Goal: Transaction & Acquisition: Purchase product/service

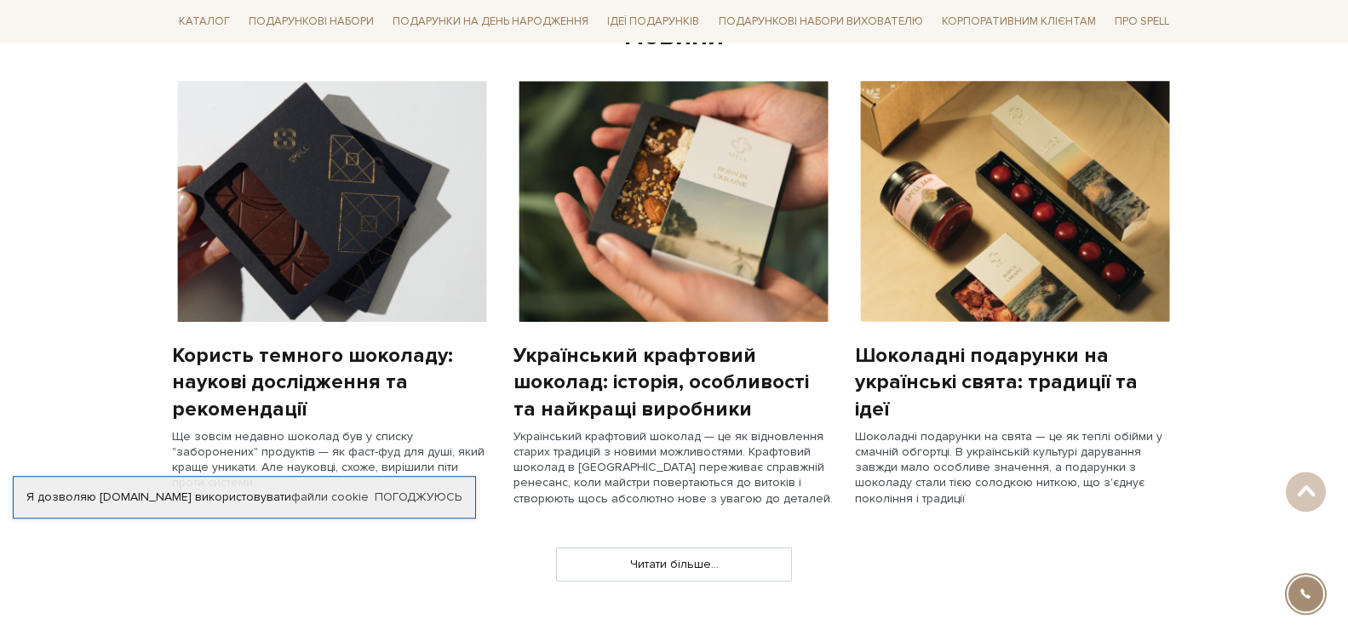
scroll to position [1319, 0]
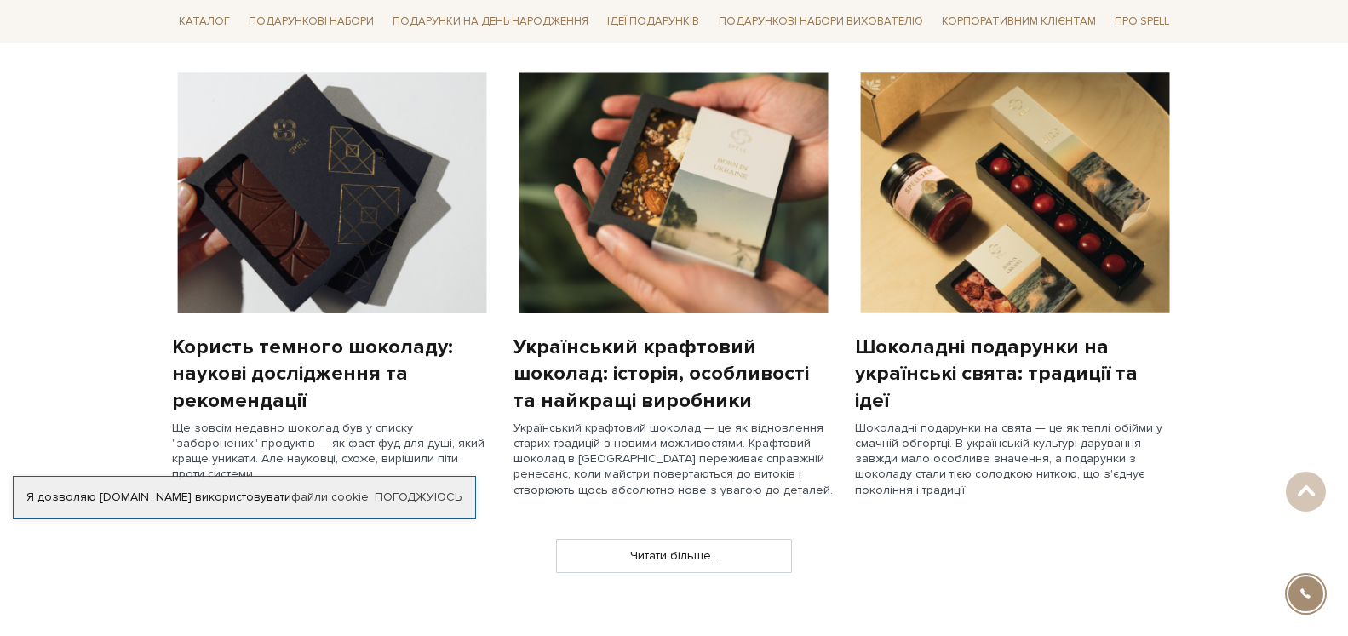
click at [618, 191] on img at bounding box center [674, 192] width 321 height 241
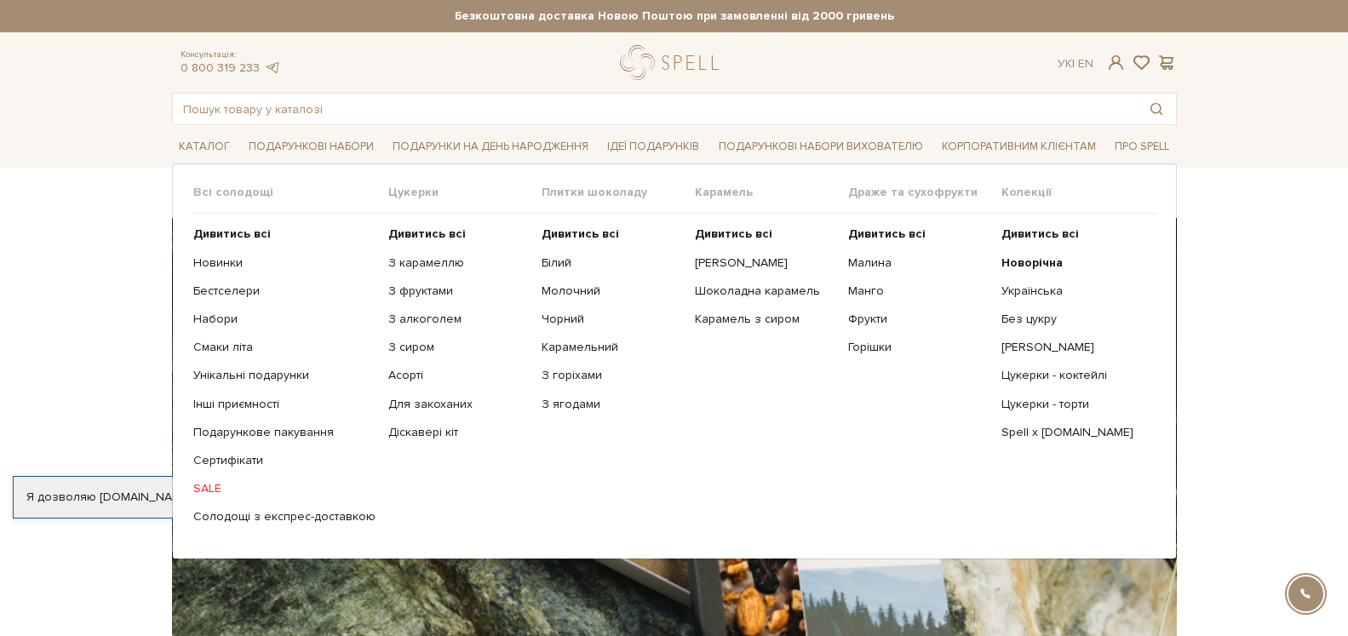
click at [198, 490] on link "SALE" at bounding box center [284, 488] width 182 height 15
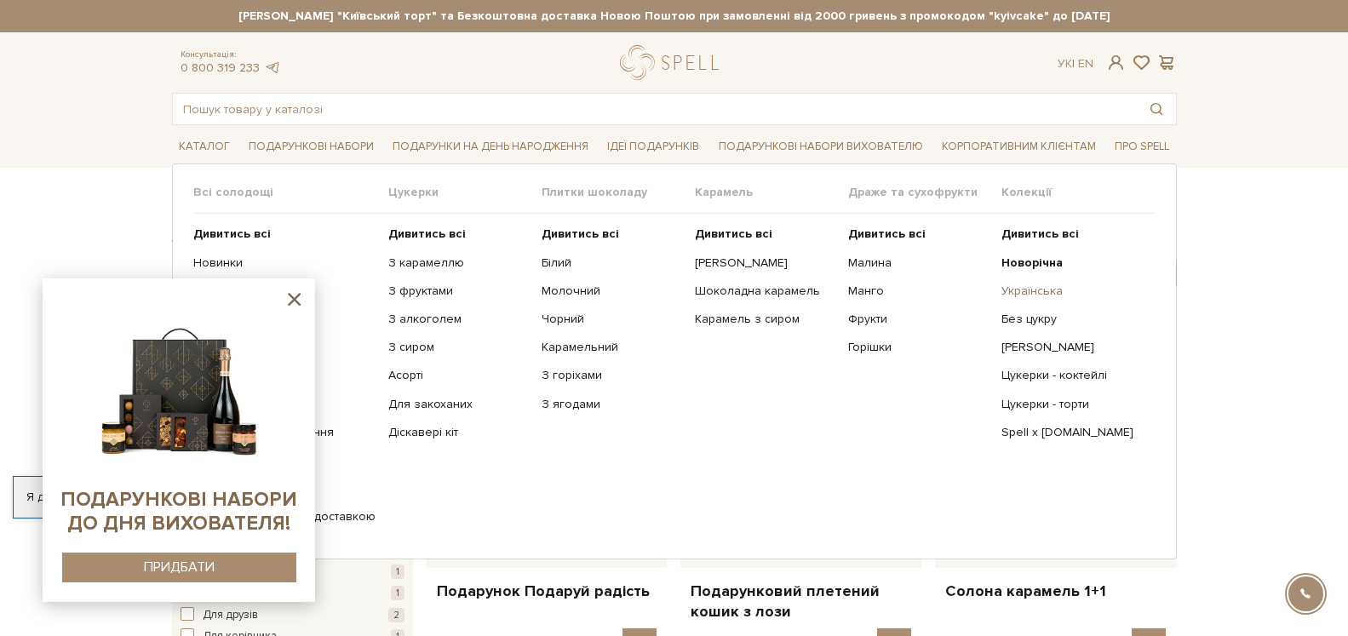
click at [1028, 292] on link "Українська" at bounding box center [1072, 291] width 141 height 15
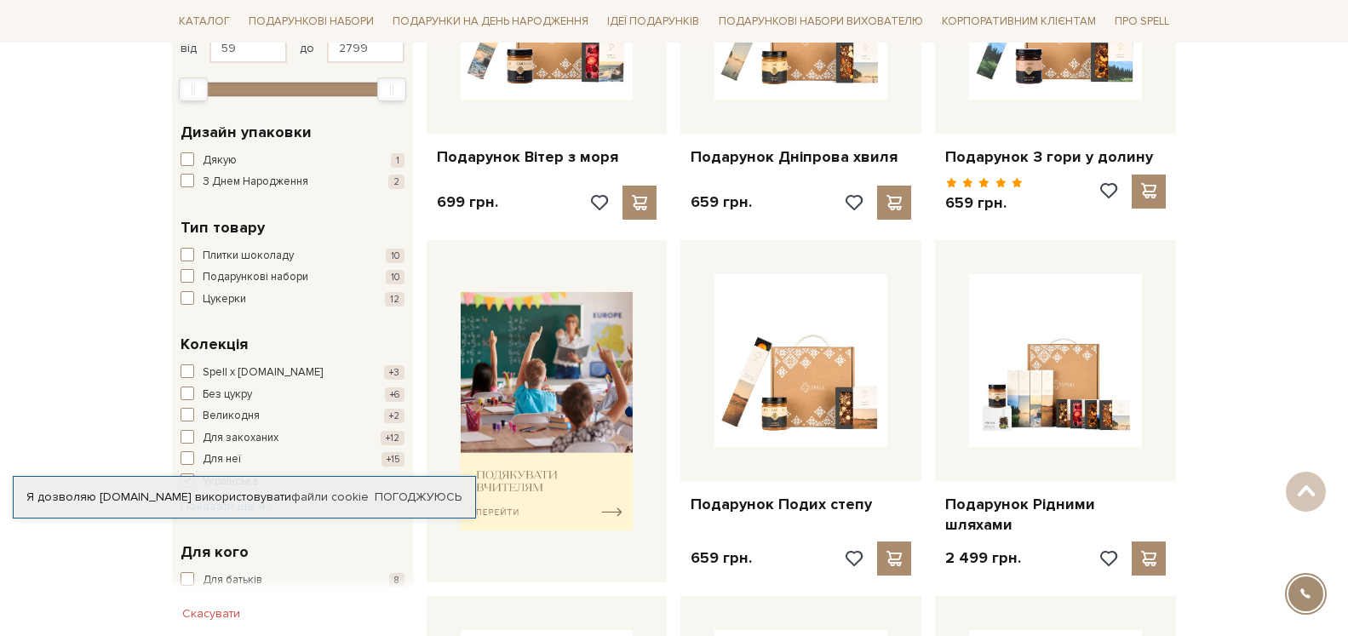
scroll to position [174, 0]
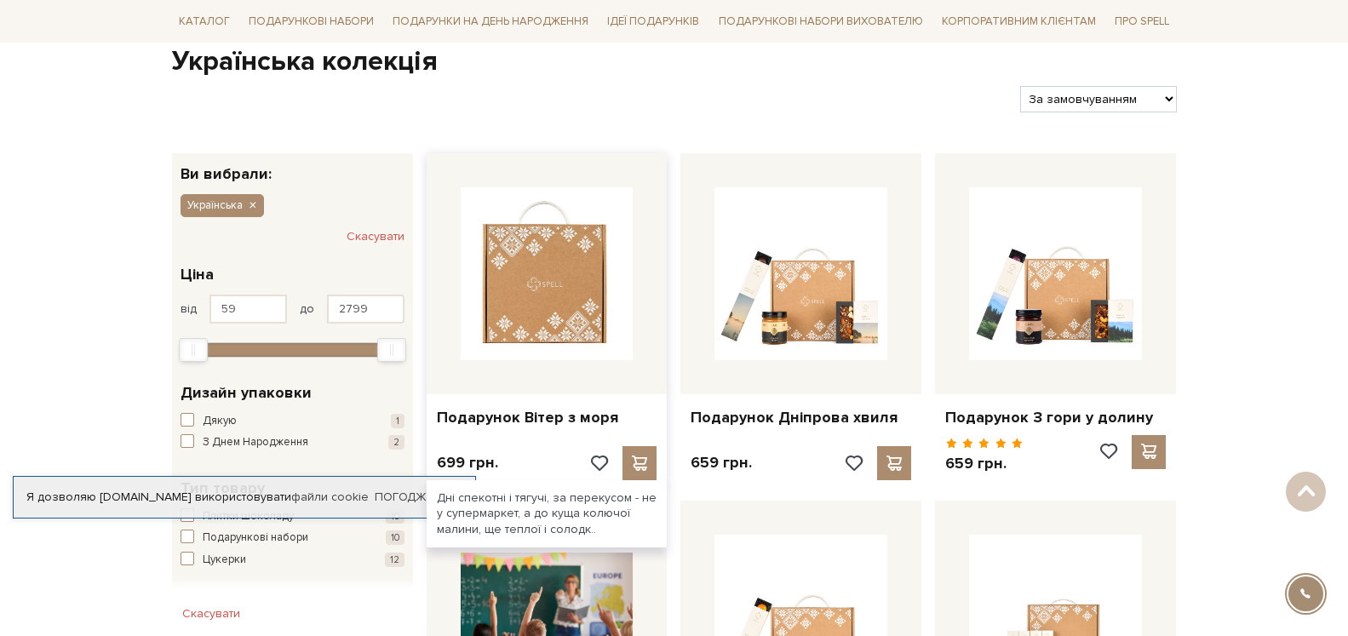
click at [569, 284] on img at bounding box center [547, 273] width 173 height 173
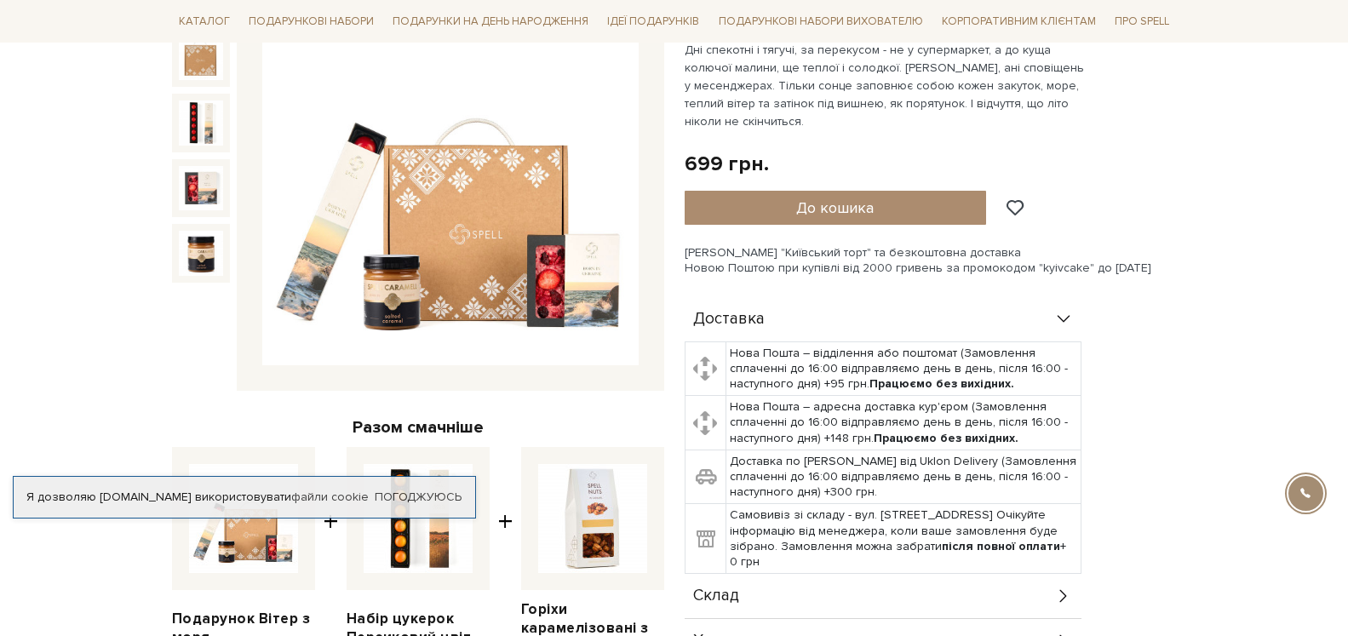
scroll to position [87, 0]
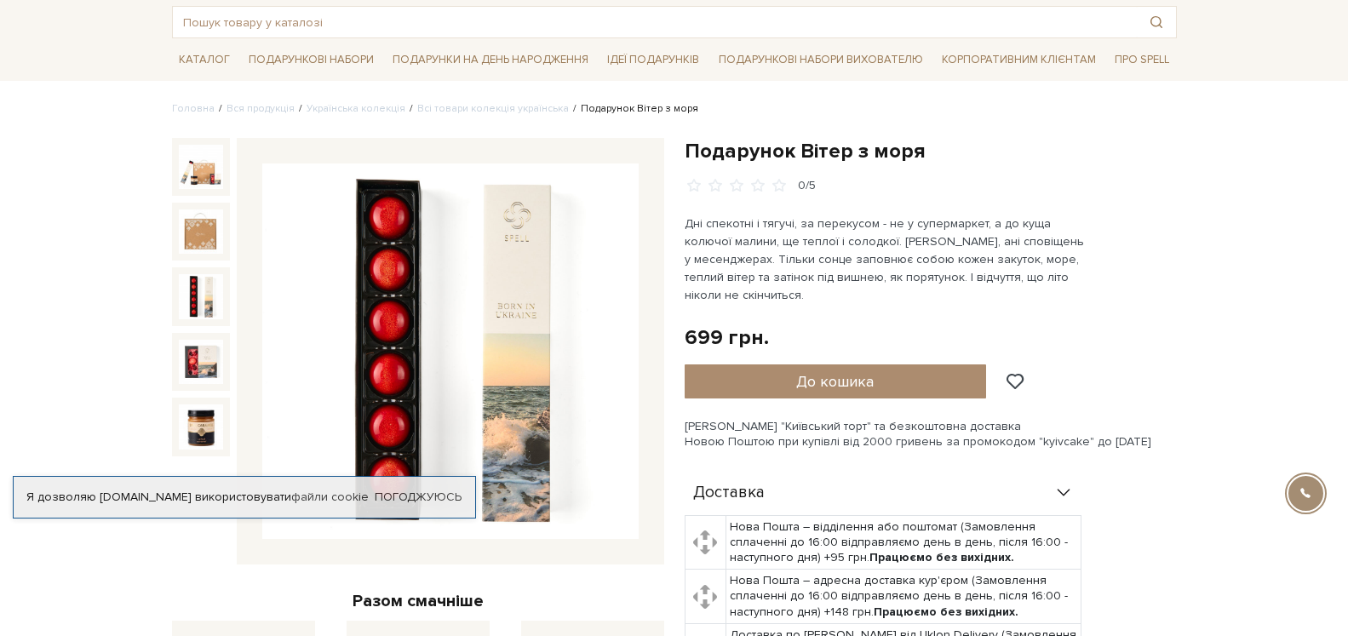
click at [201, 285] on img at bounding box center [201, 296] width 44 height 44
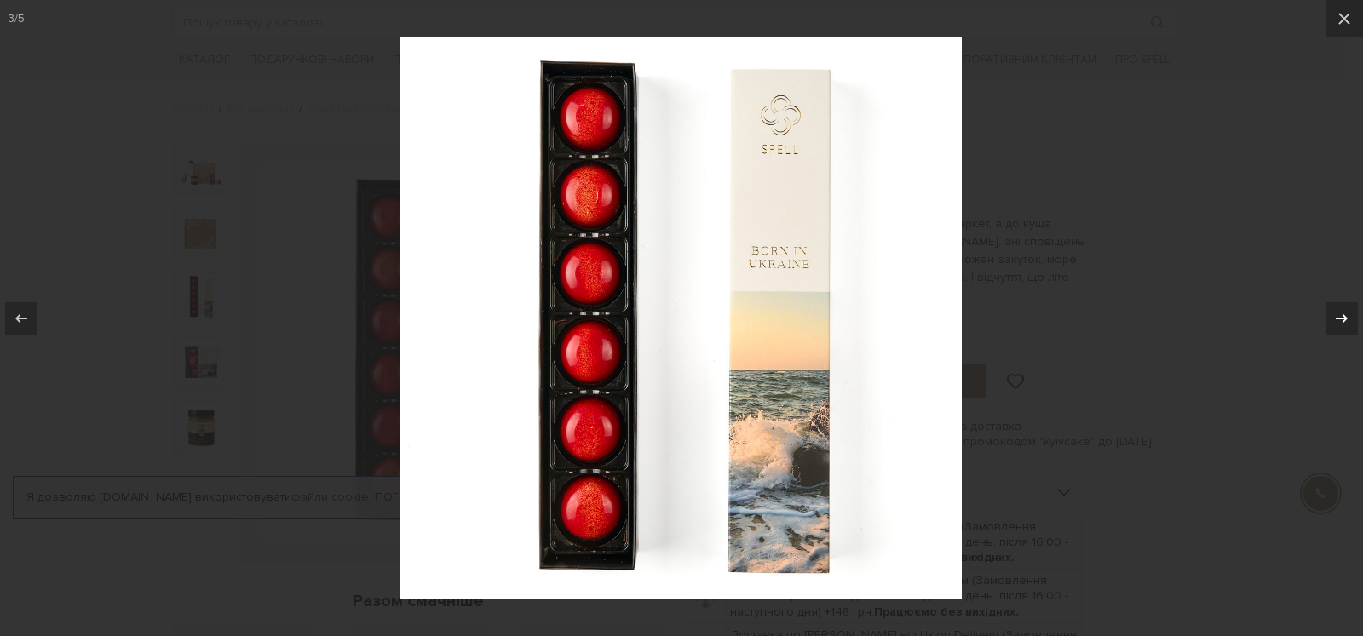
click at [1341, 310] on icon at bounding box center [1341, 318] width 20 height 20
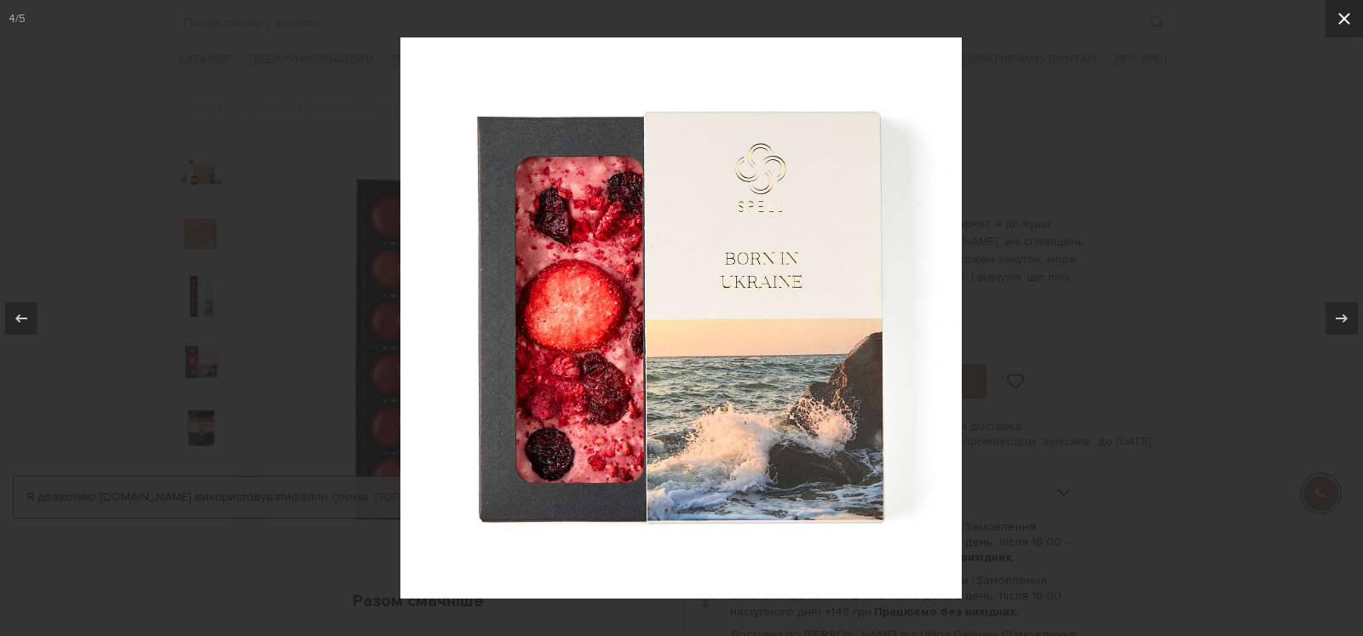
click at [1340, 17] on icon at bounding box center [1344, 19] width 20 height 20
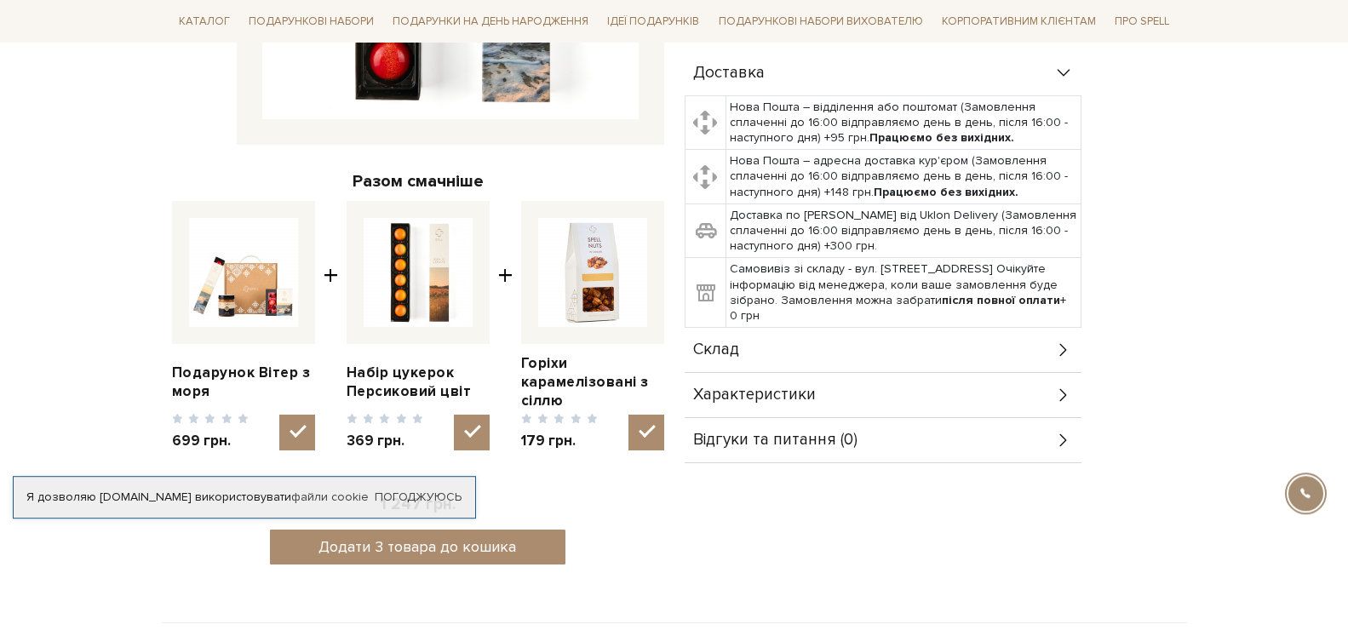
scroll to position [521, 0]
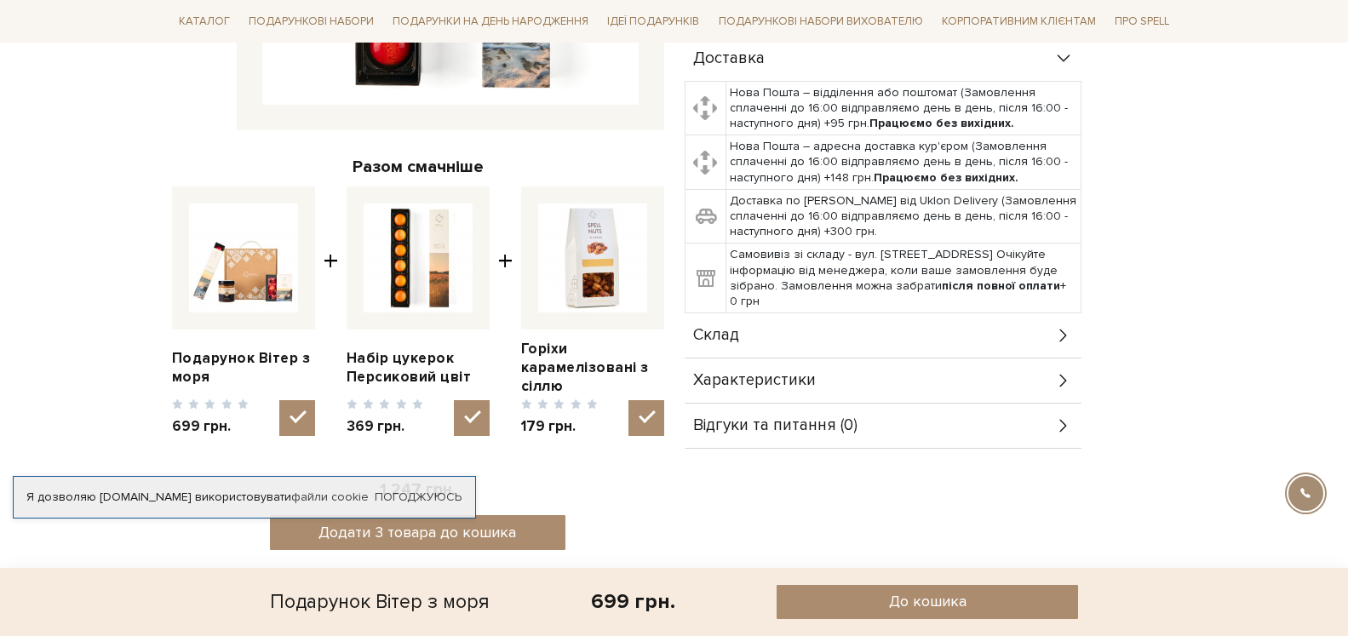
click at [1060, 333] on icon at bounding box center [1063, 335] width 19 height 19
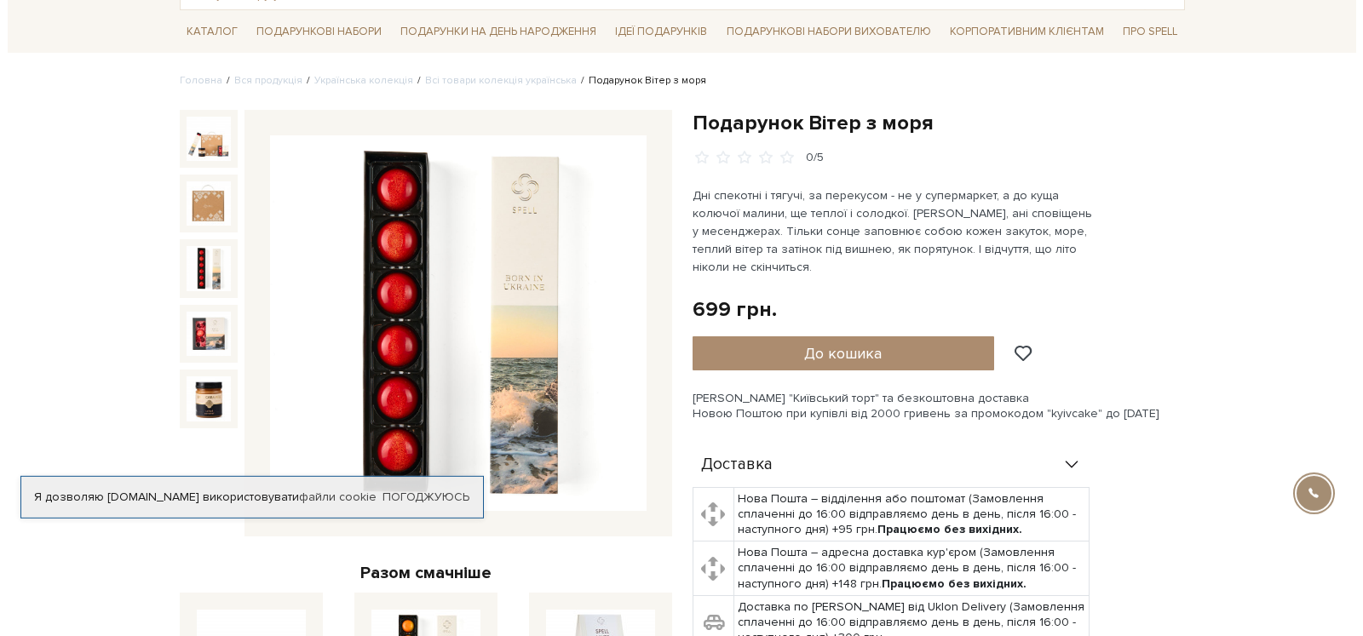
scroll to position [0, 0]
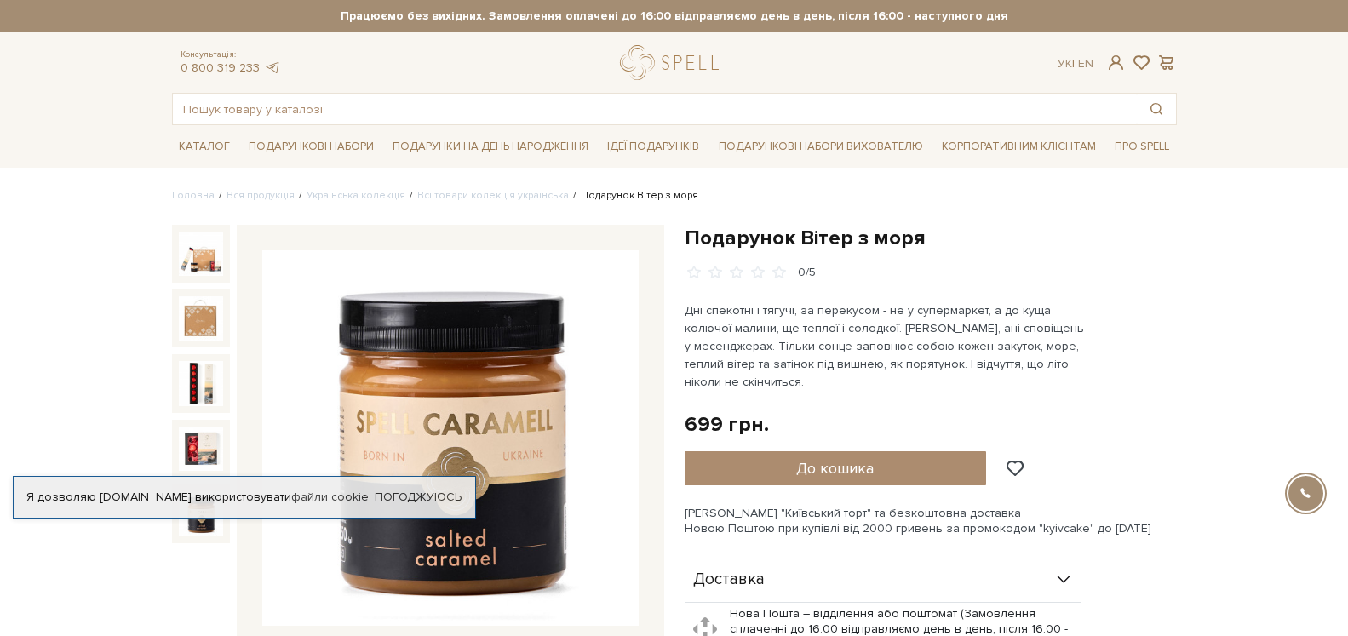
click at [199, 529] on img at bounding box center [201, 513] width 44 height 44
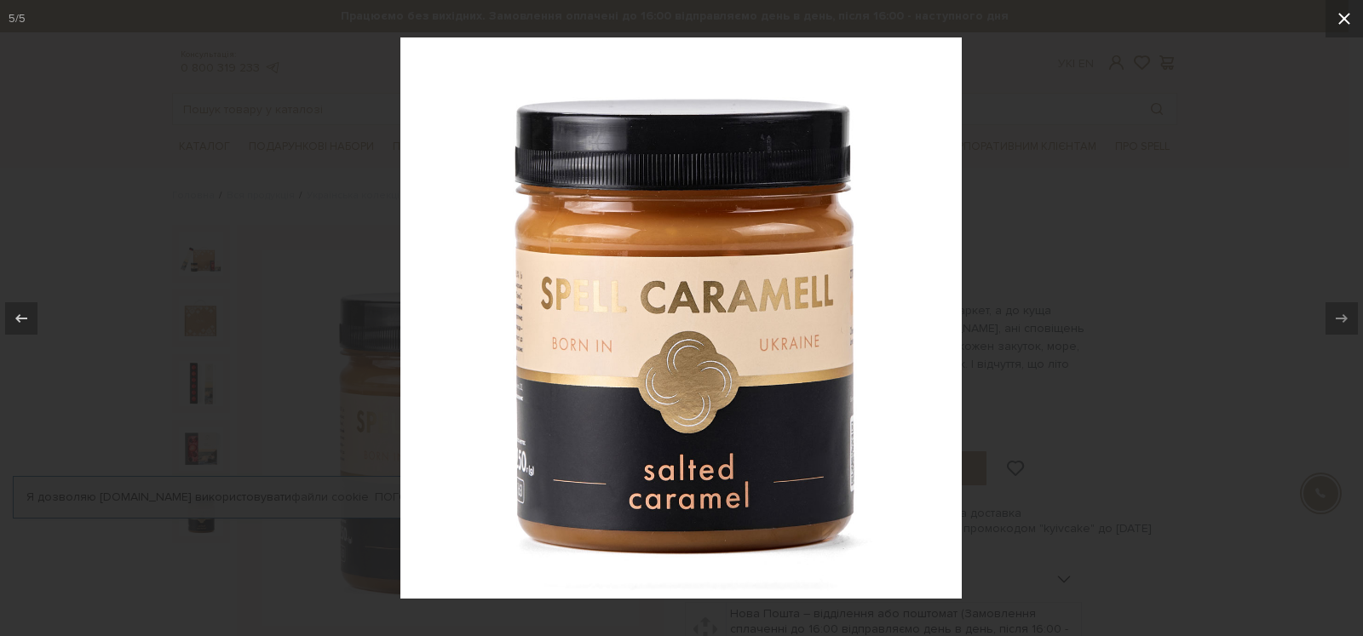
click at [1340, 19] on icon at bounding box center [1344, 19] width 20 height 20
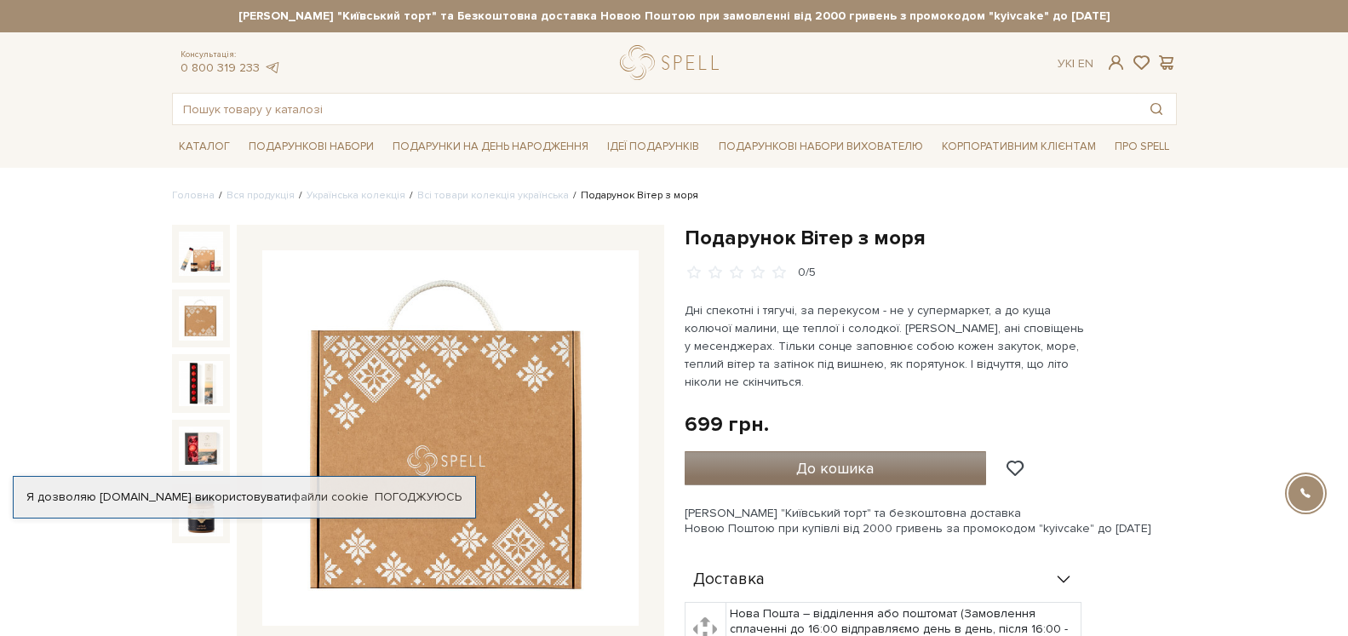
click at [832, 468] on span "До кошика" at bounding box center [835, 468] width 78 height 19
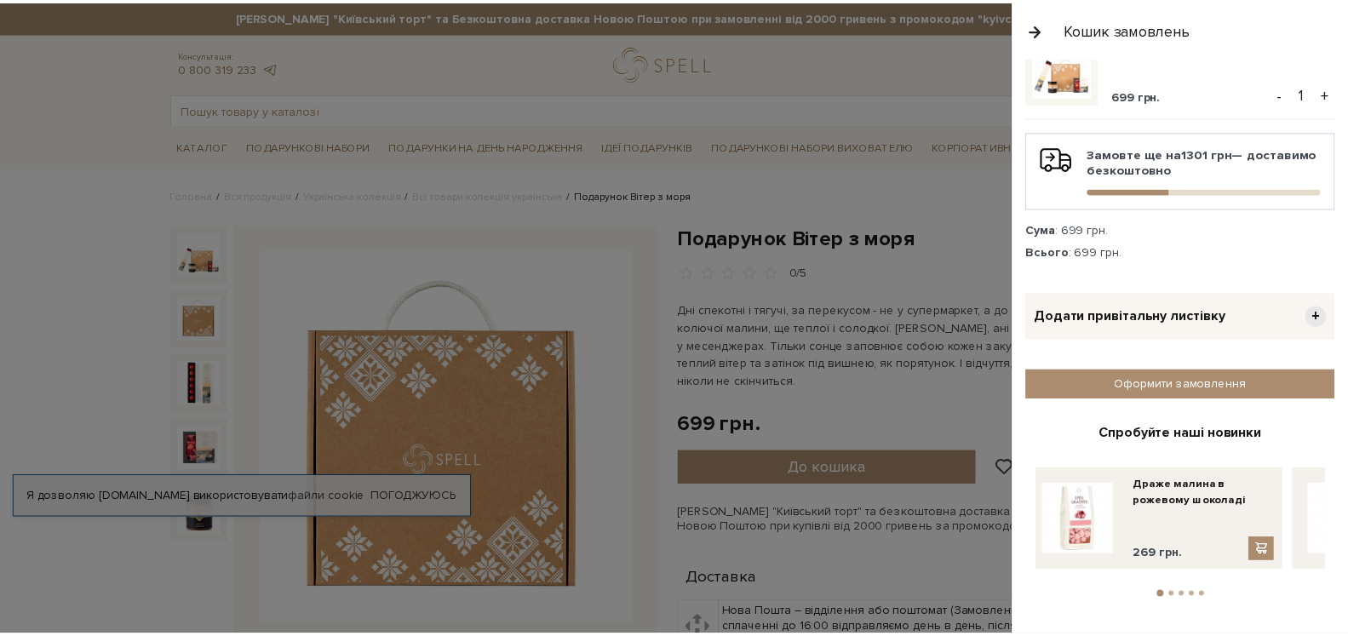
scroll to position [74, 0]
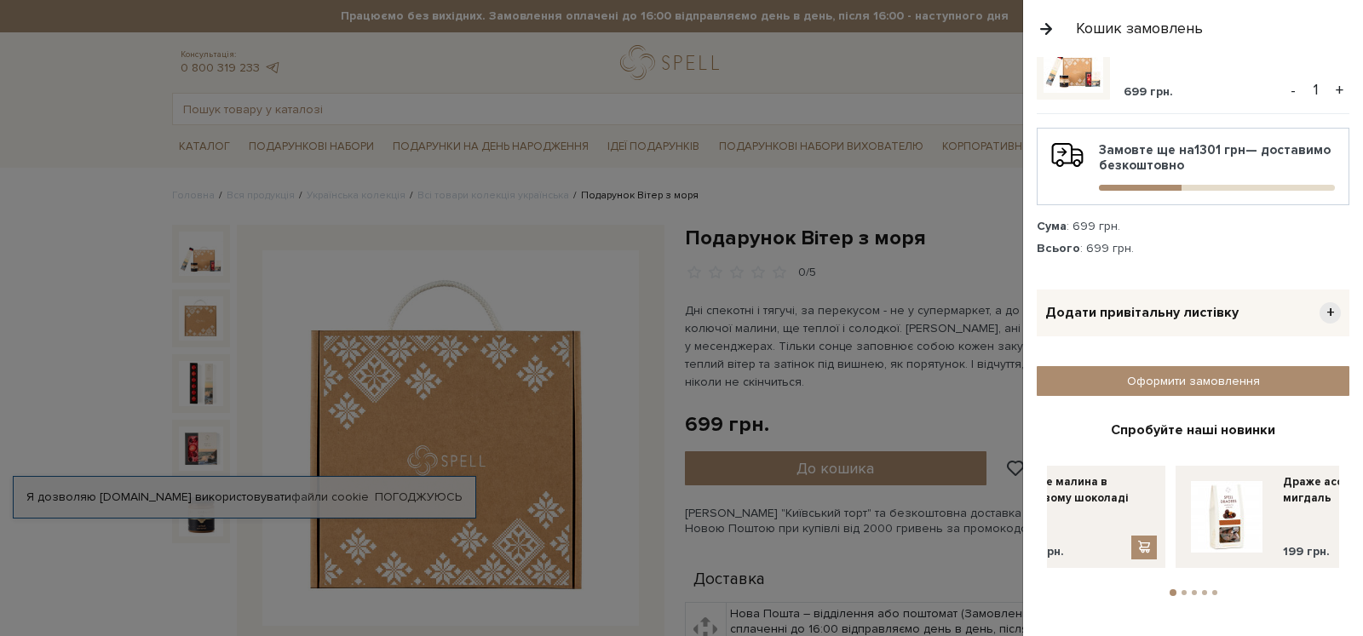
drag, startPoint x: 1246, startPoint y: 525, endPoint x: 1115, endPoint y: 514, distance: 131.6
click at [1115, 514] on div "Драже малина в рожевому шоколаді 269 грн." at bounding box center [1085, 516] width 142 height 85
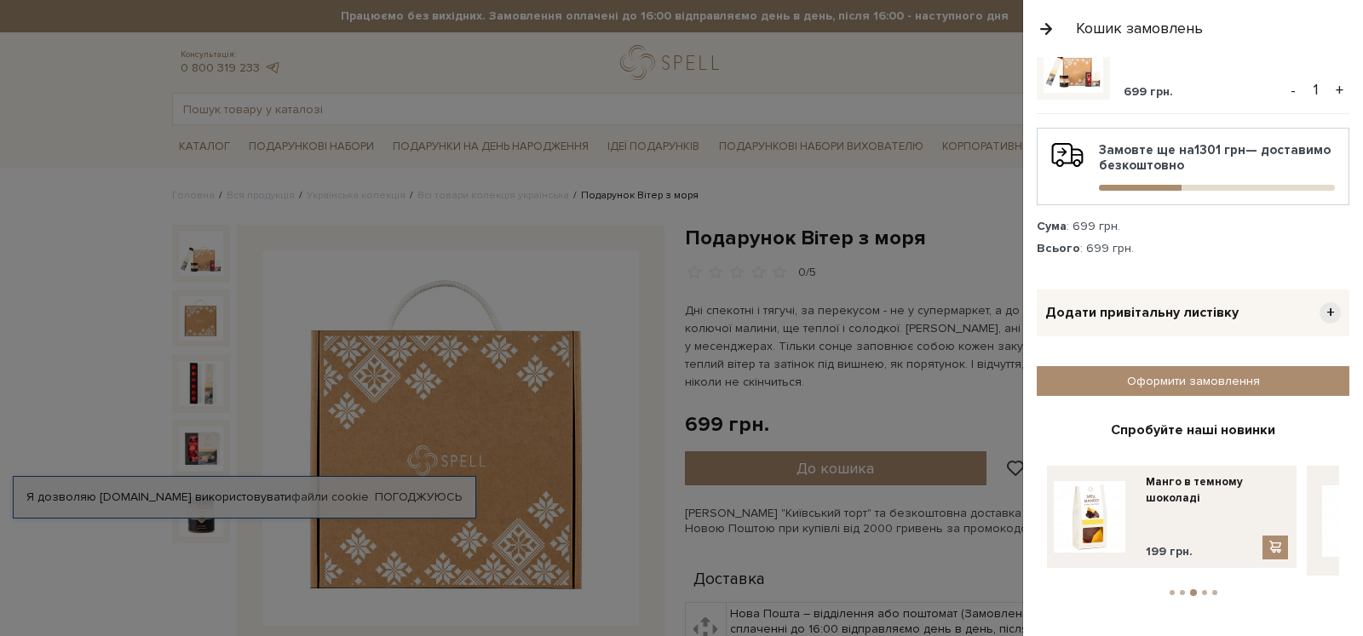
drag, startPoint x: 1247, startPoint y: 517, endPoint x: 1044, endPoint y: 509, distance: 202.9
click at [1044, 509] on div "Спробуйте наші новинки Драже фундук в темному шоколаді з сіллю та вафельною кри…" at bounding box center [1193, 510] width 313 height 176
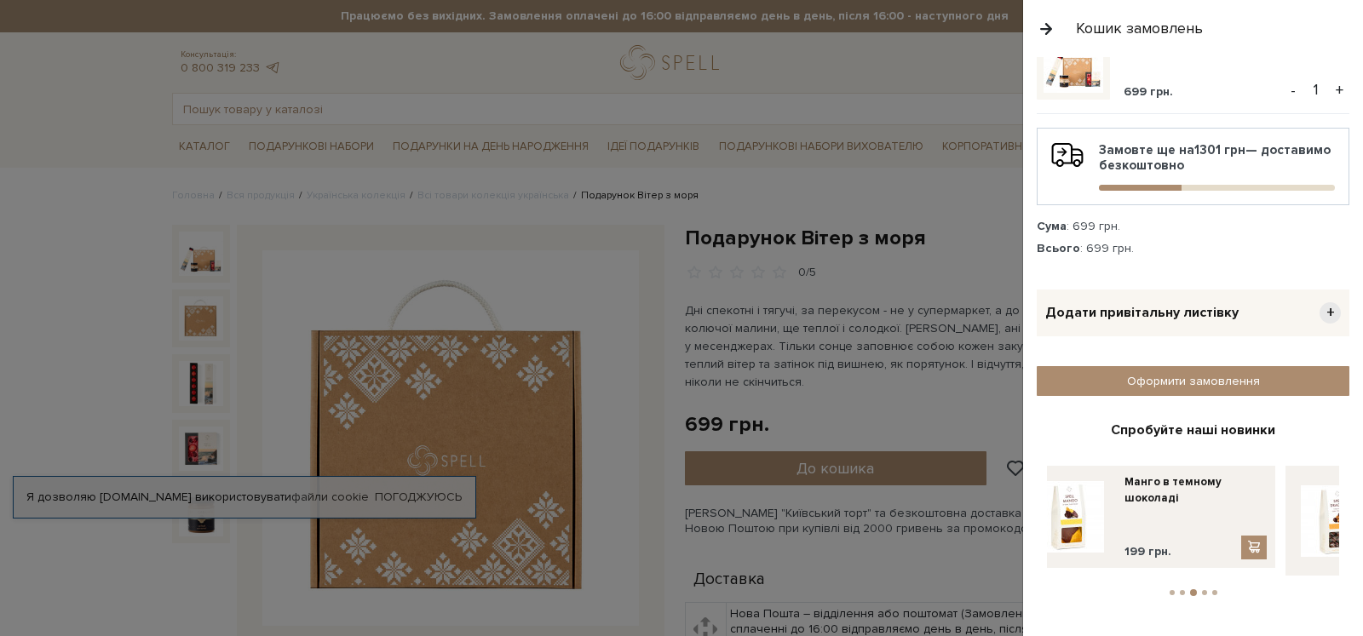
drag, startPoint x: 1145, startPoint y: 512, endPoint x: 1046, endPoint y: 523, distance: 99.4
click at [1046, 523] on div "Спробуйте наші новинки Драже фундук в темному шоколаді з сіллю та вафельною кри…" at bounding box center [1193, 510] width 313 height 176
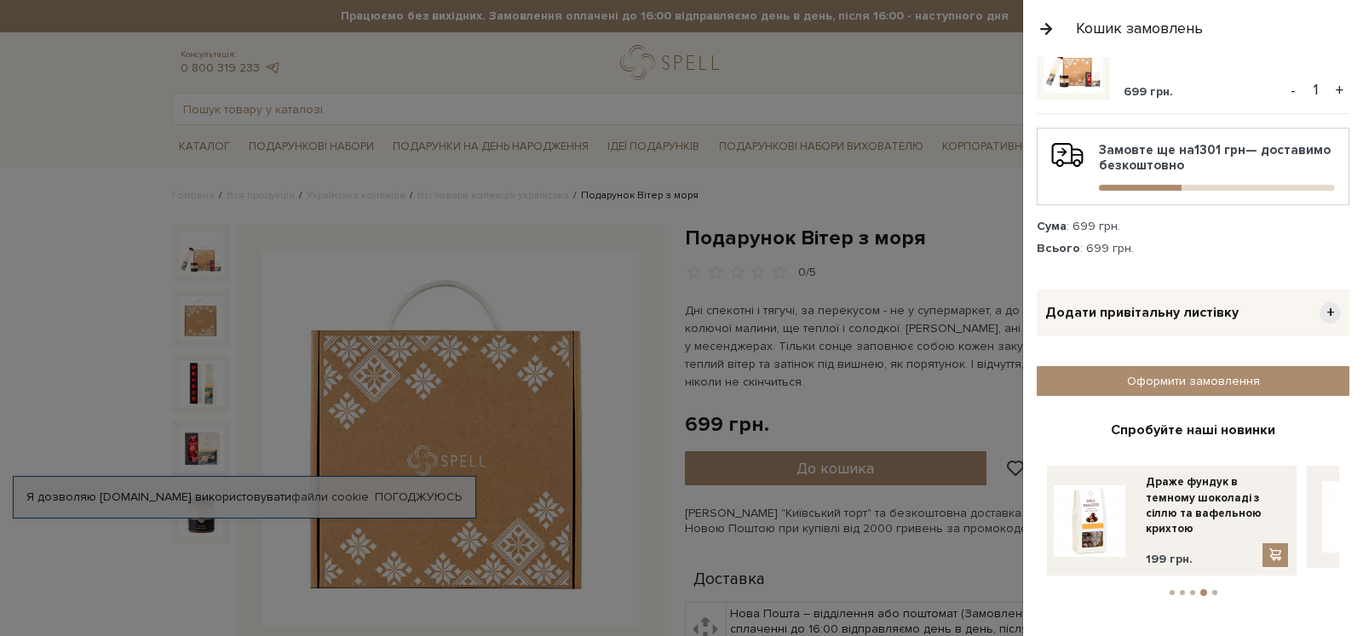
drag, startPoint x: 1162, startPoint y: 514, endPoint x: 1037, endPoint y: 527, distance: 125.0
click at [1037, 527] on div "Спробуйте наші новинки Драже фундук в темному шоколаді з сіллю та вафельною кри…" at bounding box center [1193, 510] width 313 height 176
drag, startPoint x: 1163, startPoint y: 512, endPoint x: 1072, endPoint y: 512, distance: 91.1
click at [1146, 512] on div "Драже асорті журавлина-малина 249 грн." at bounding box center [1217, 516] width 142 height 85
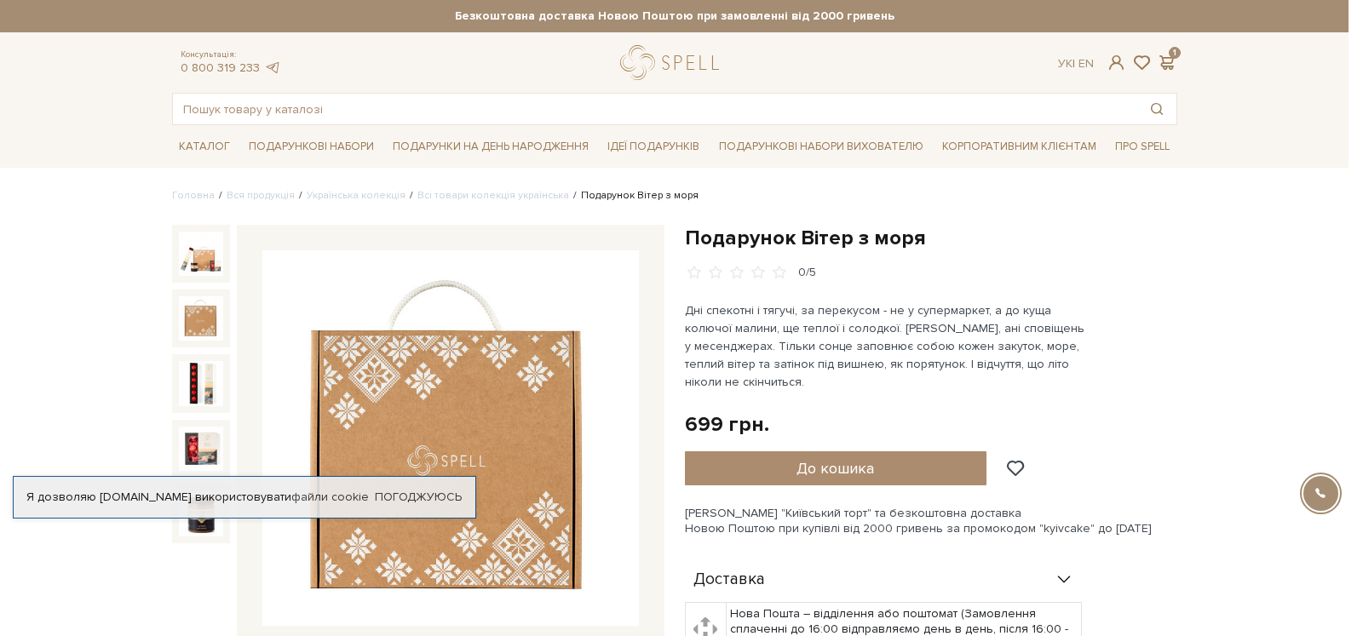
click at [825, 72] on div at bounding box center [681, 318] width 1363 height 636
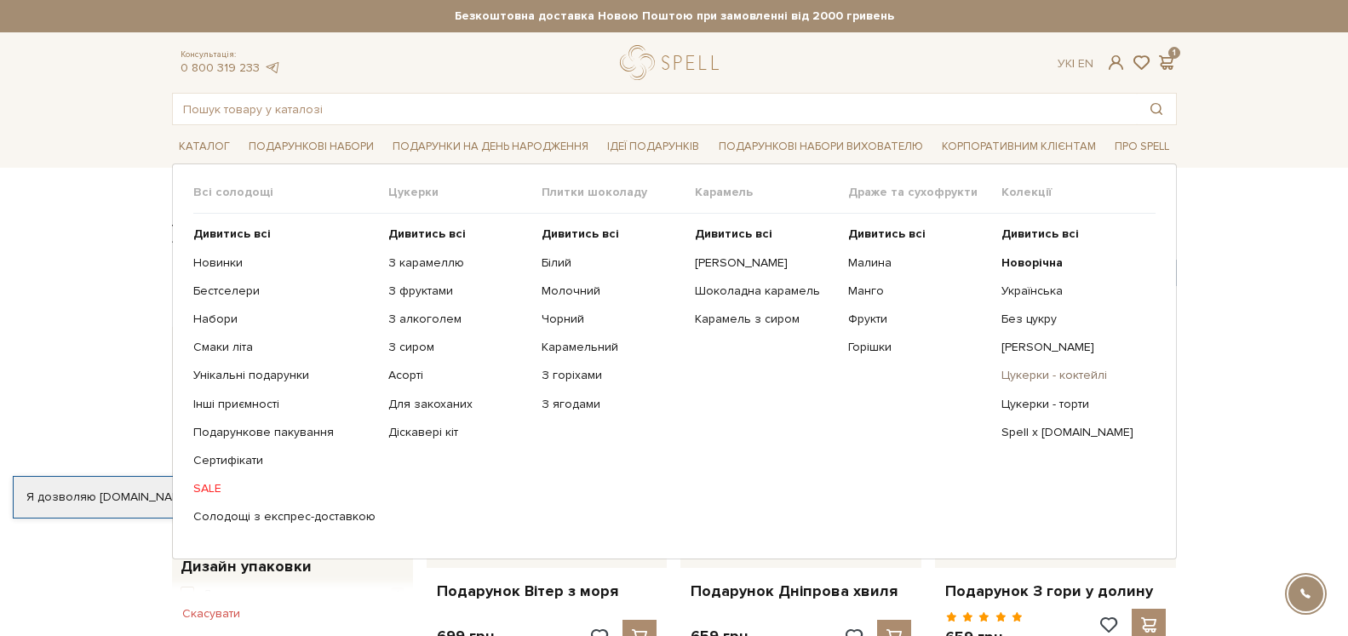
click at [1011, 379] on link "Цукерки - коктейлі" at bounding box center [1072, 375] width 141 height 15
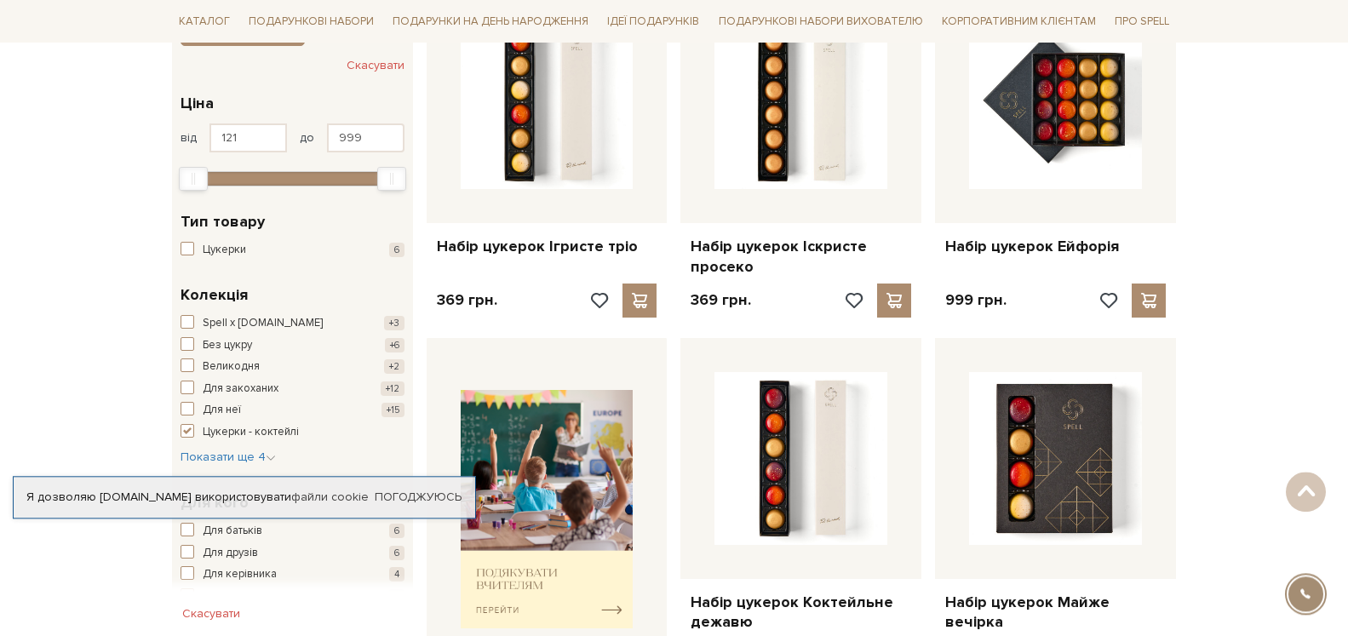
scroll to position [276, 0]
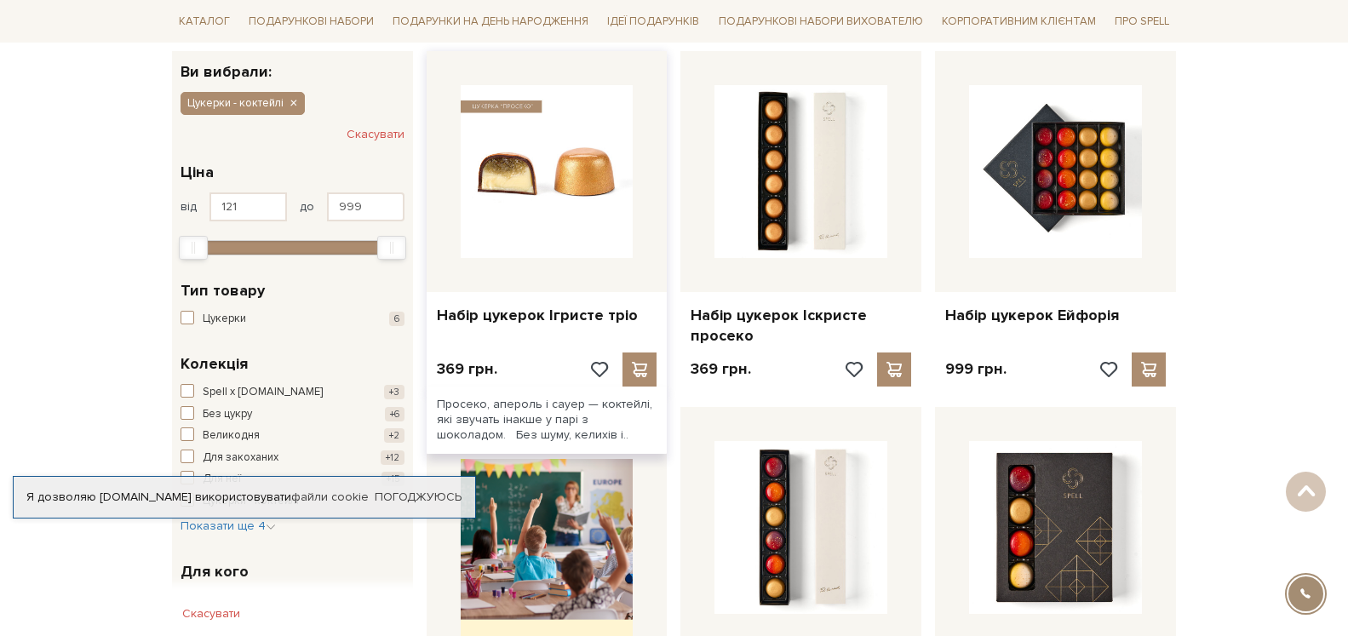
click at [471, 192] on img at bounding box center [547, 171] width 173 height 173
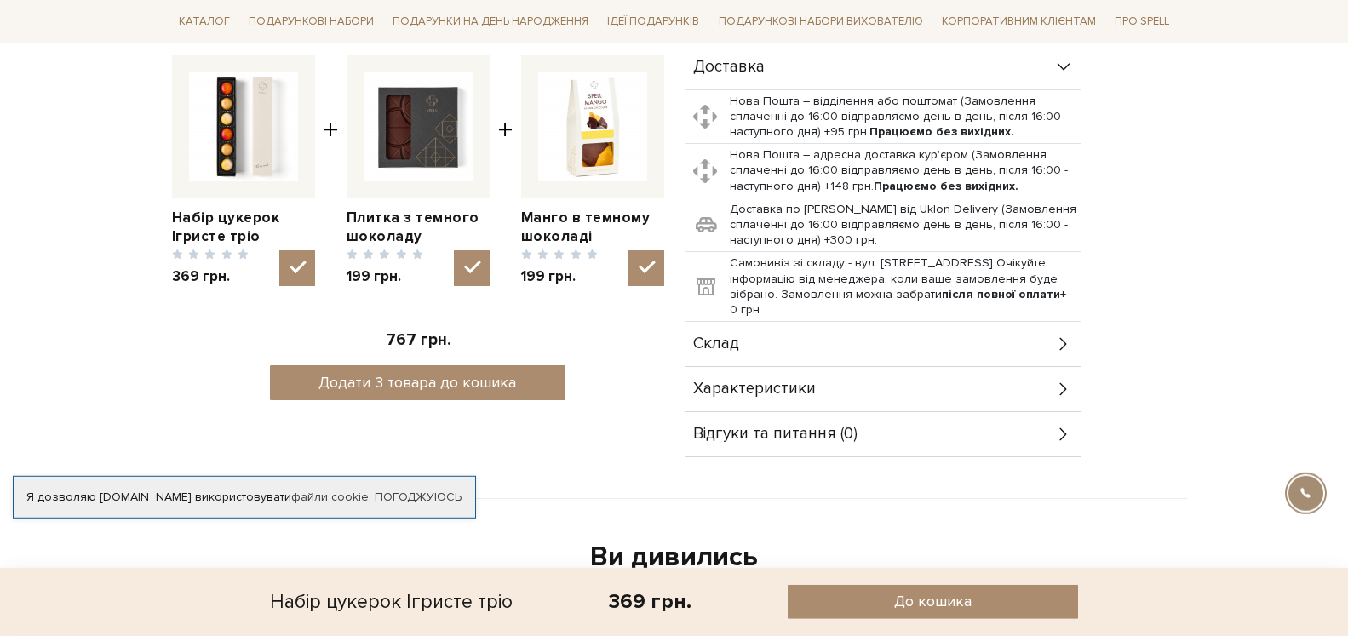
scroll to position [695, 0]
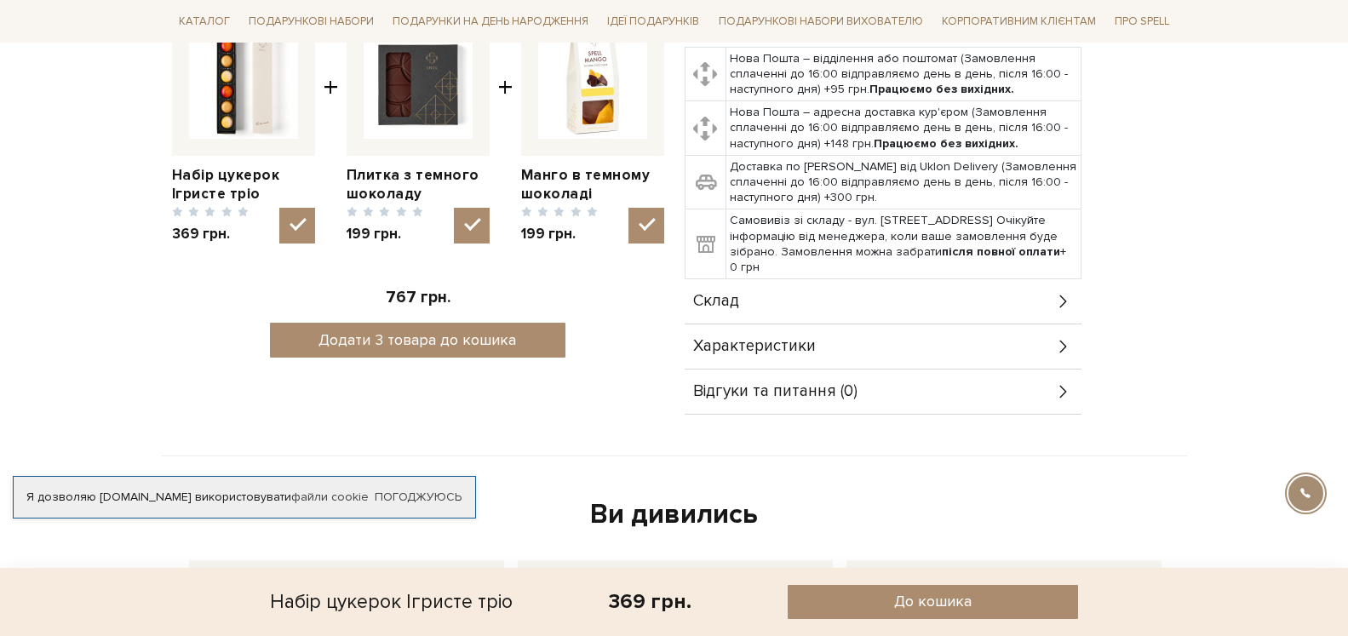
click at [986, 298] on div "Склад" at bounding box center [883, 301] width 397 height 44
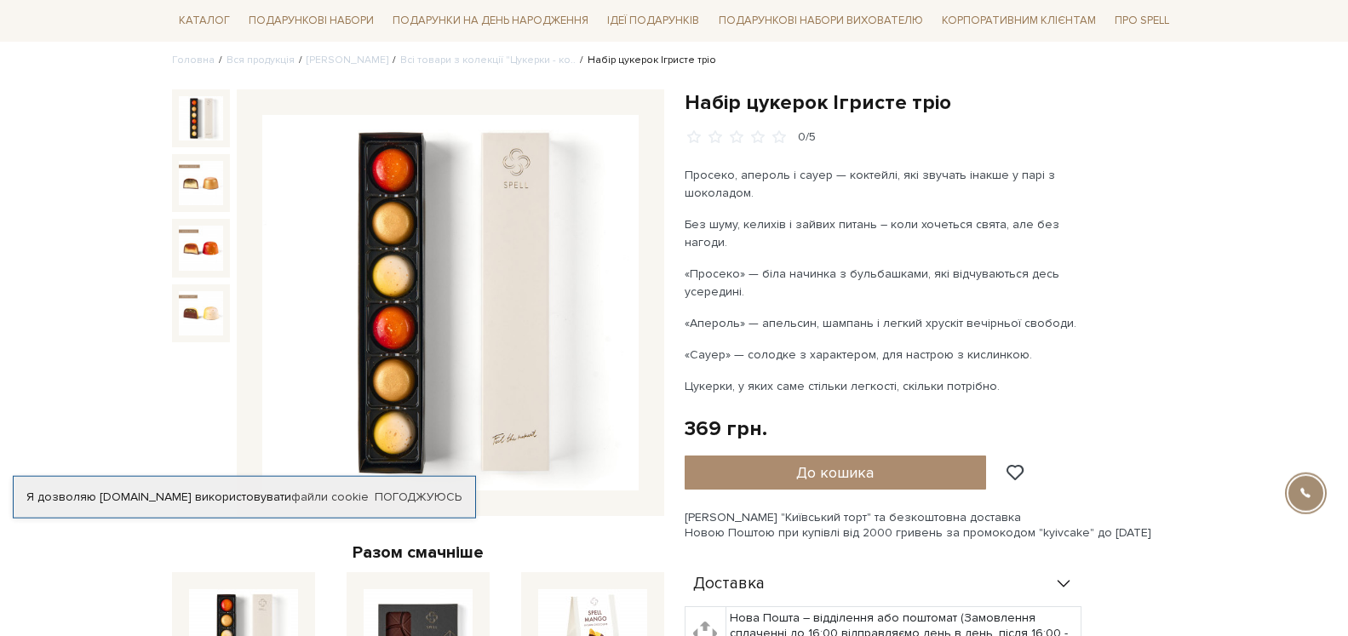
scroll to position [87, 0]
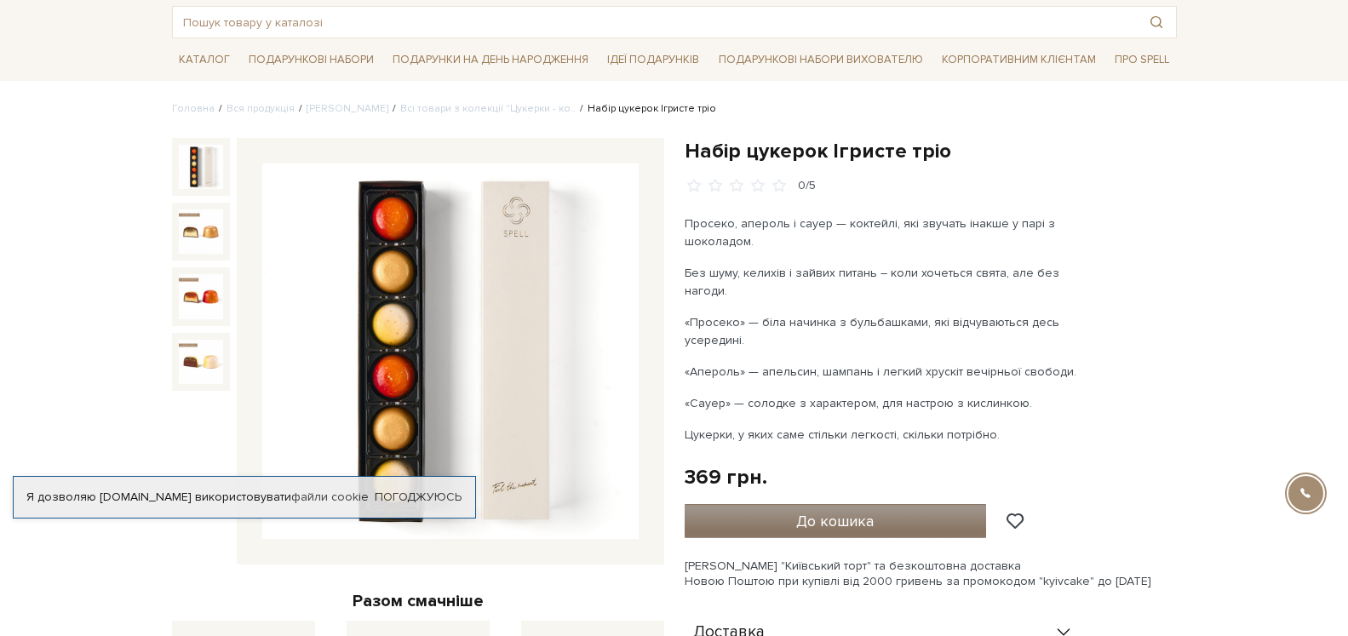
click at [807, 519] on span "До кошика" at bounding box center [835, 521] width 78 height 19
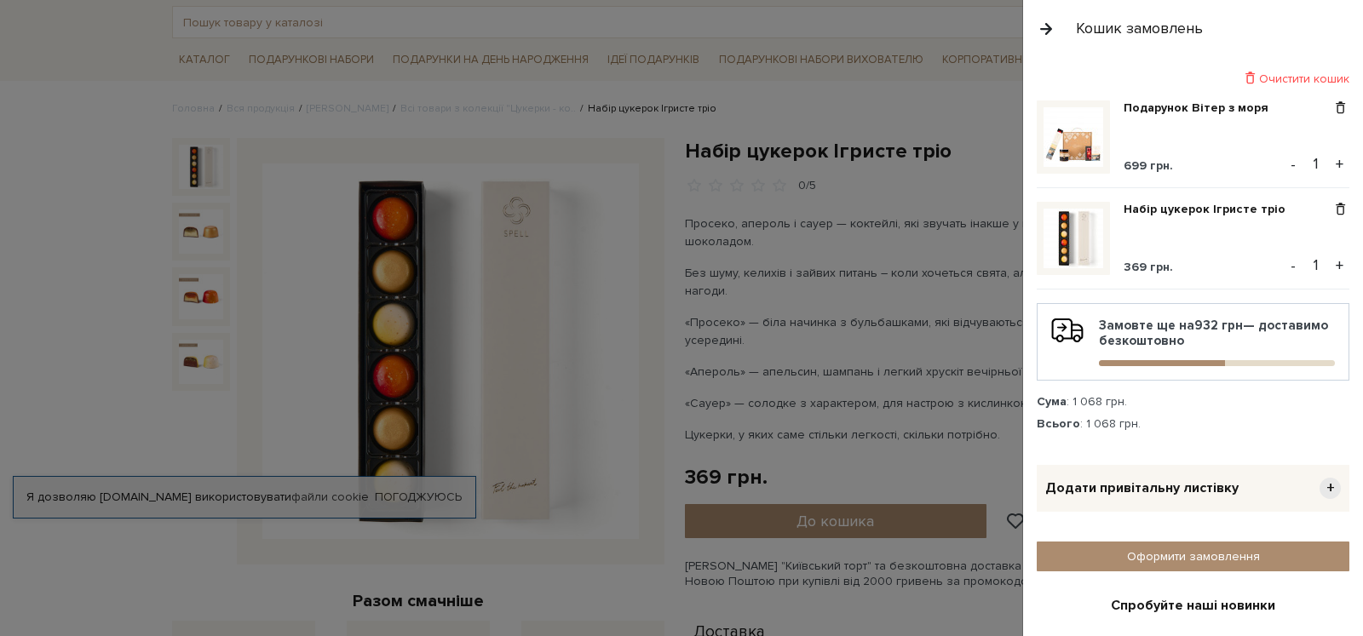
click at [1042, 29] on button "button" at bounding box center [1046, 29] width 19 height 30
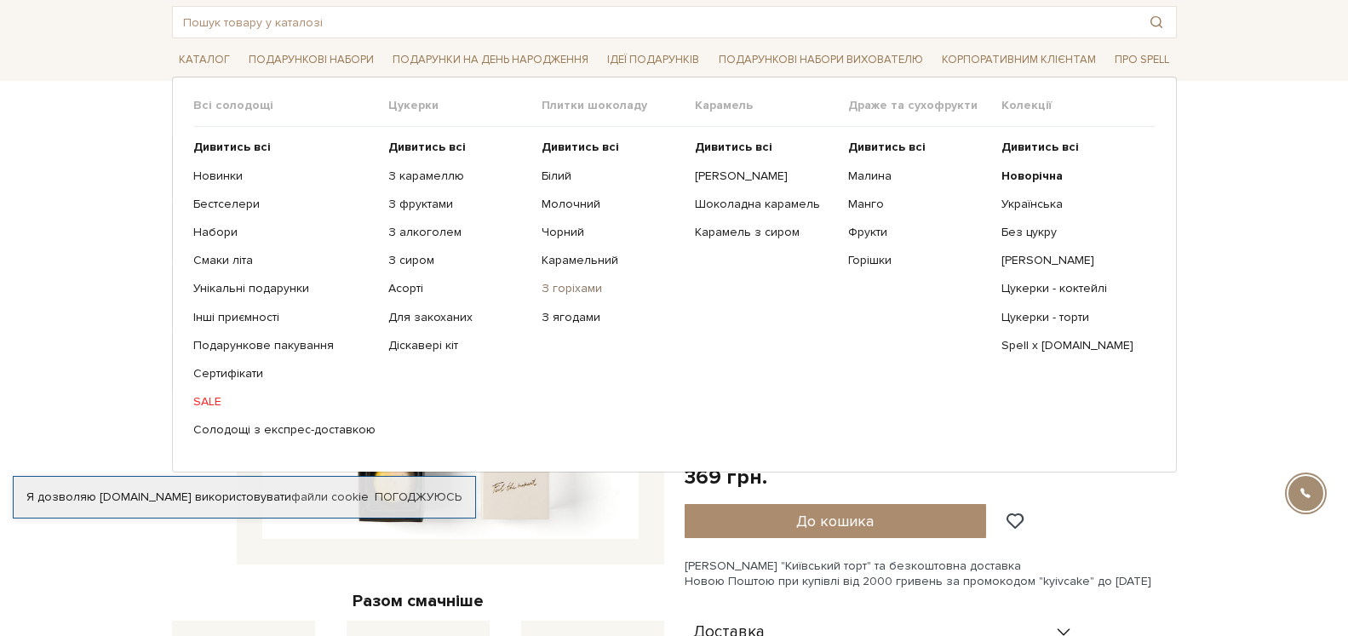
click at [553, 289] on link "З горіхами" at bounding box center [612, 288] width 141 height 15
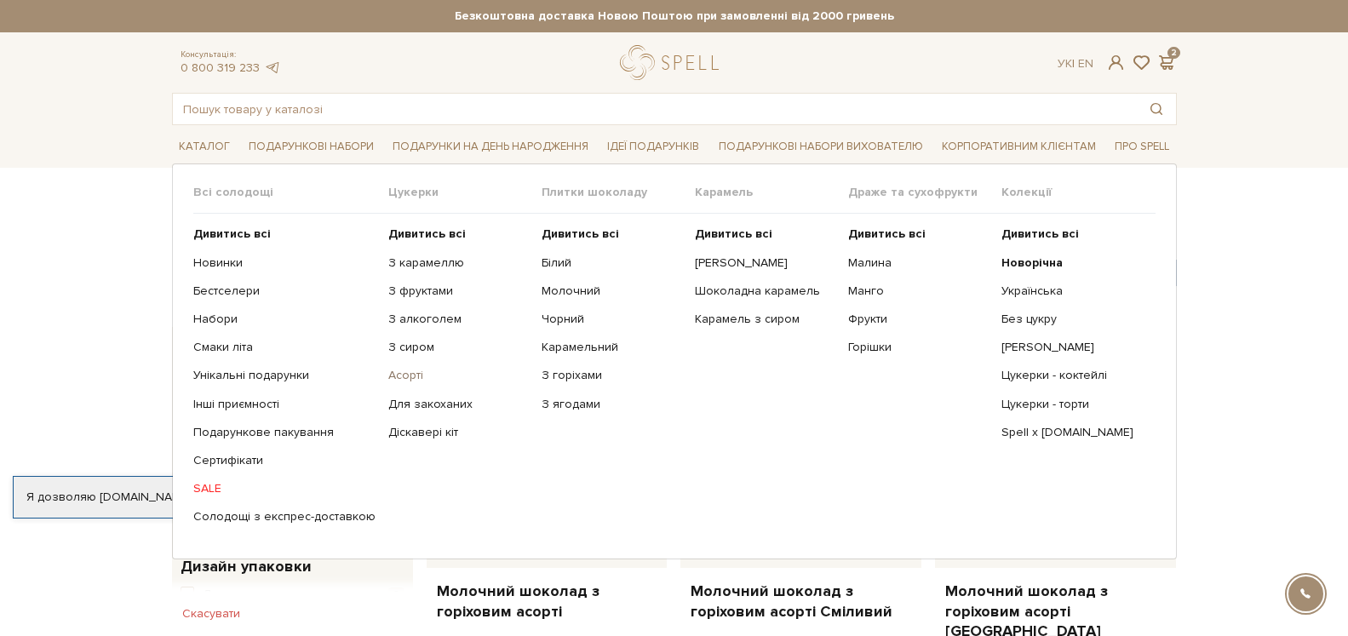
click at [390, 377] on link "Асорті" at bounding box center [458, 375] width 141 height 15
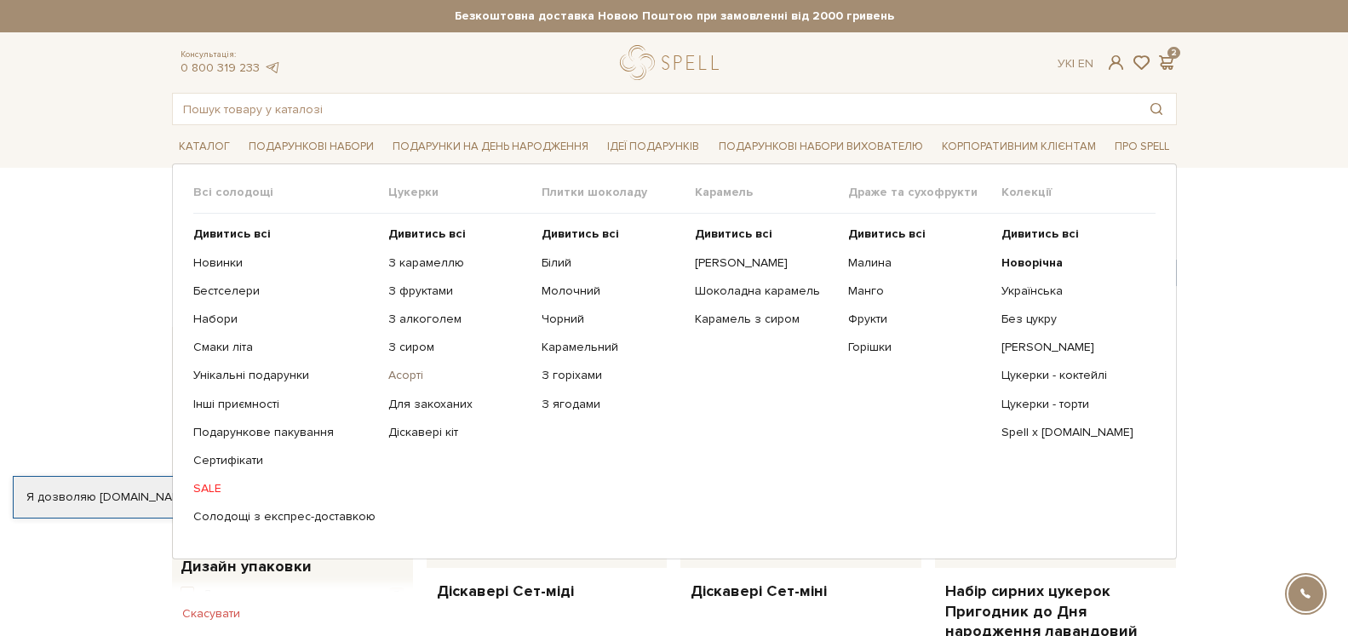
click at [401, 374] on link "Асорті" at bounding box center [458, 375] width 141 height 15
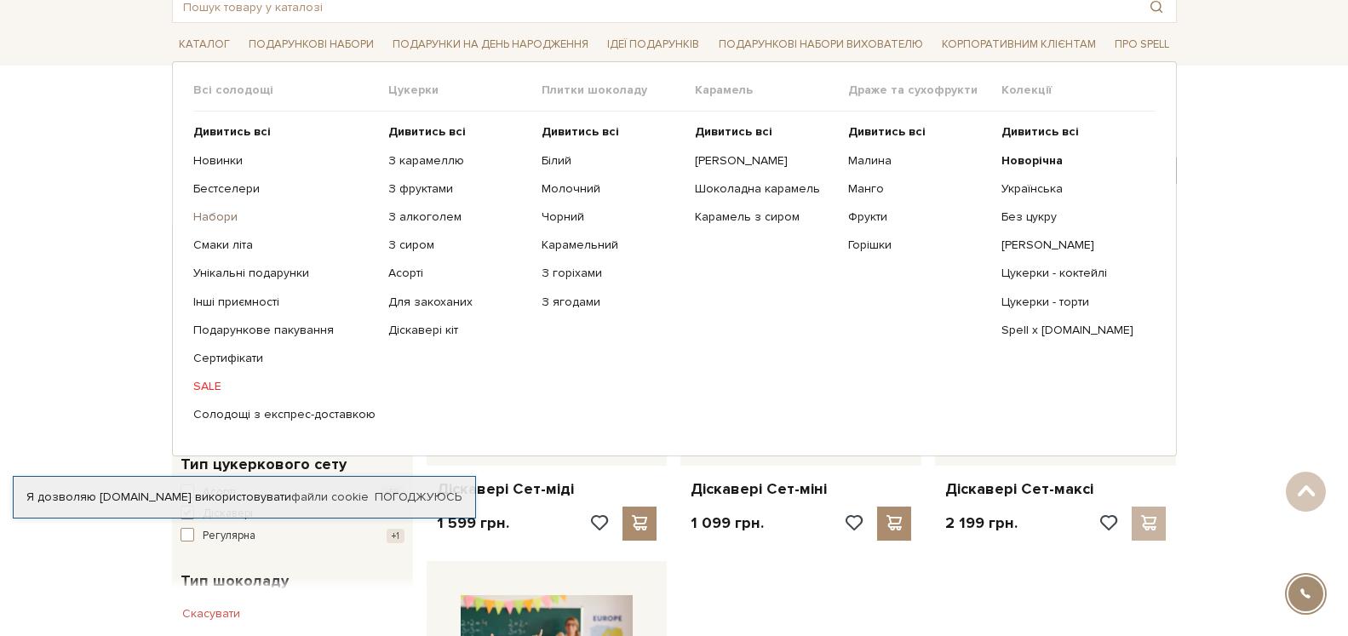
scroll to position [102, 0]
click at [205, 187] on link "Бестселери" at bounding box center [284, 188] width 182 height 15
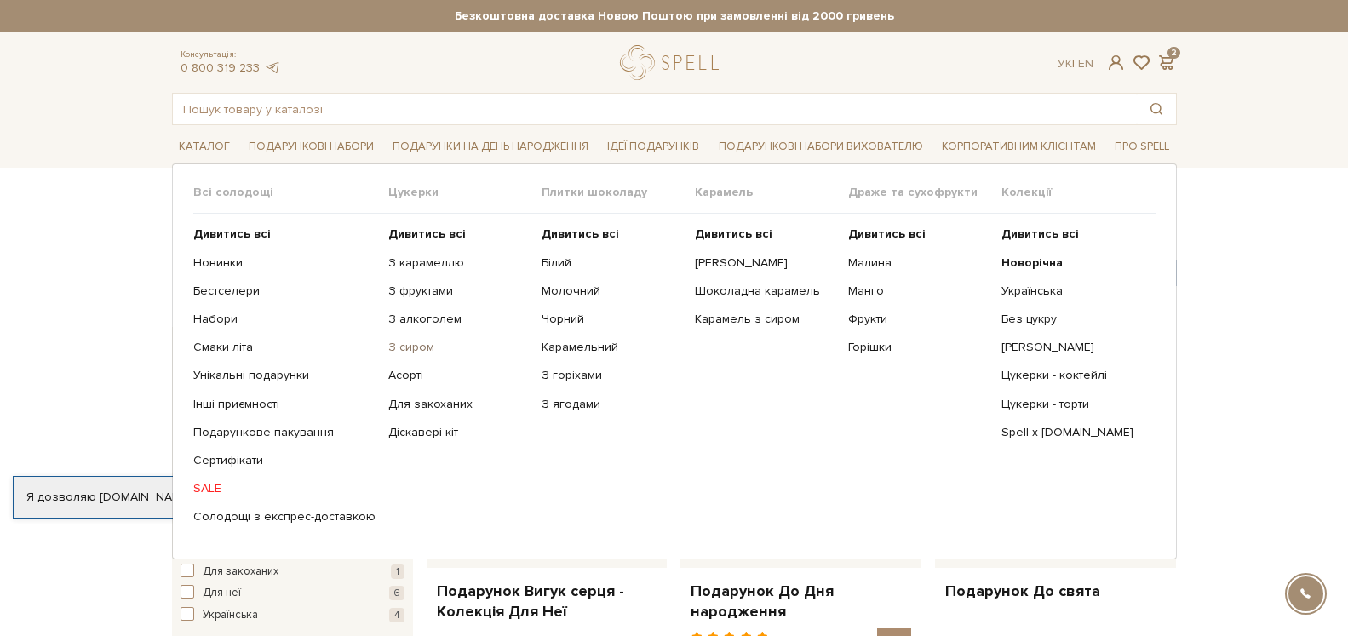
click at [394, 348] on link "З сиром" at bounding box center [458, 347] width 141 height 15
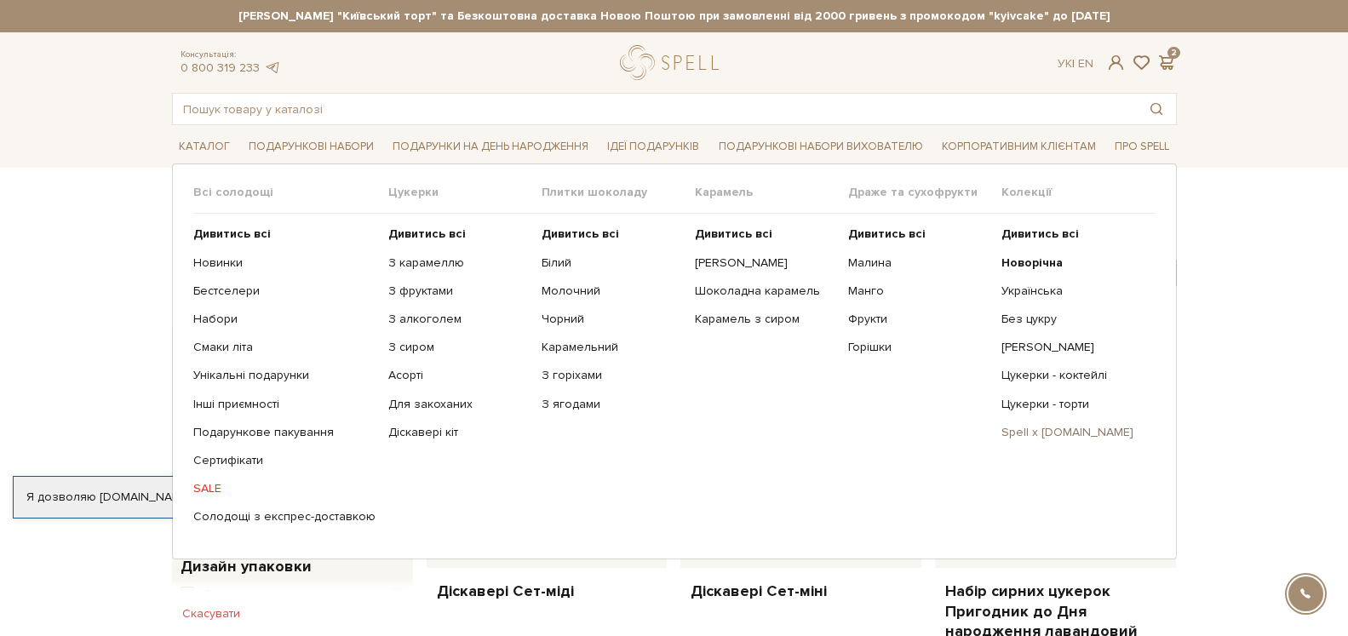
click at [1023, 436] on link "Spell x [DOMAIN_NAME]" at bounding box center [1072, 432] width 141 height 15
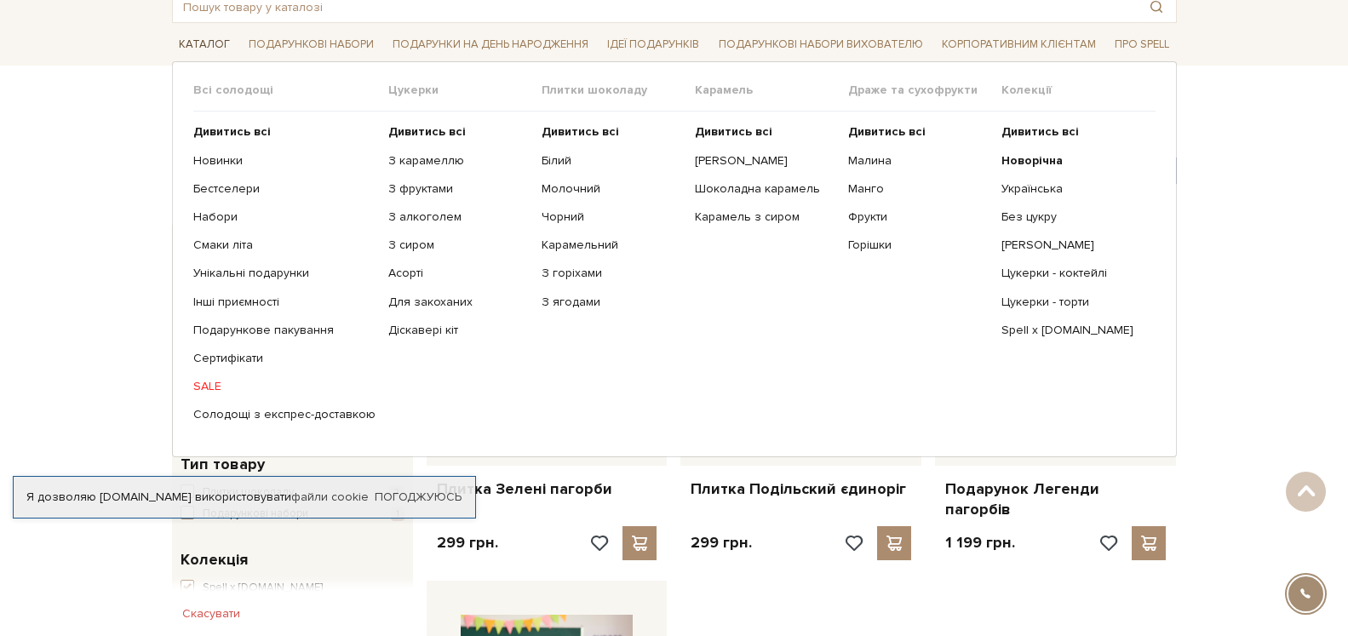
scroll to position [102, 0]
click at [1028, 302] on link "Цукерки - торти" at bounding box center [1072, 302] width 141 height 15
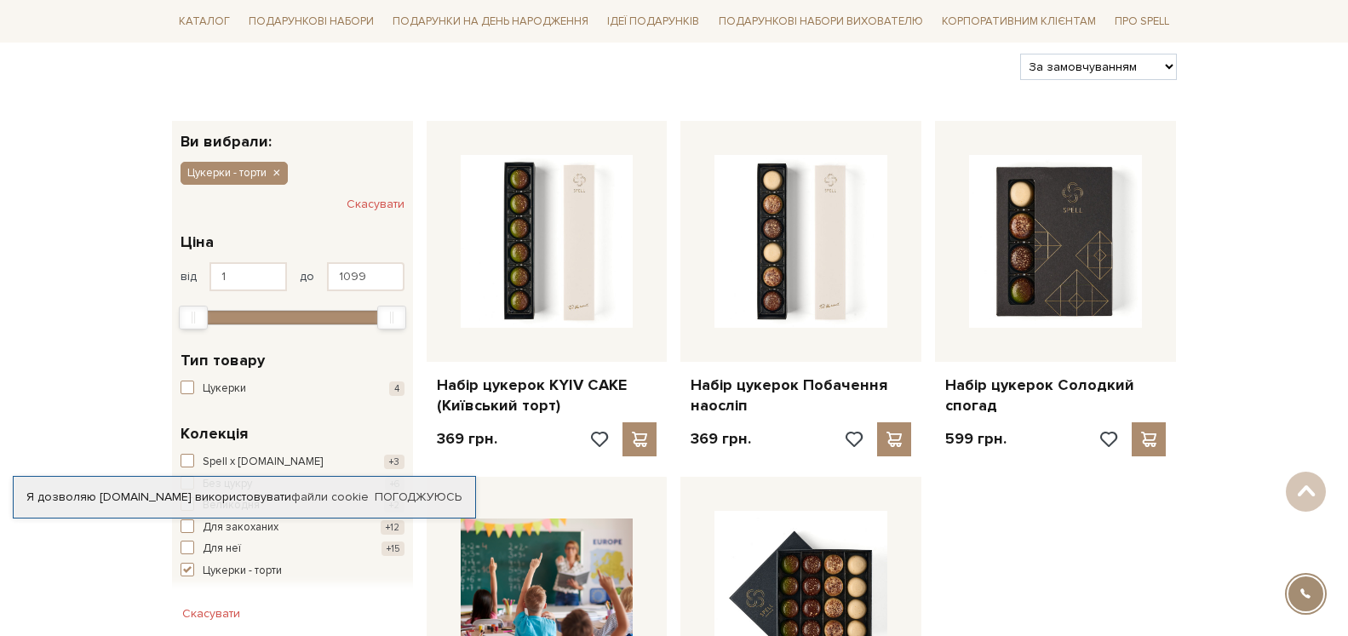
scroll to position [174, 0]
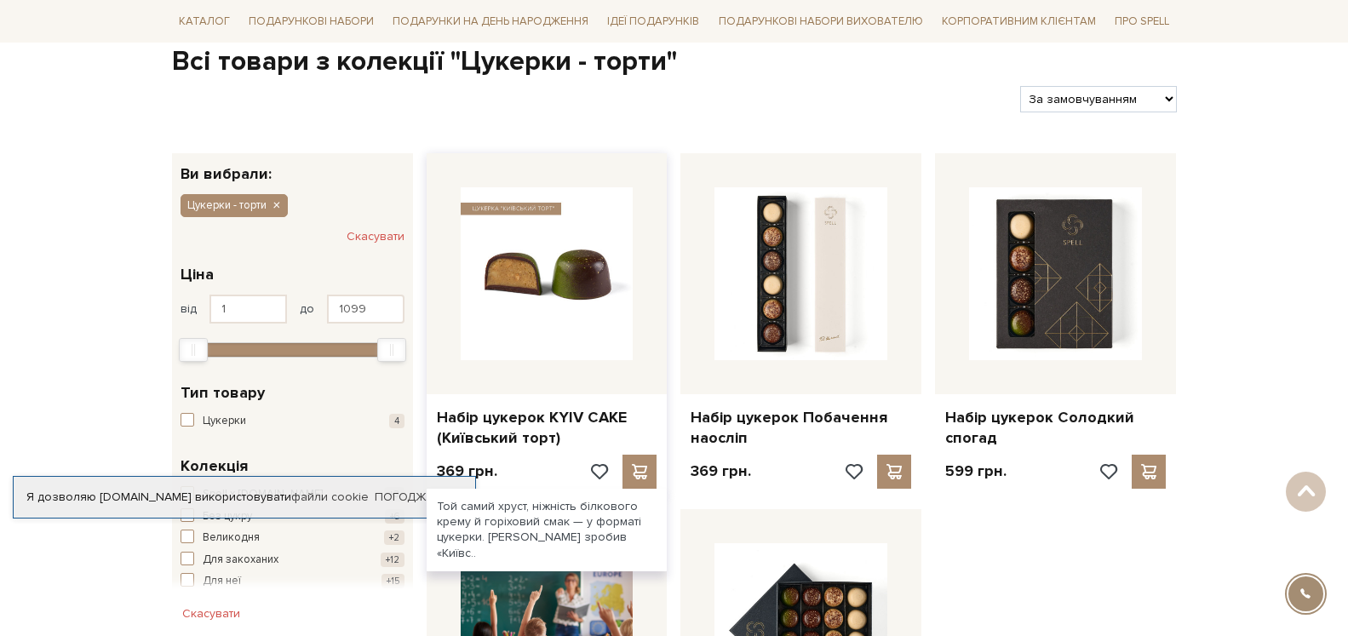
click at [485, 273] on img at bounding box center [547, 273] width 173 height 173
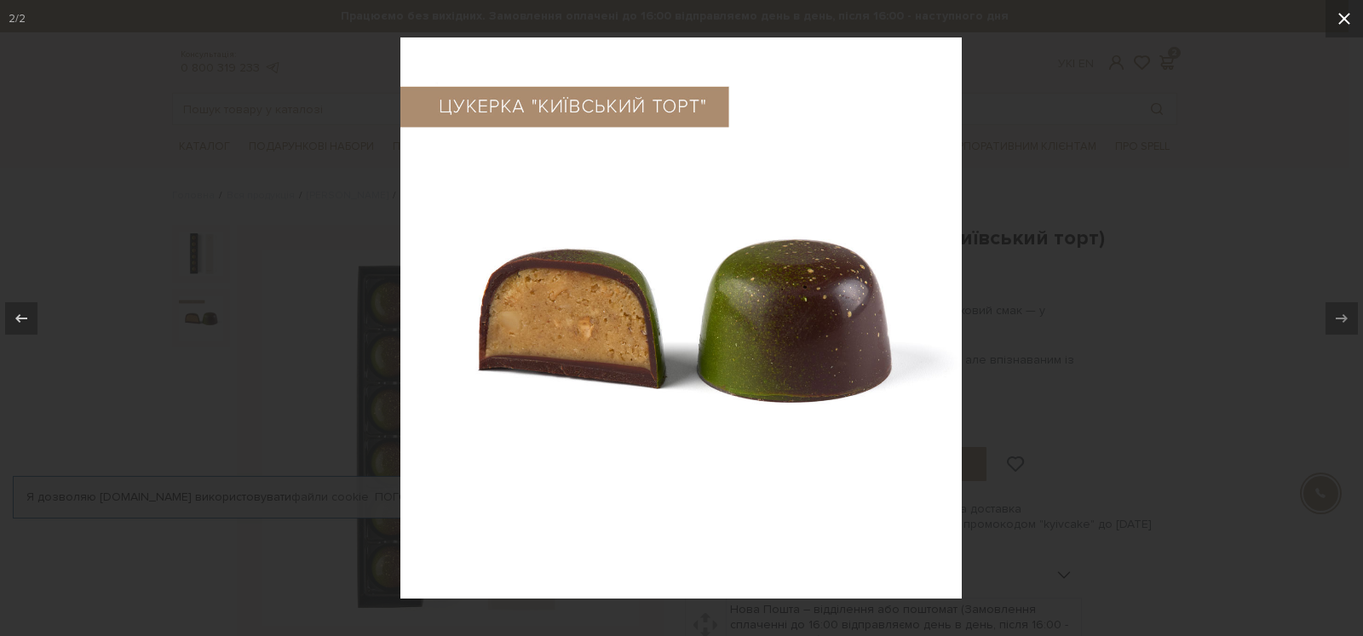
click at [1345, 15] on icon at bounding box center [1344, 19] width 20 height 20
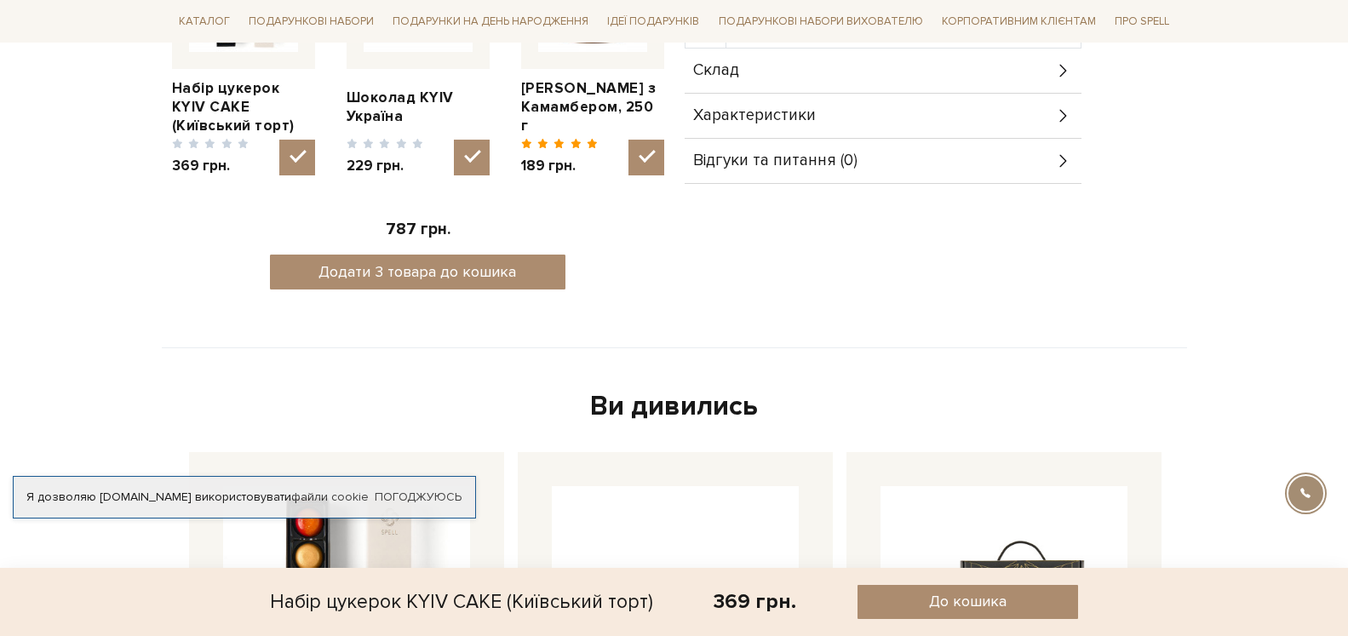
scroll to position [608, 0]
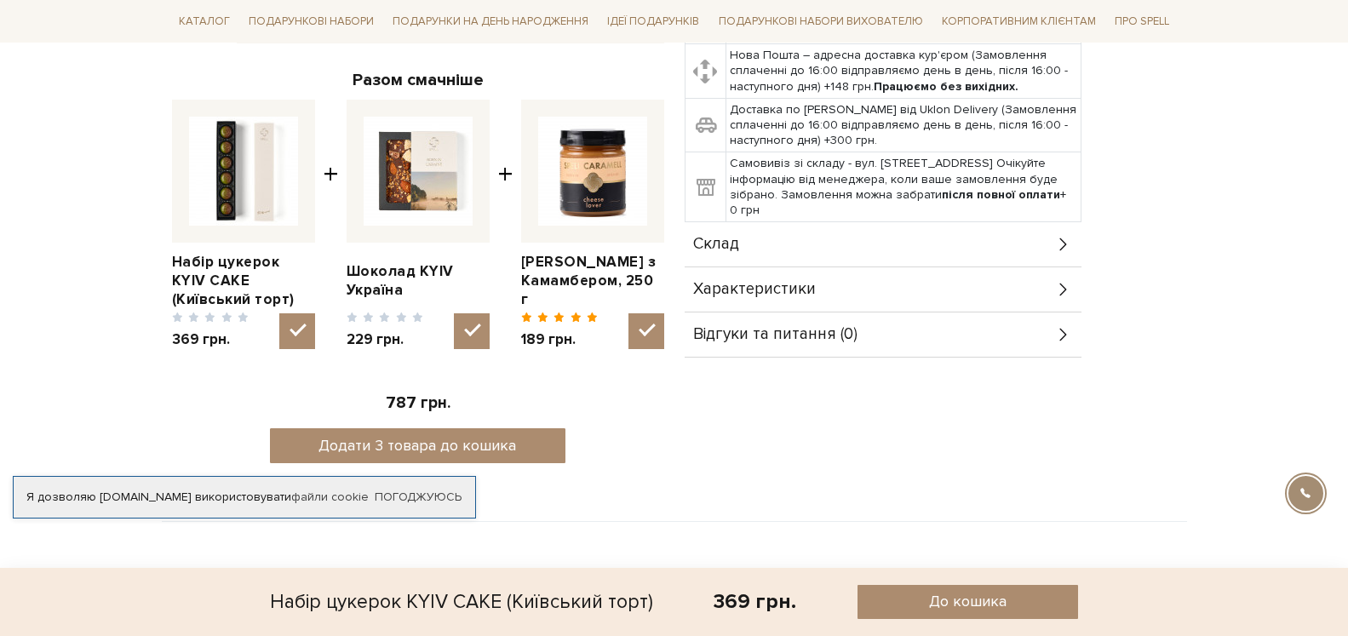
click at [885, 250] on div "Склад" at bounding box center [883, 244] width 397 height 44
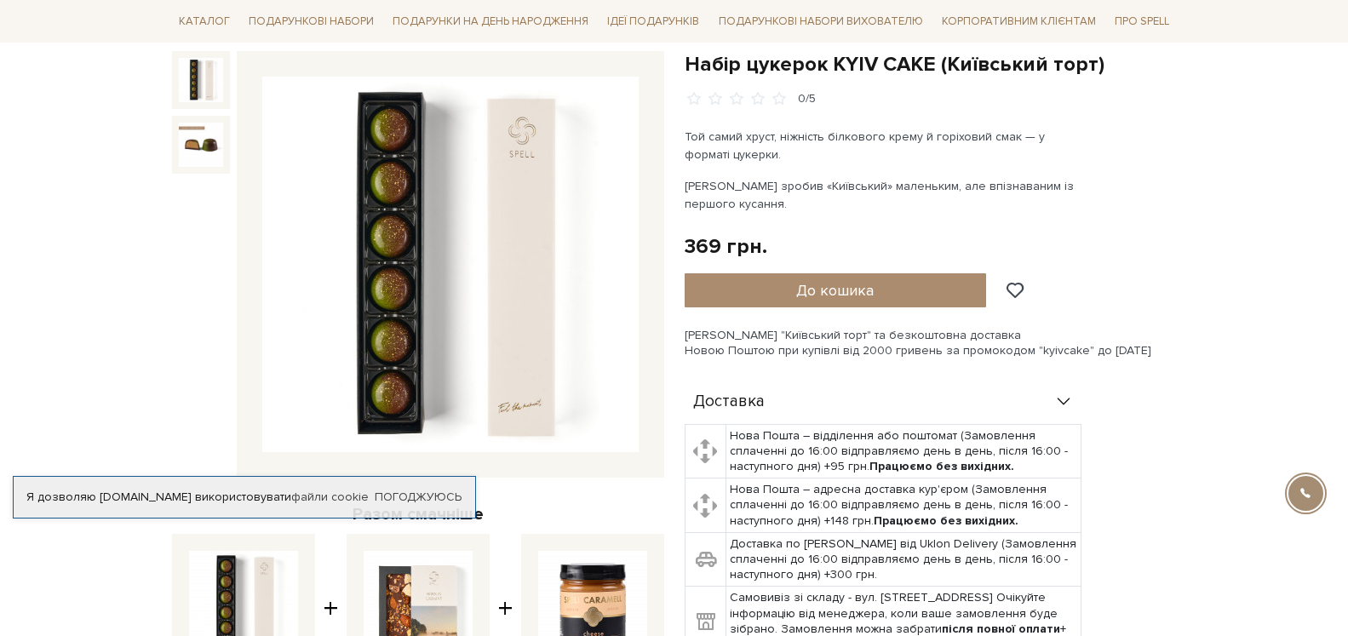
scroll to position [0, 0]
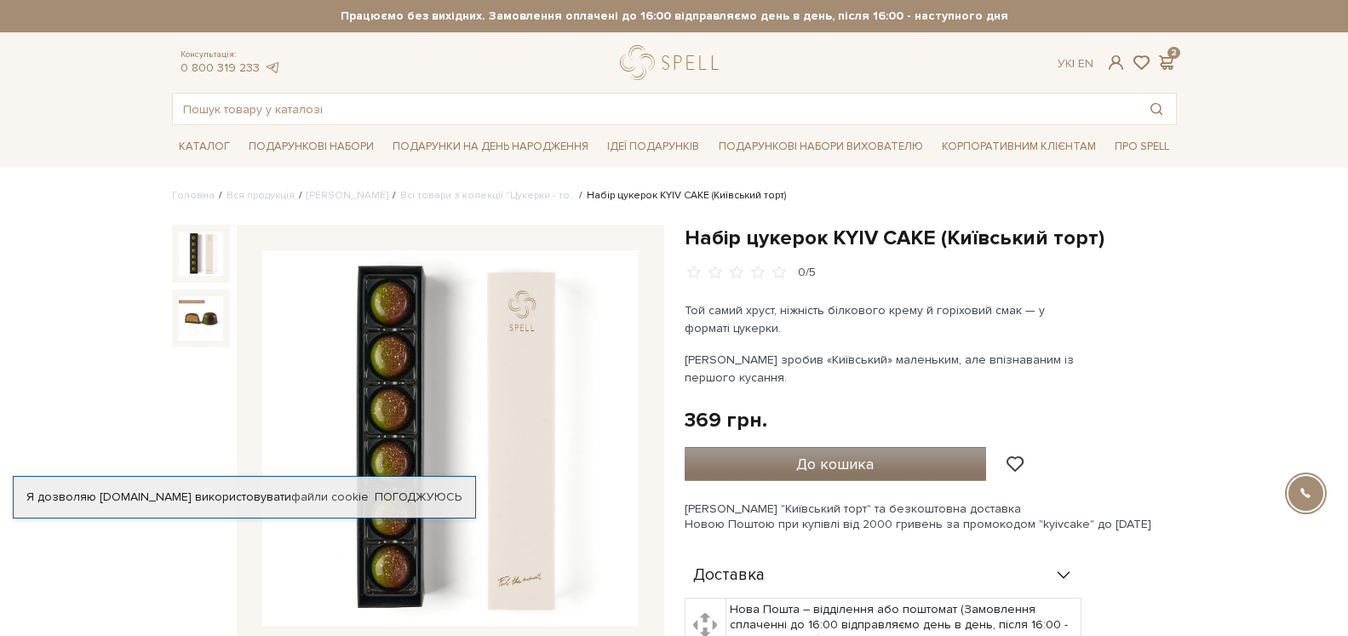
click at [879, 452] on button "До кошика" at bounding box center [836, 464] width 302 height 34
click at [871, 469] on span "До кошика" at bounding box center [835, 464] width 78 height 19
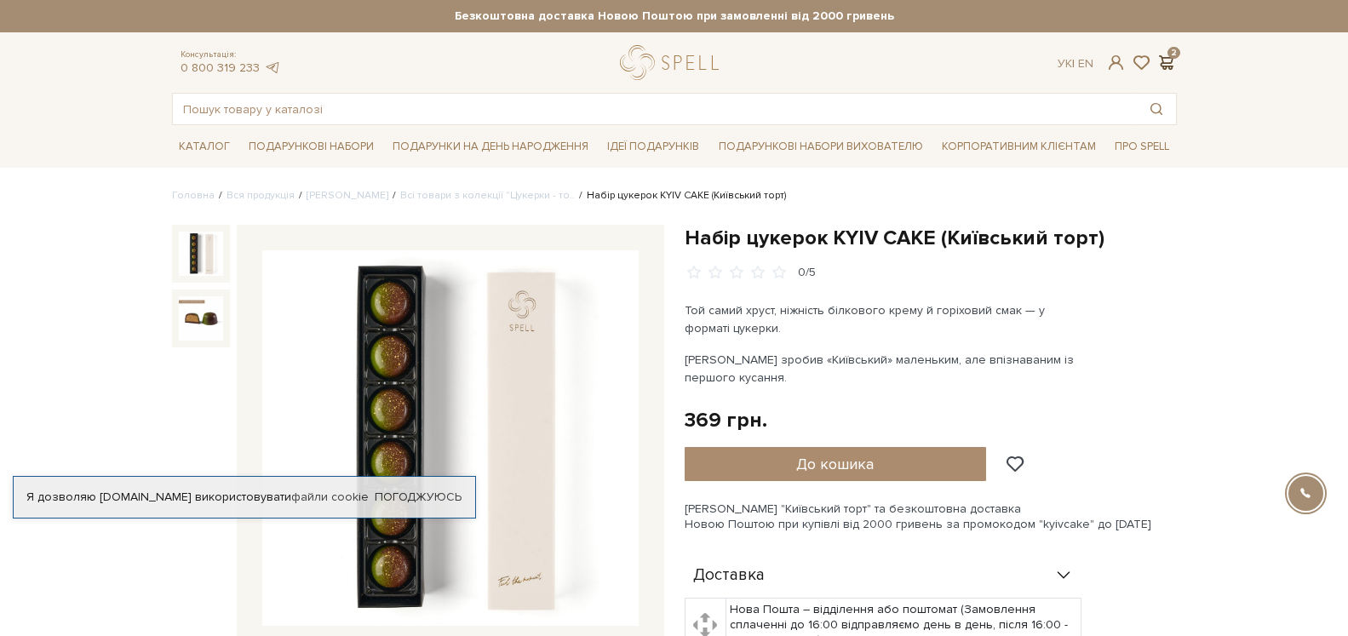
click at [1169, 62] on span at bounding box center [1167, 63] width 20 height 18
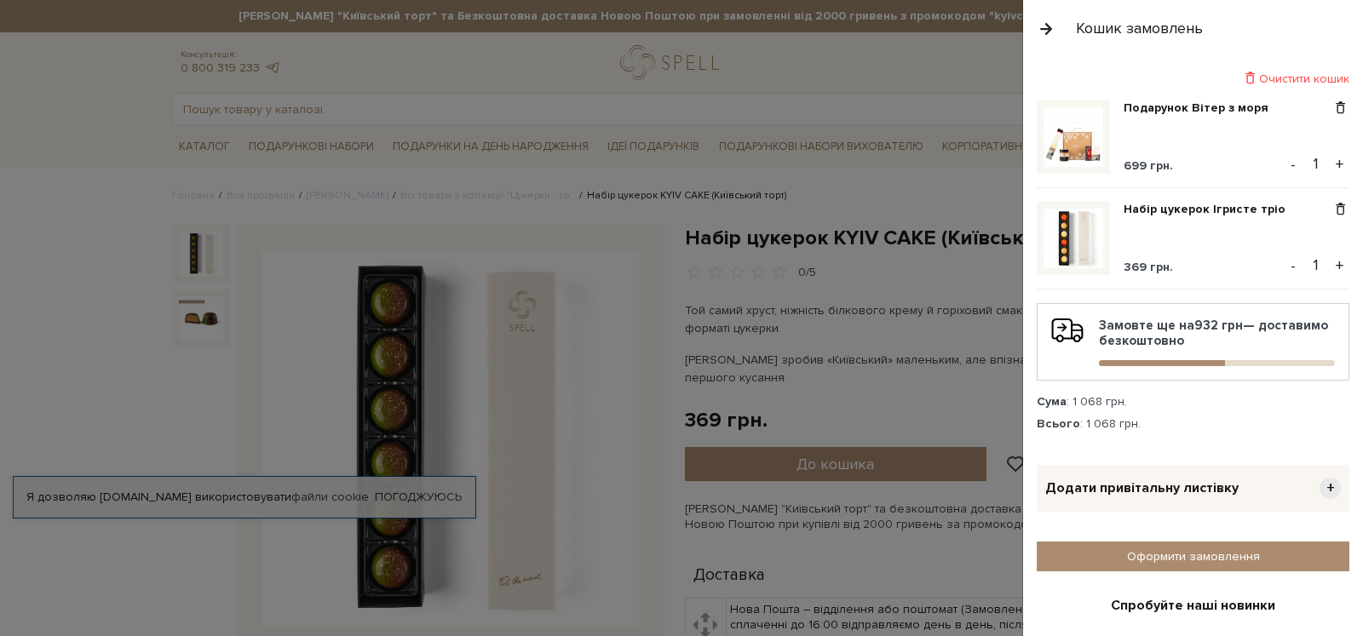
click at [101, 112] on div at bounding box center [681, 318] width 1363 height 636
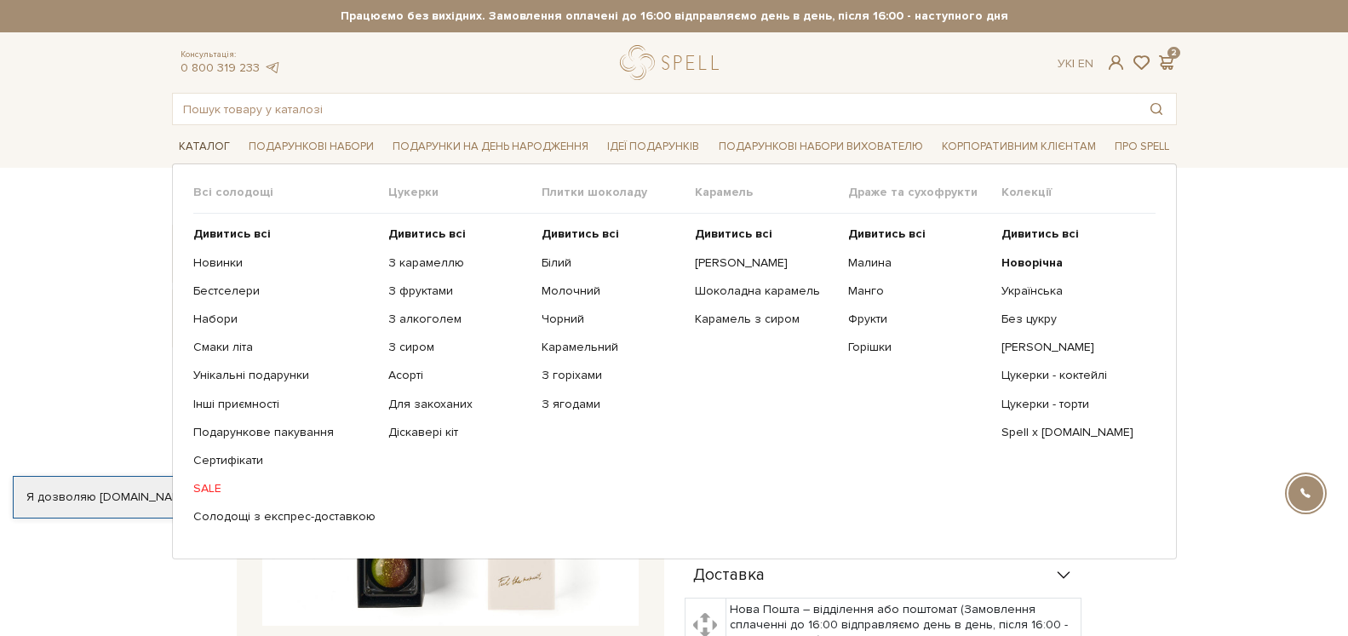
click at [194, 145] on link "Каталог" at bounding box center [204, 147] width 65 height 26
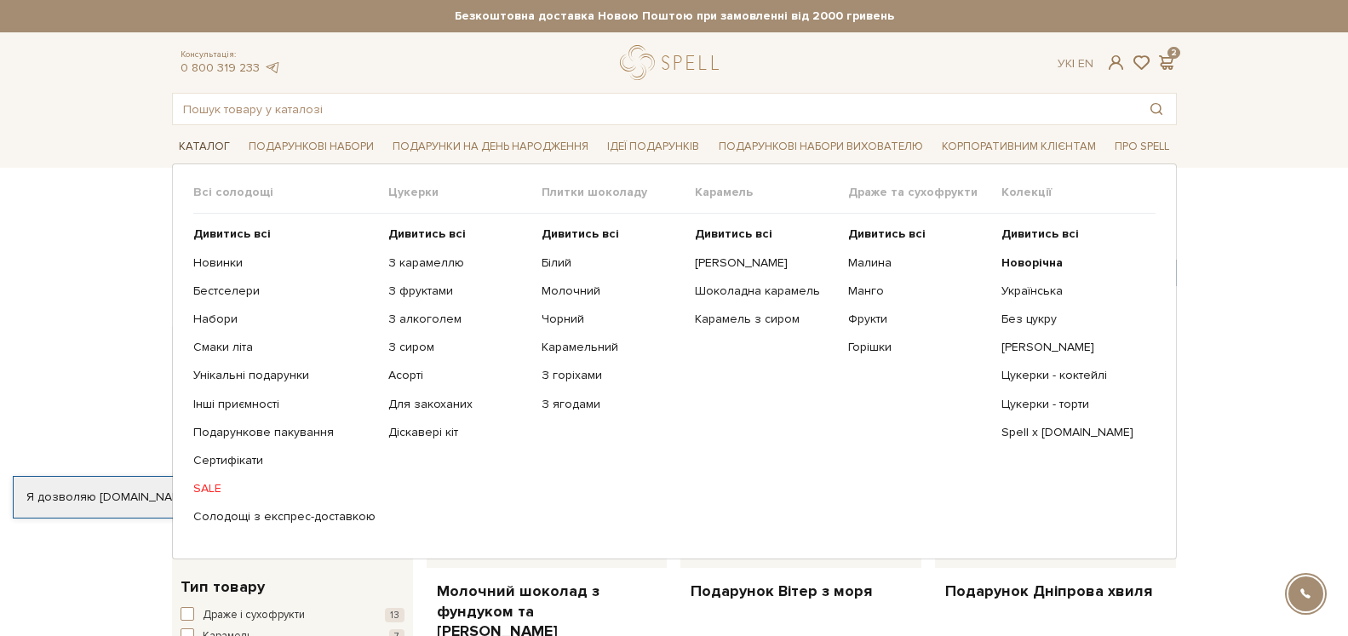
click at [188, 143] on link "Каталог" at bounding box center [204, 147] width 65 height 26
click at [207, 266] on link "Новинки" at bounding box center [284, 263] width 182 height 15
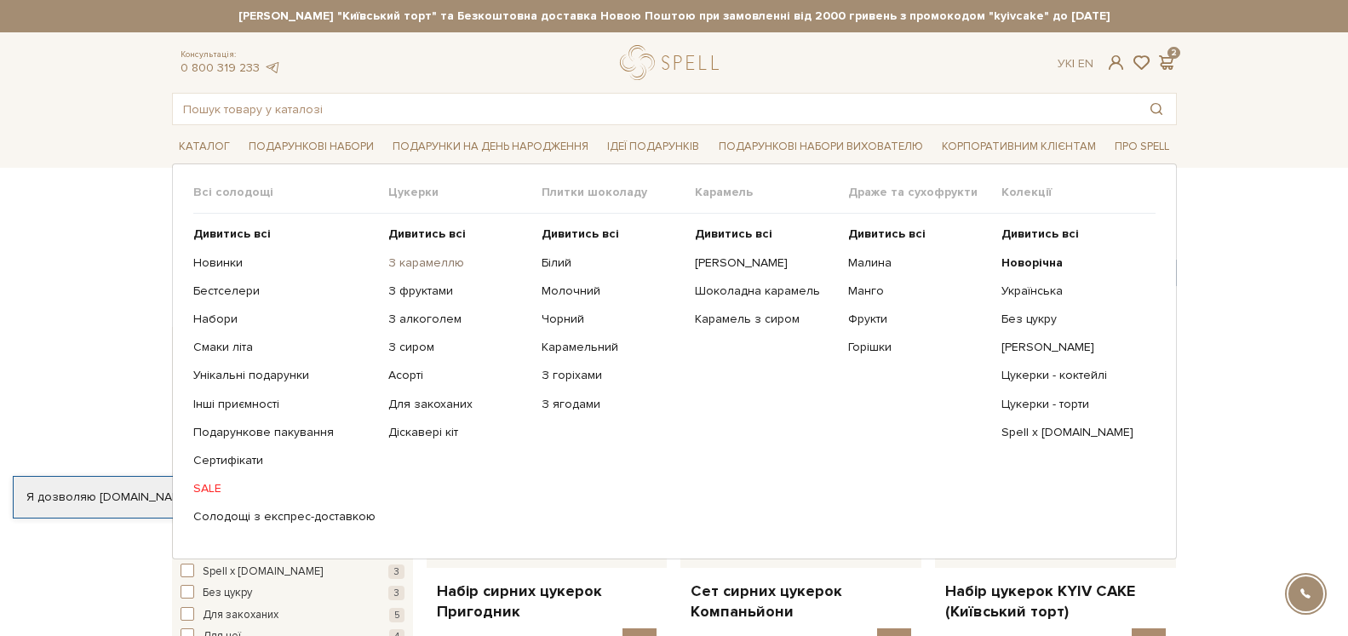
click at [405, 266] on link "З карамеллю" at bounding box center [458, 263] width 141 height 15
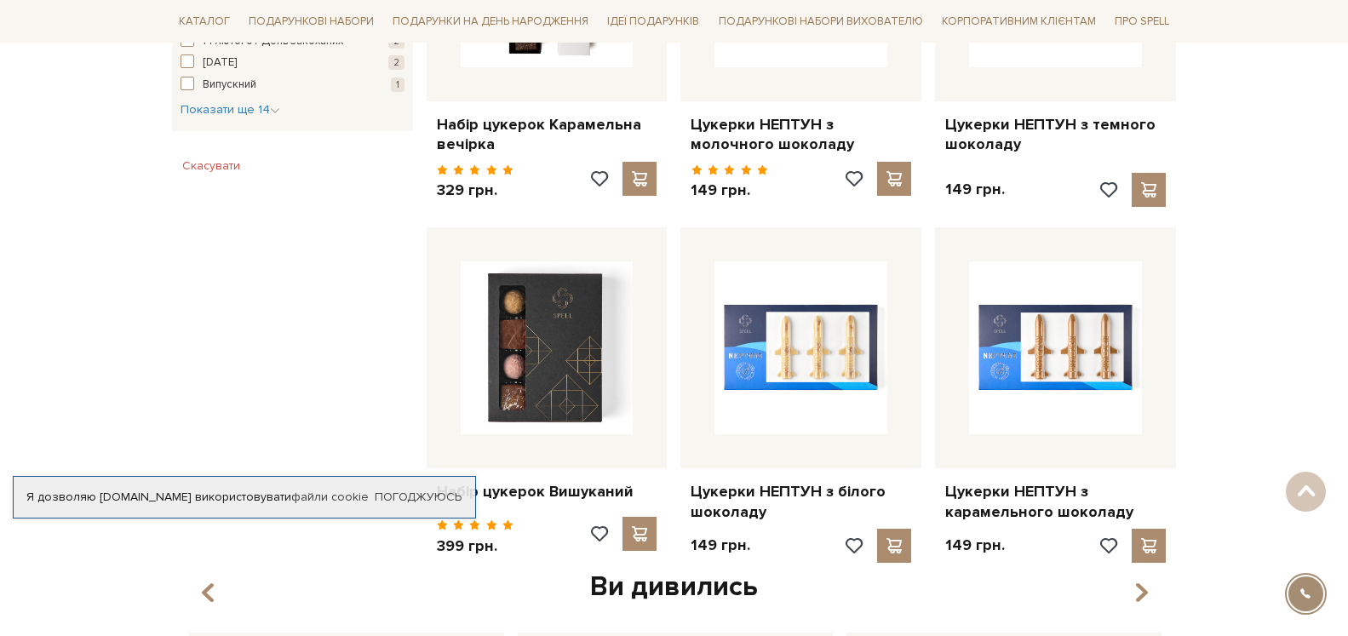
scroll to position [1334, 0]
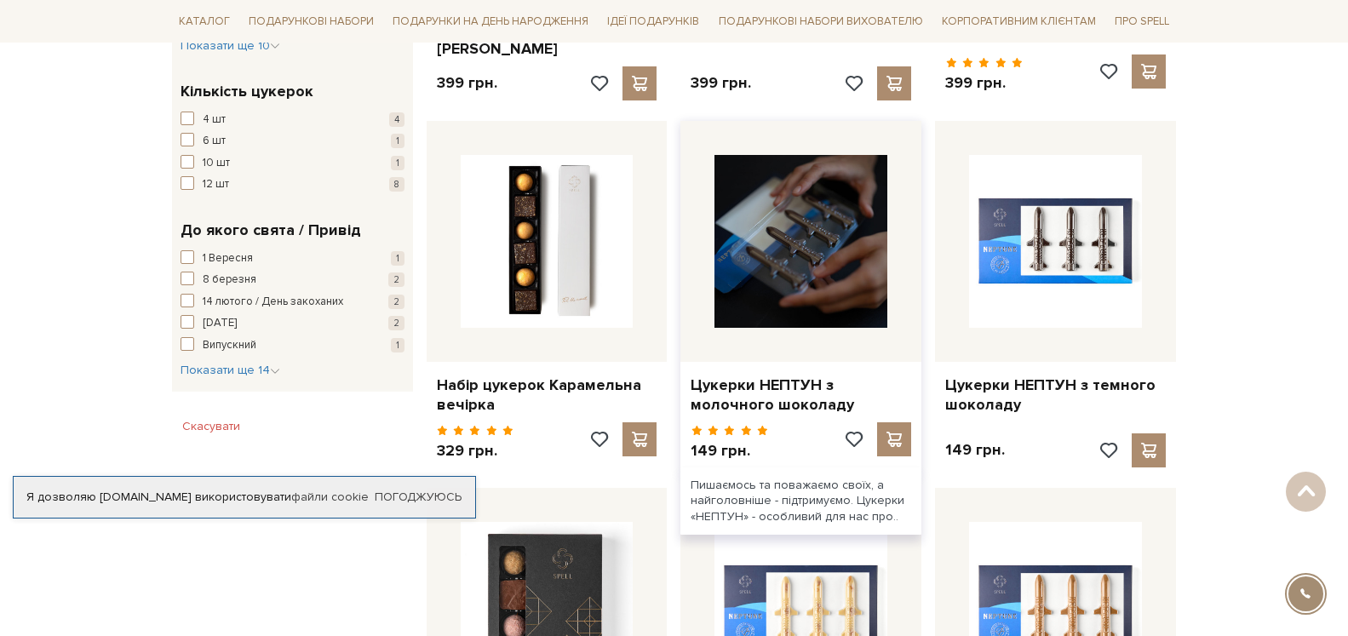
click at [786, 226] on img at bounding box center [801, 241] width 173 height 173
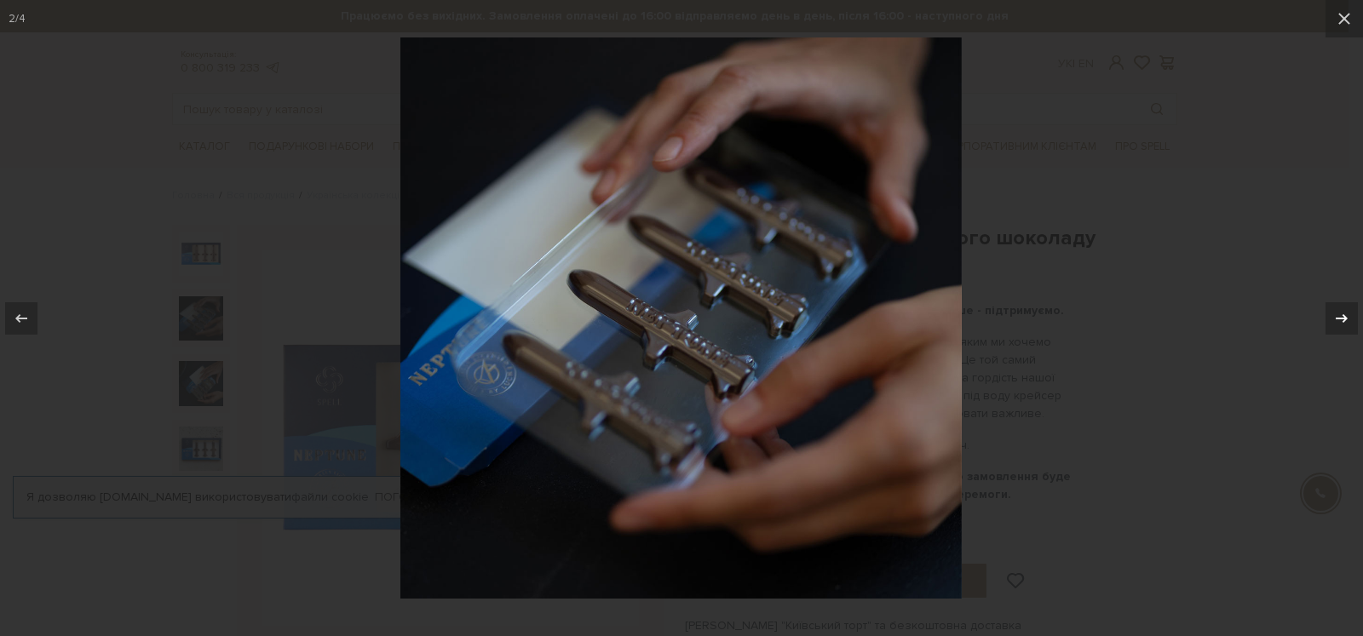
click at [1338, 315] on icon at bounding box center [1341, 318] width 20 height 20
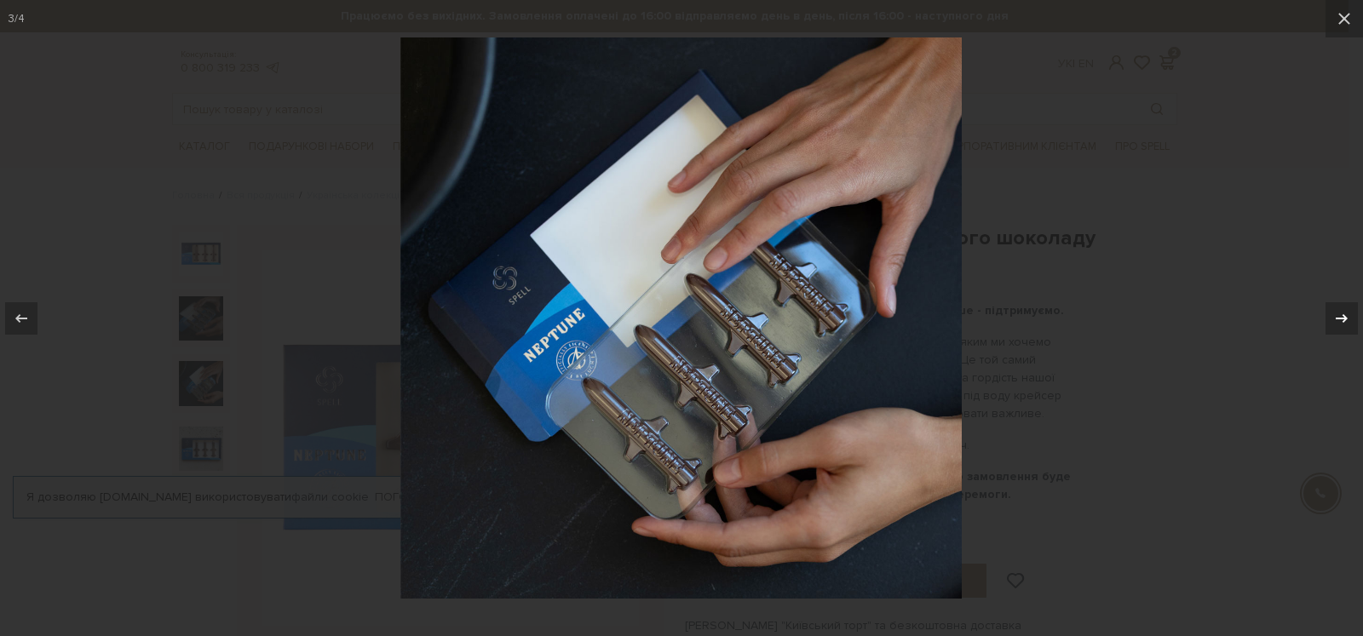
click at [1338, 315] on icon at bounding box center [1341, 318] width 20 height 20
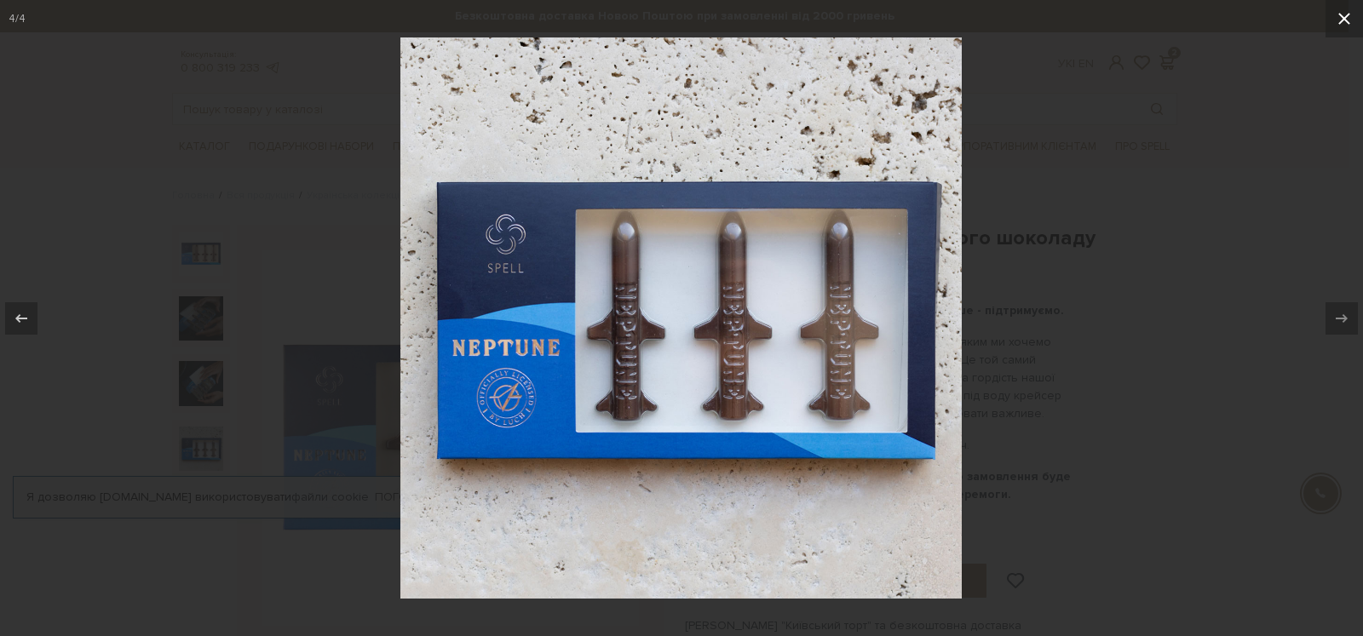
click at [1348, 14] on icon at bounding box center [1344, 19] width 12 height 12
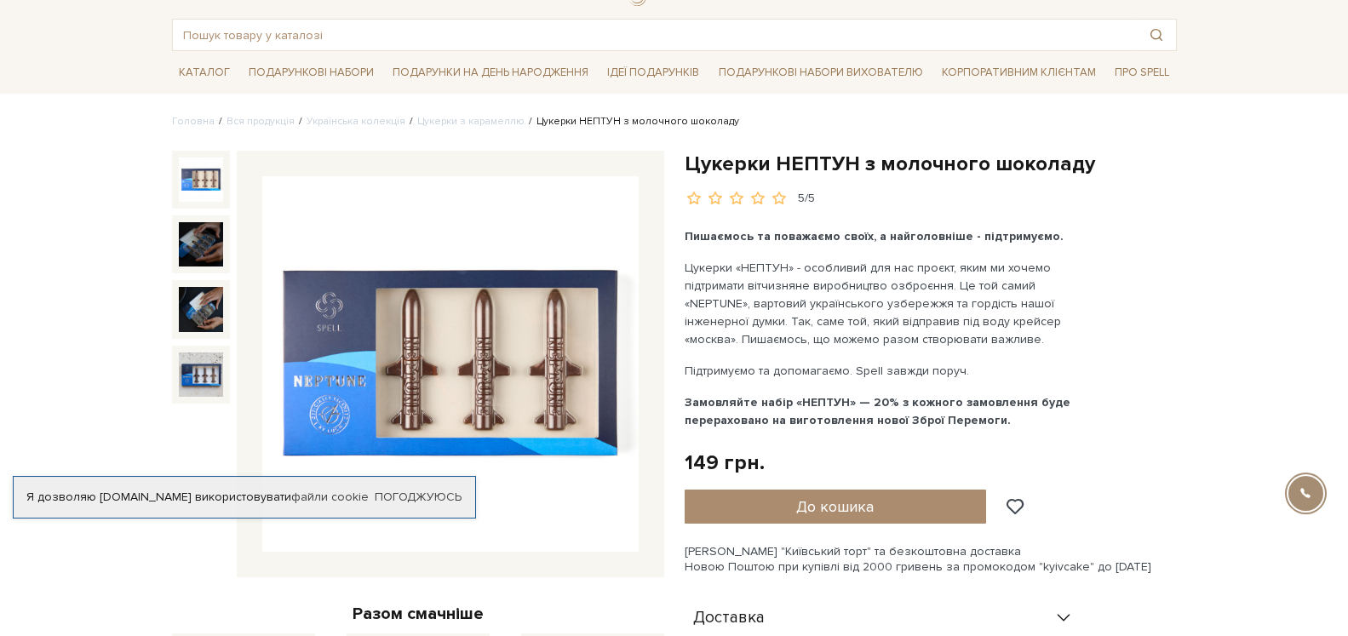
scroll to position [87, 0]
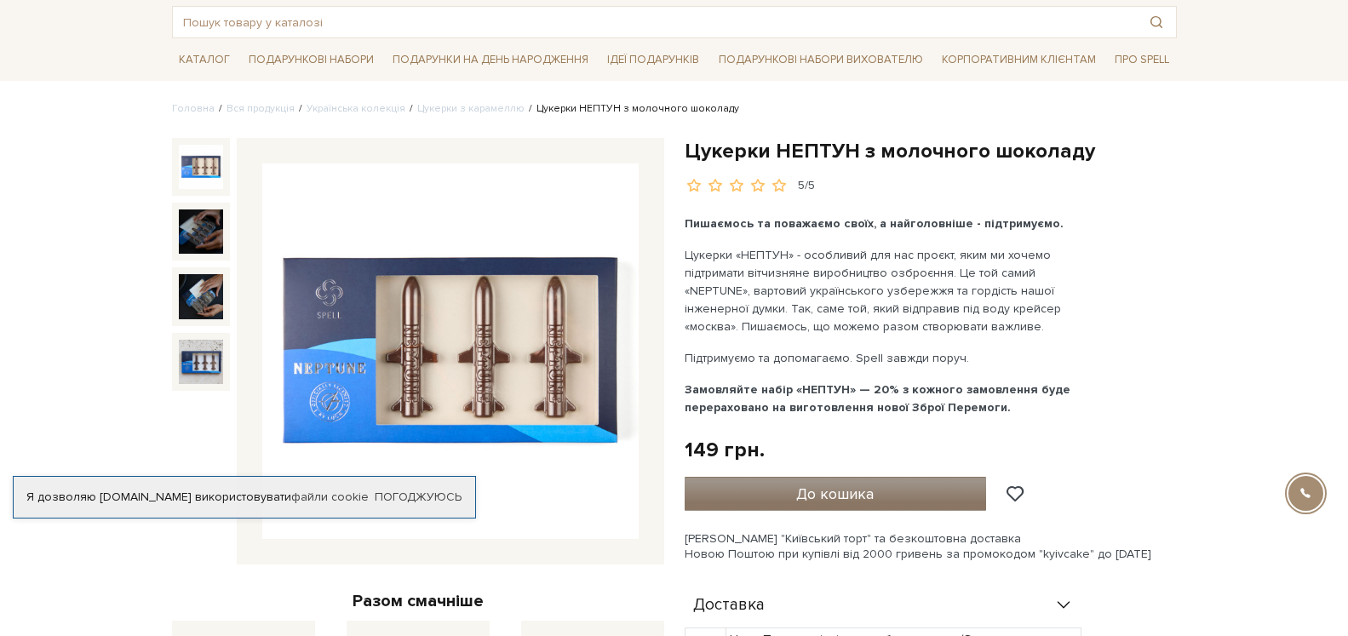
click at [851, 492] on span "До кошика" at bounding box center [835, 494] width 78 height 19
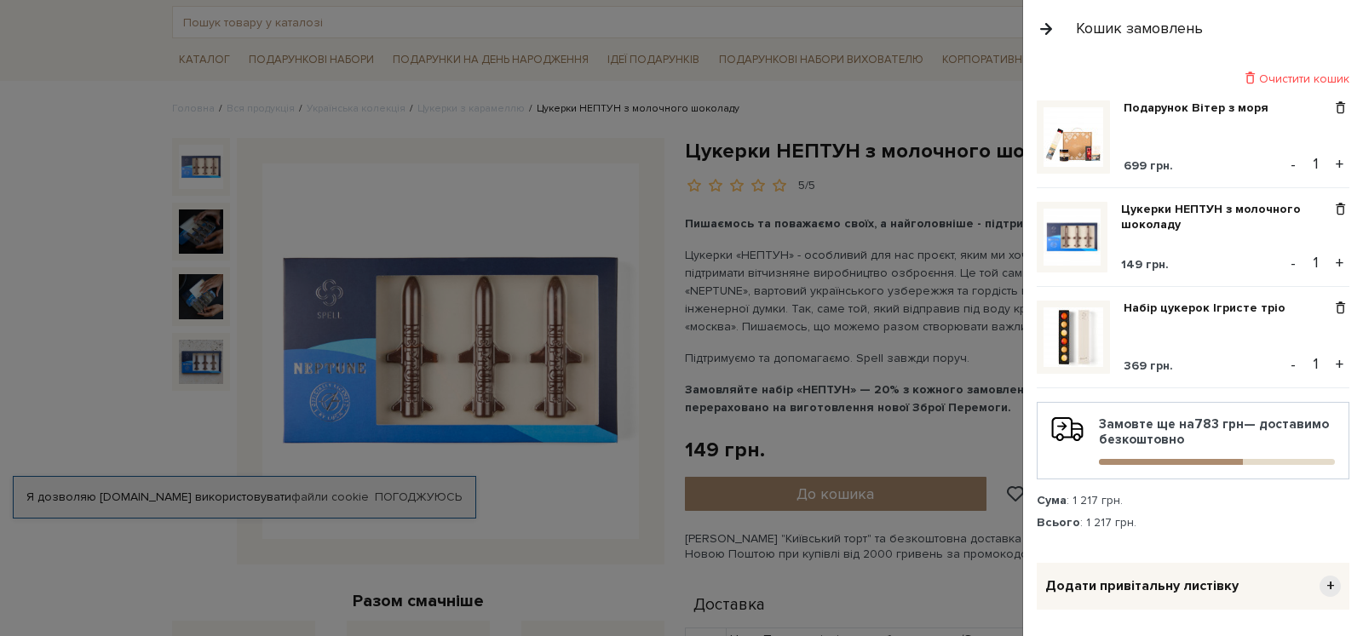
click at [38, 37] on div at bounding box center [681, 318] width 1363 height 636
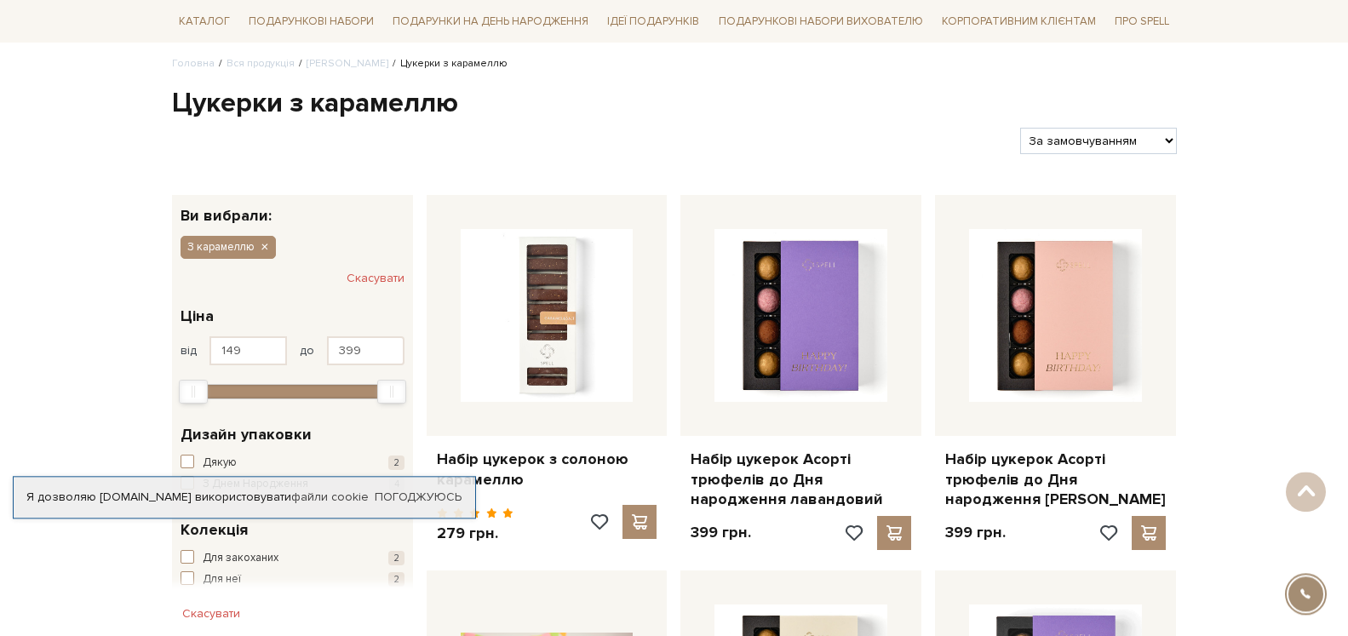
scroll to position [61, 0]
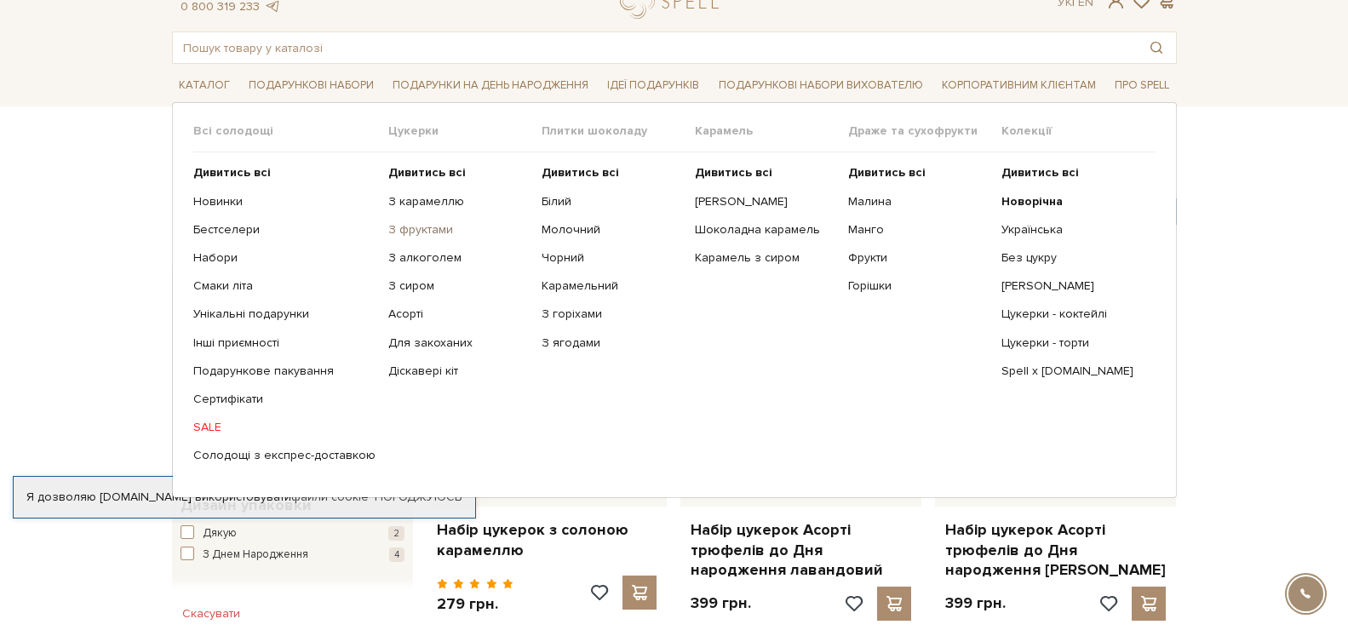
click at [397, 227] on link "З фруктами" at bounding box center [458, 229] width 141 height 15
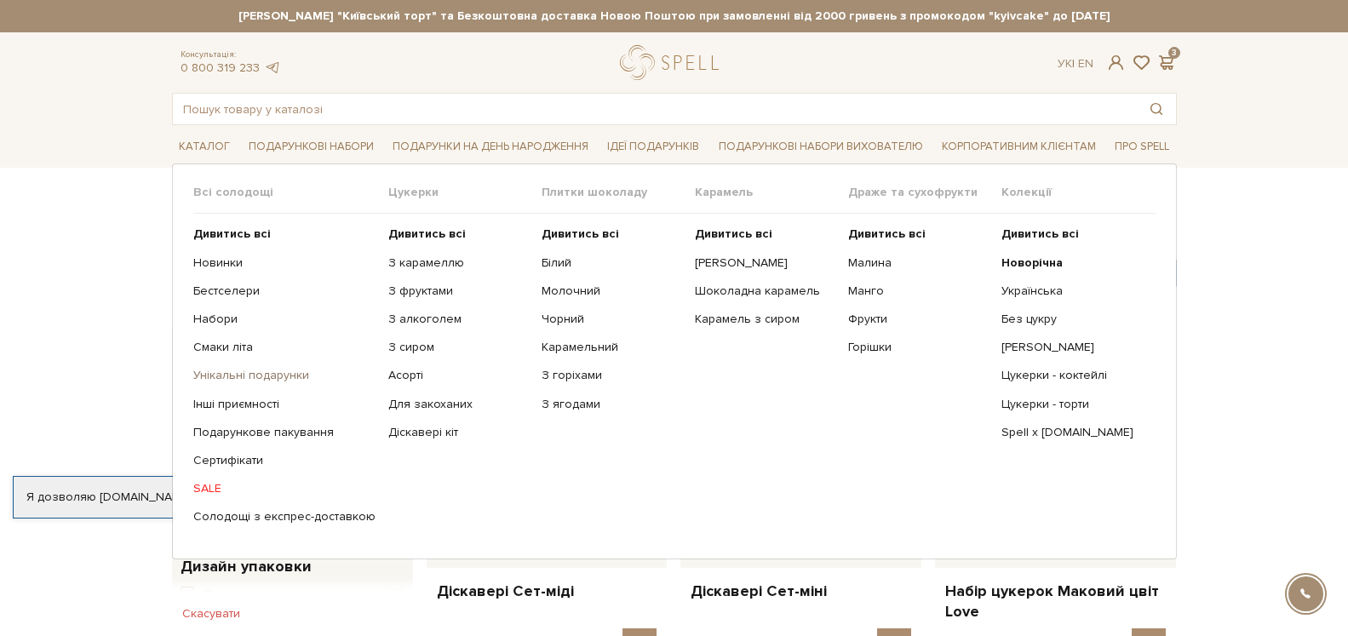
click at [244, 375] on link "Унікальні подарунки" at bounding box center [284, 375] width 182 height 15
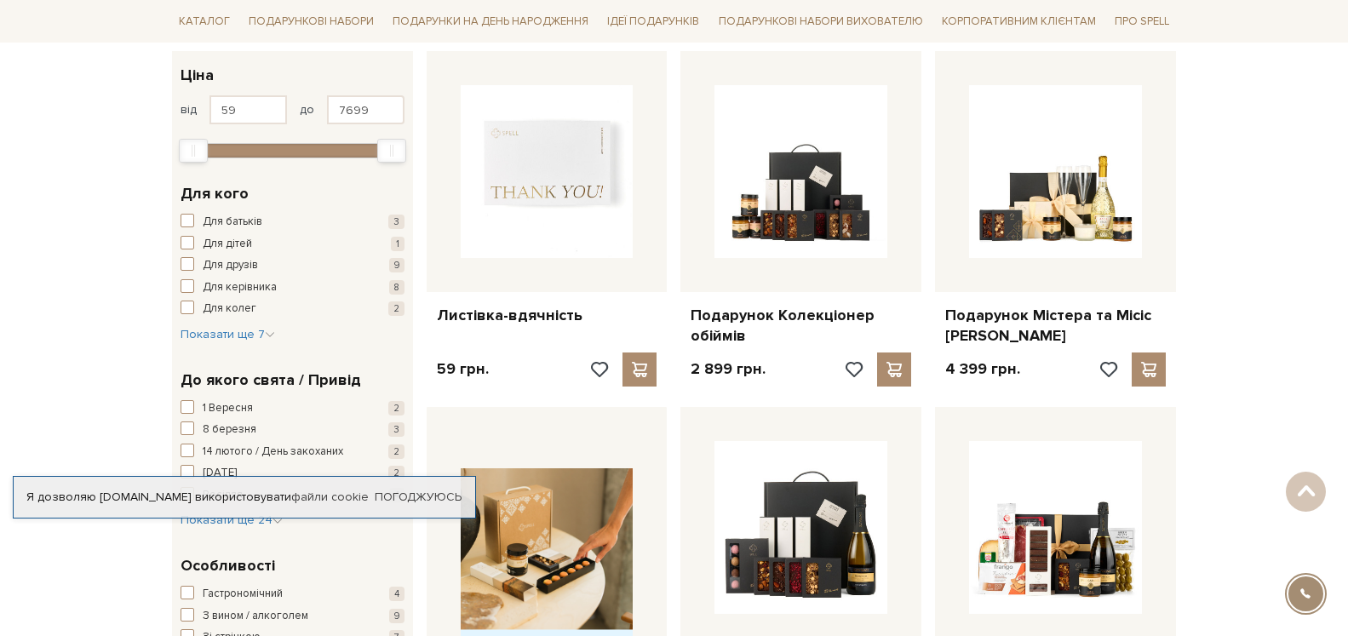
scroll to position [15, 0]
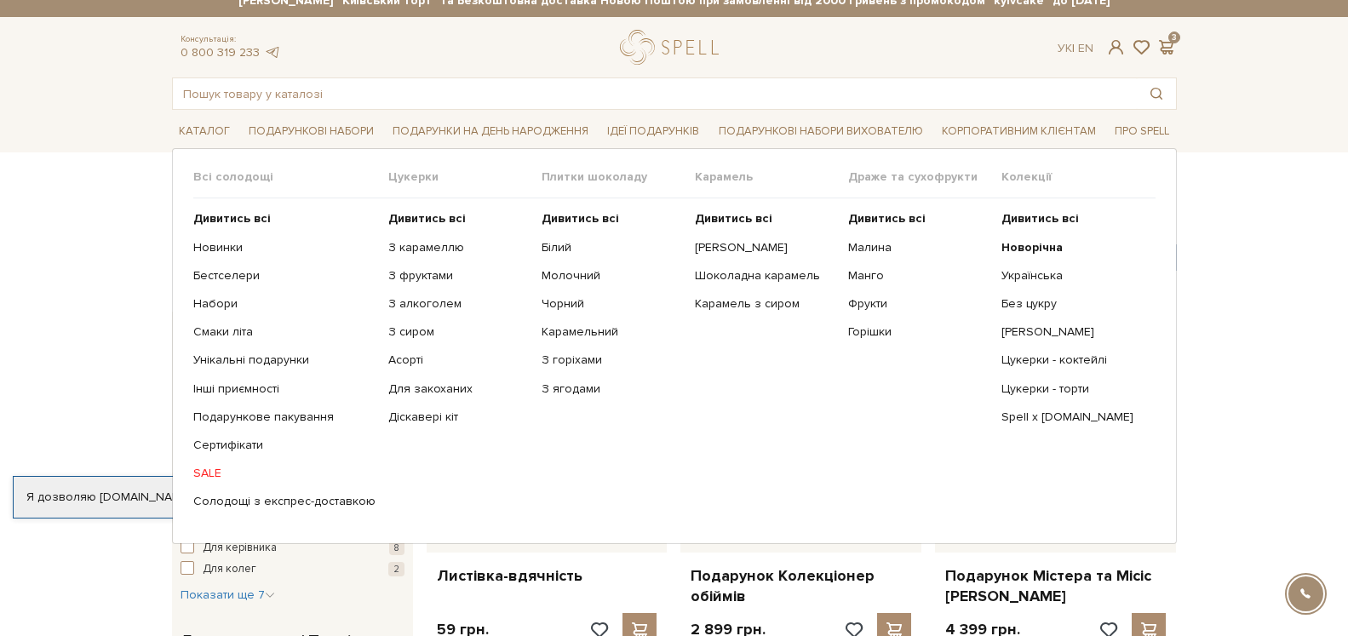
click at [214, 473] on link "SALE" at bounding box center [284, 473] width 182 height 15
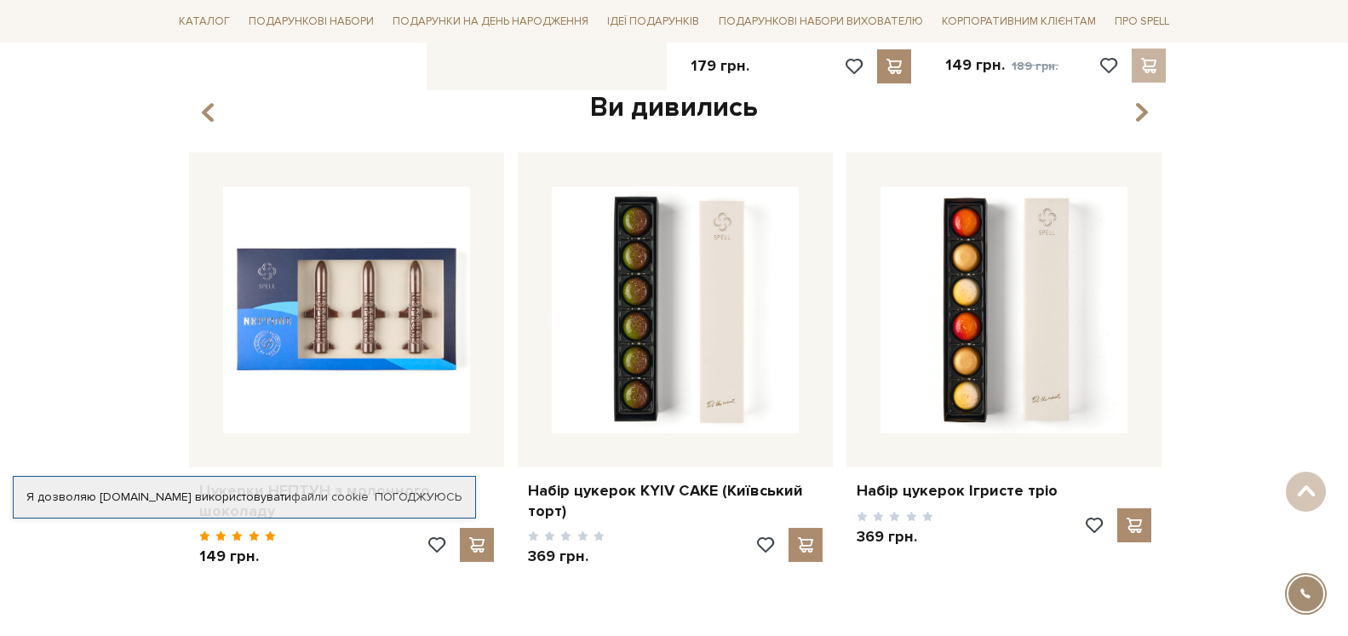
scroll to position [521, 0]
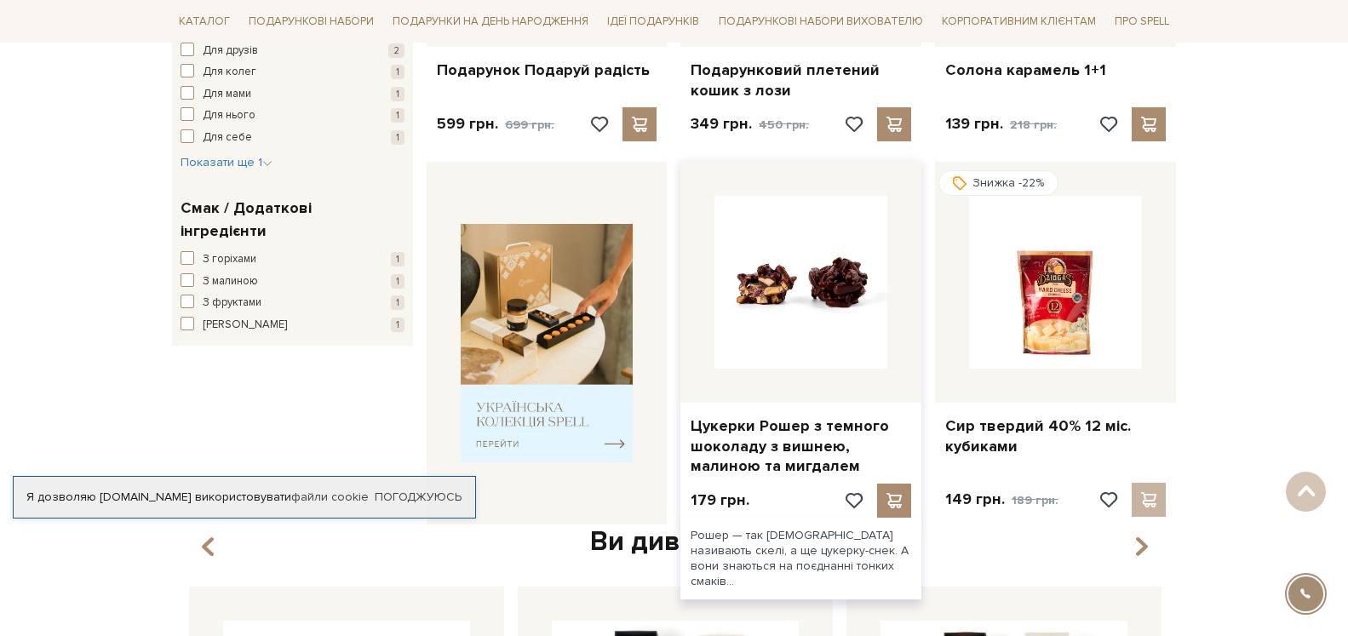
click at [808, 284] on img at bounding box center [801, 282] width 173 height 173
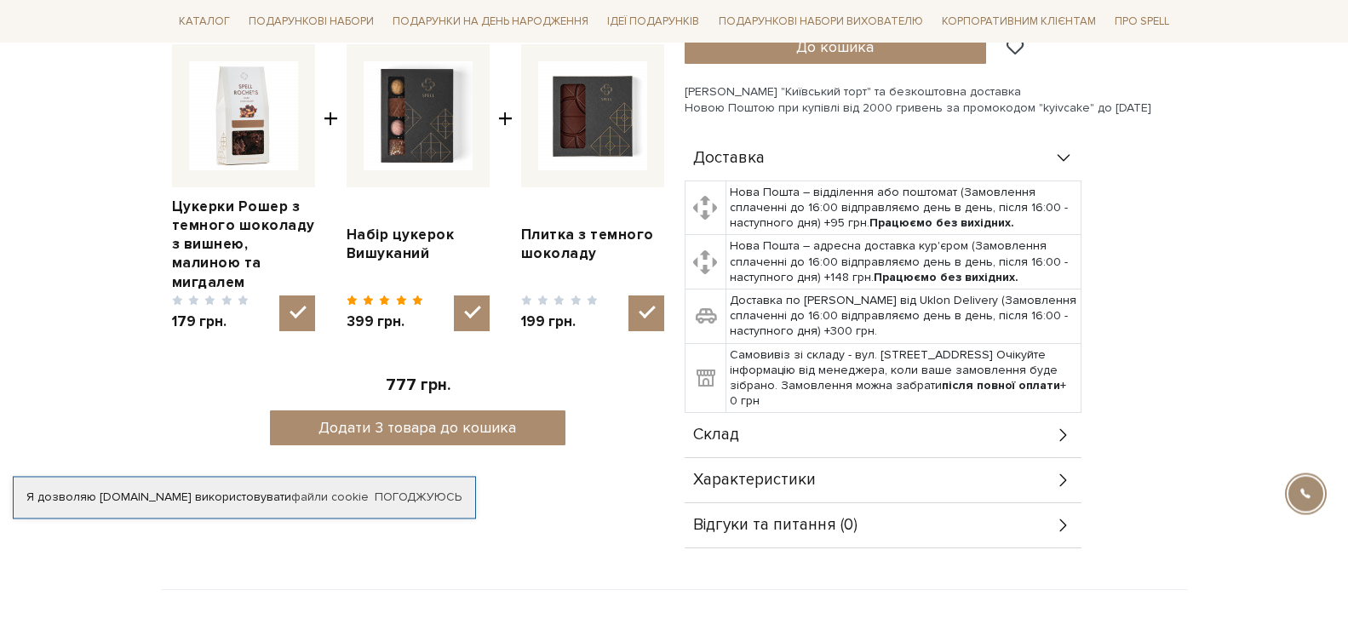
scroll to position [782, 0]
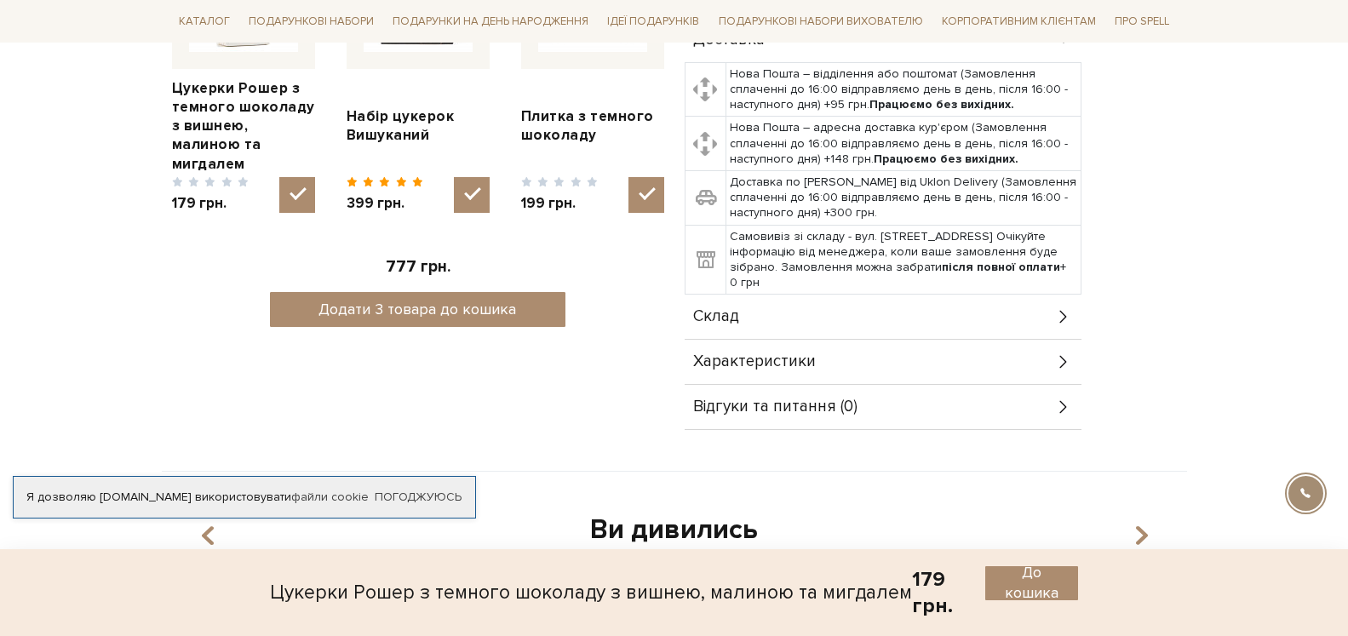
click at [1032, 312] on div "Склад" at bounding box center [883, 317] width 397 height 44
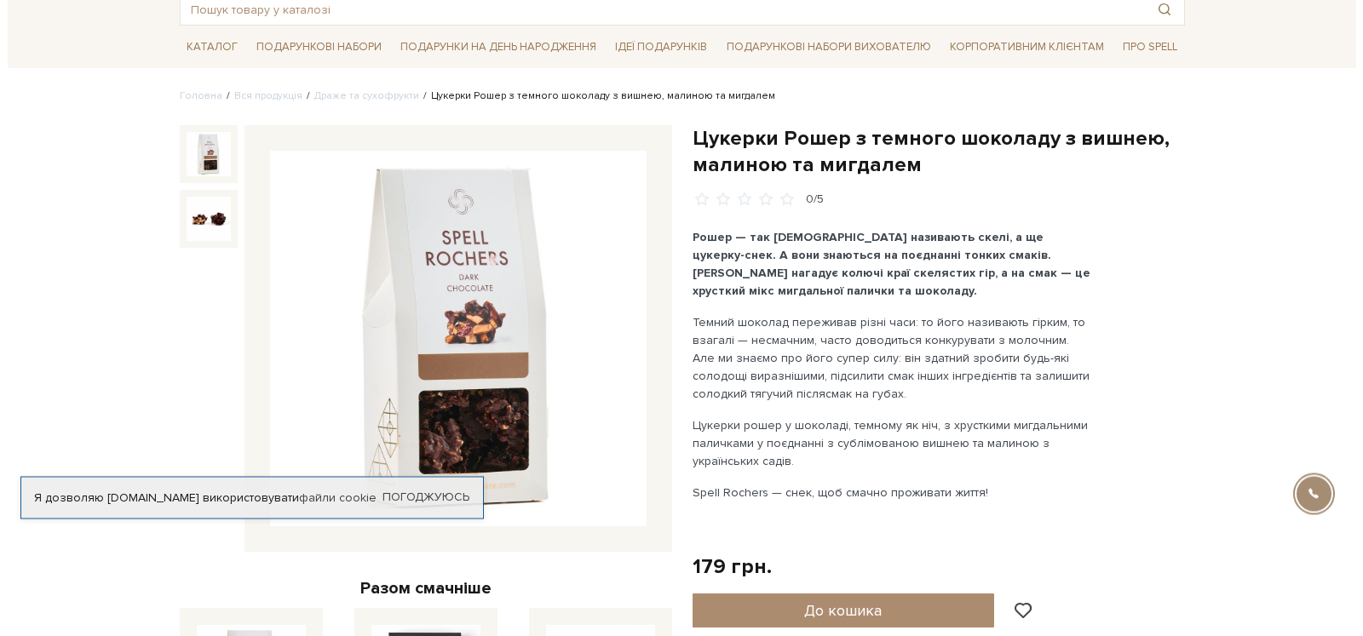
scroll to position [174, 0]
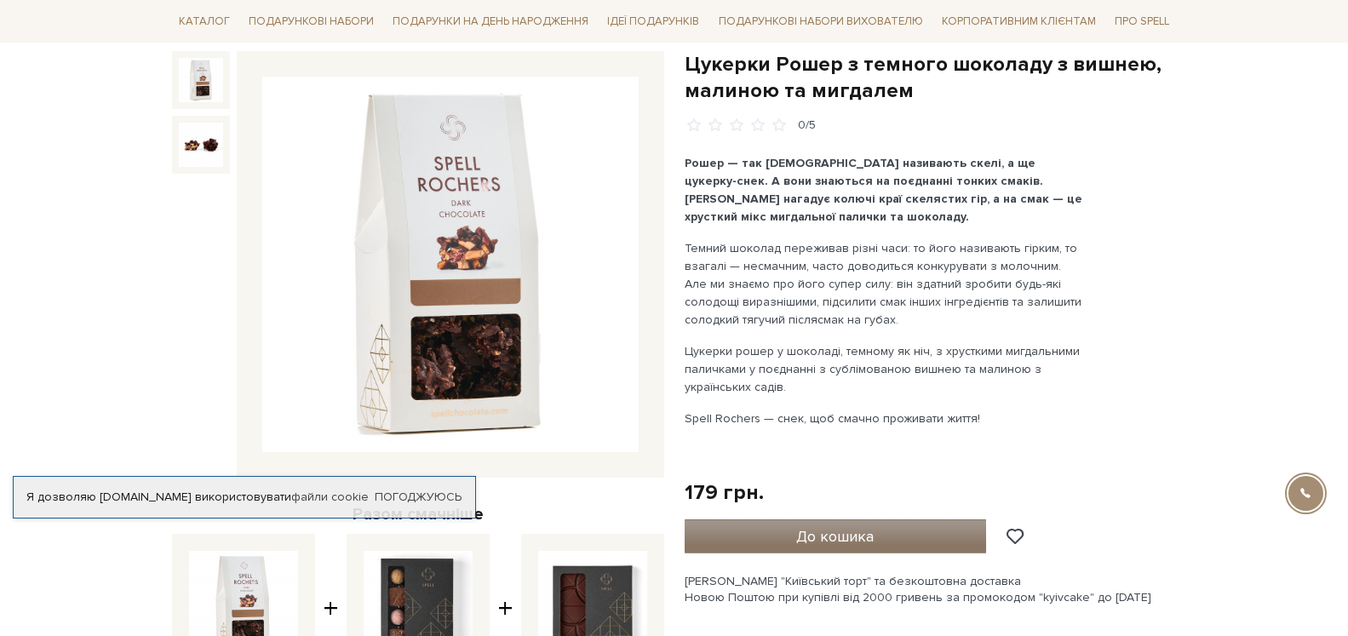
click at [820, 532] on span "До кошика" at bounding box center [835, 536] width 78 height 19
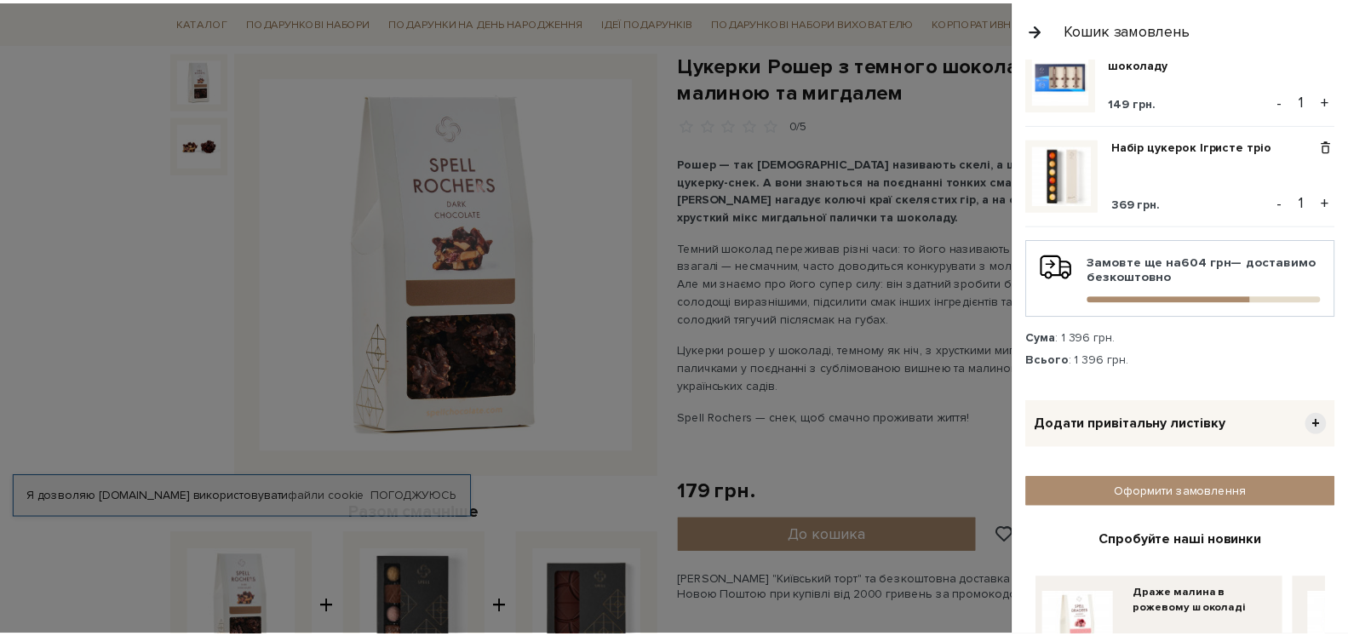
scroll to position [0, 0]
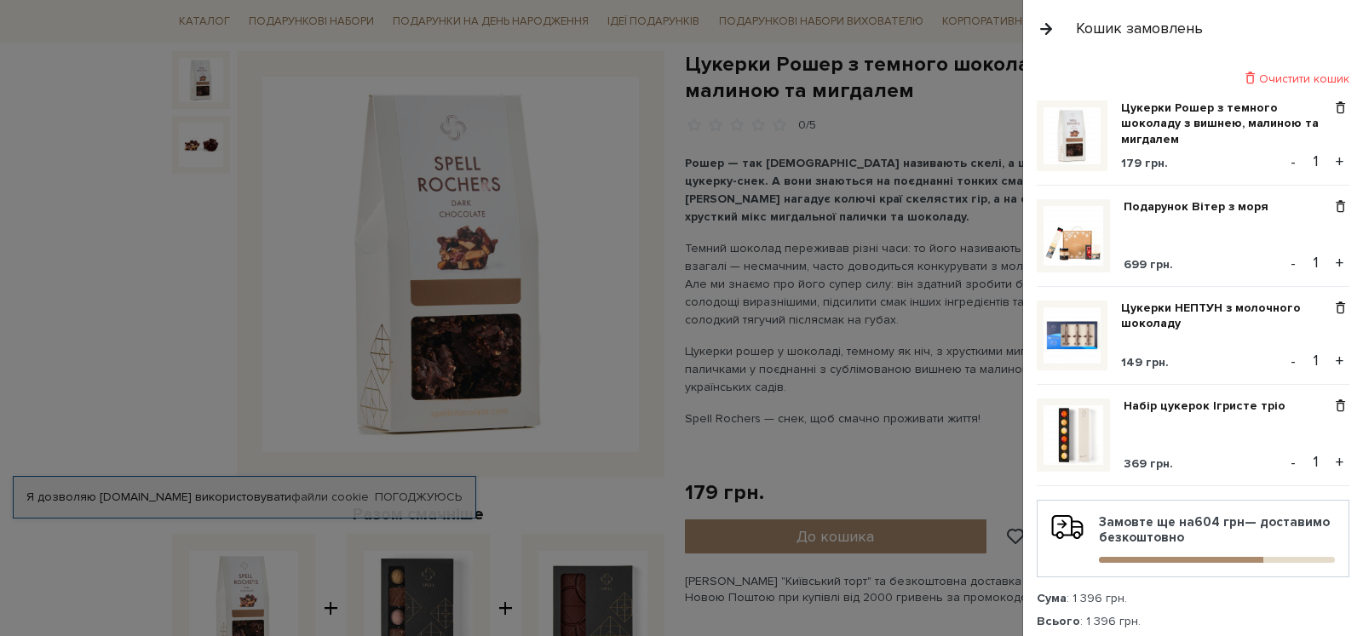
click at [1050, 25] on button "button" at bounding box center [1046, 29] width 19 height 30
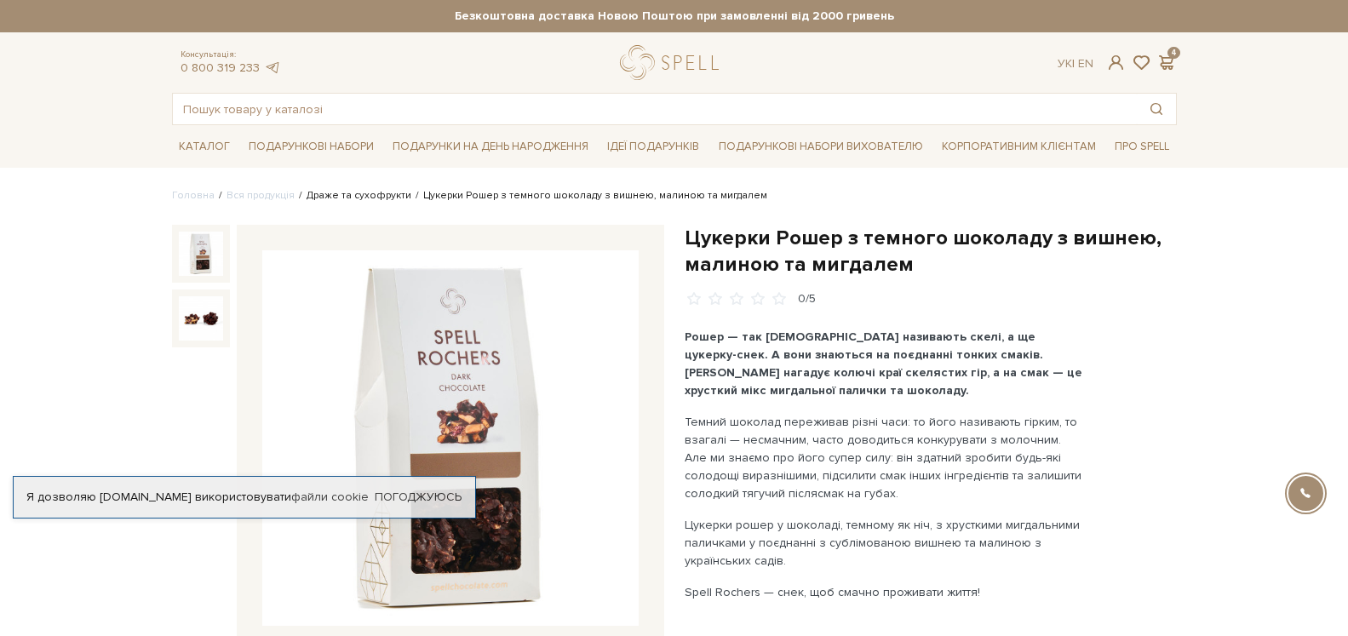
click at [342, 196] on link "Драже та сухофрукти" at bounding box center [359, 195] width 105 height 13
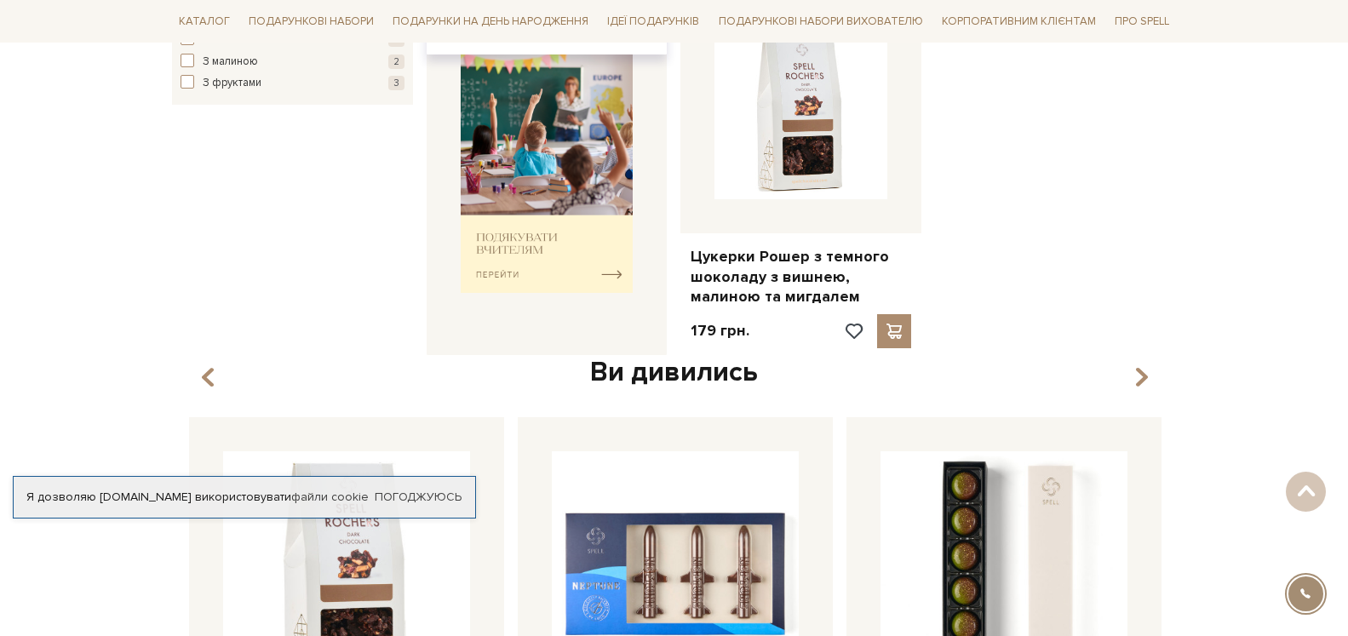
scroll to position [363, 0]
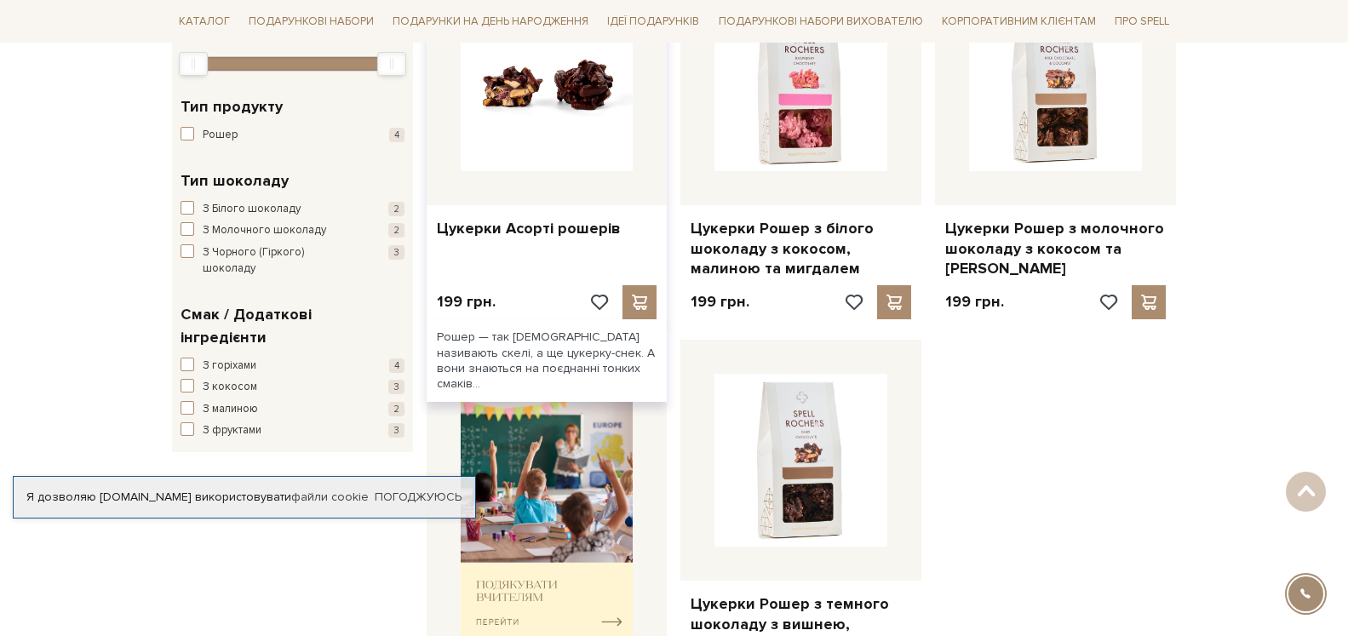
click at [494, 118] on img at bounding box center [547, 84] width 173 height 173
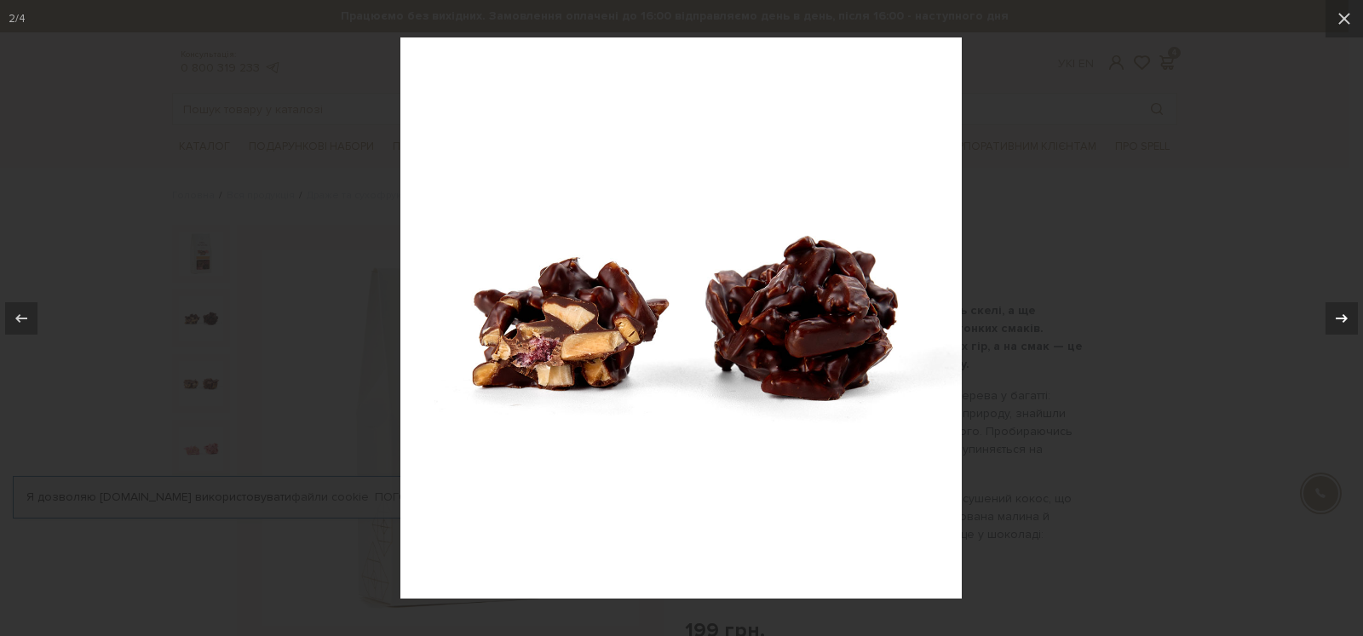
click at [1330, 324] on div at bounding box center [1341, 318] width 32 height 32
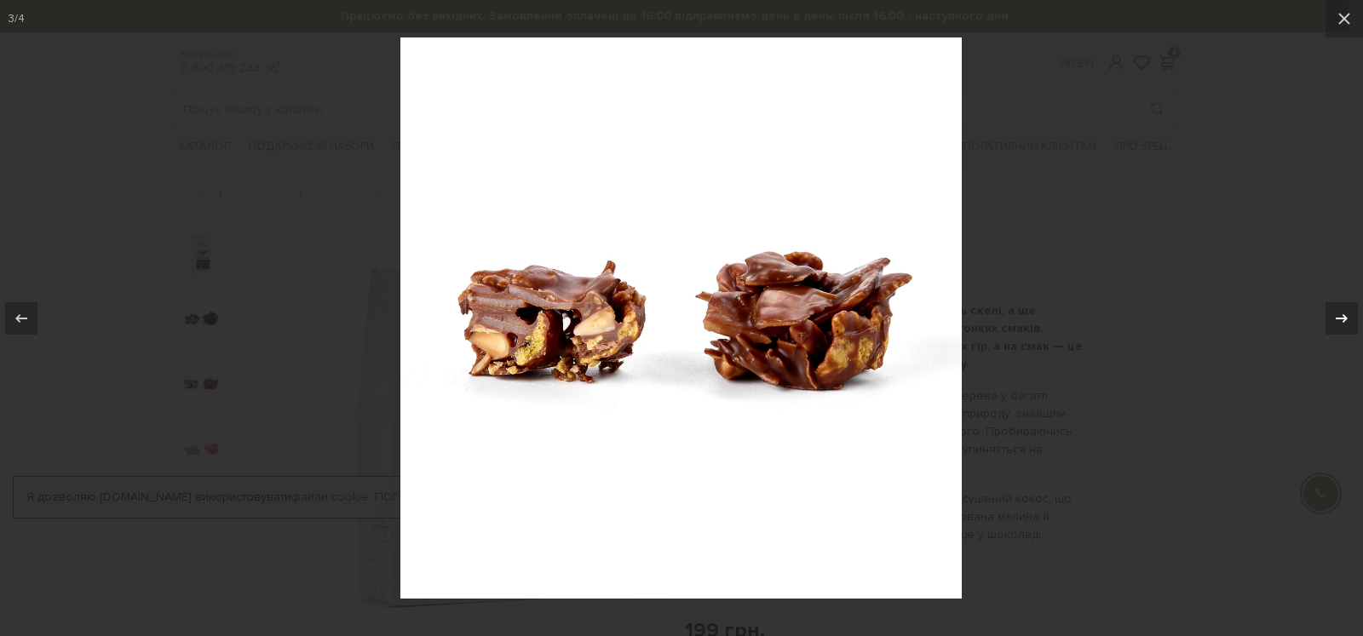
click at [1330, 324] on div at bounding box center [1341, 318] width 32 height 32
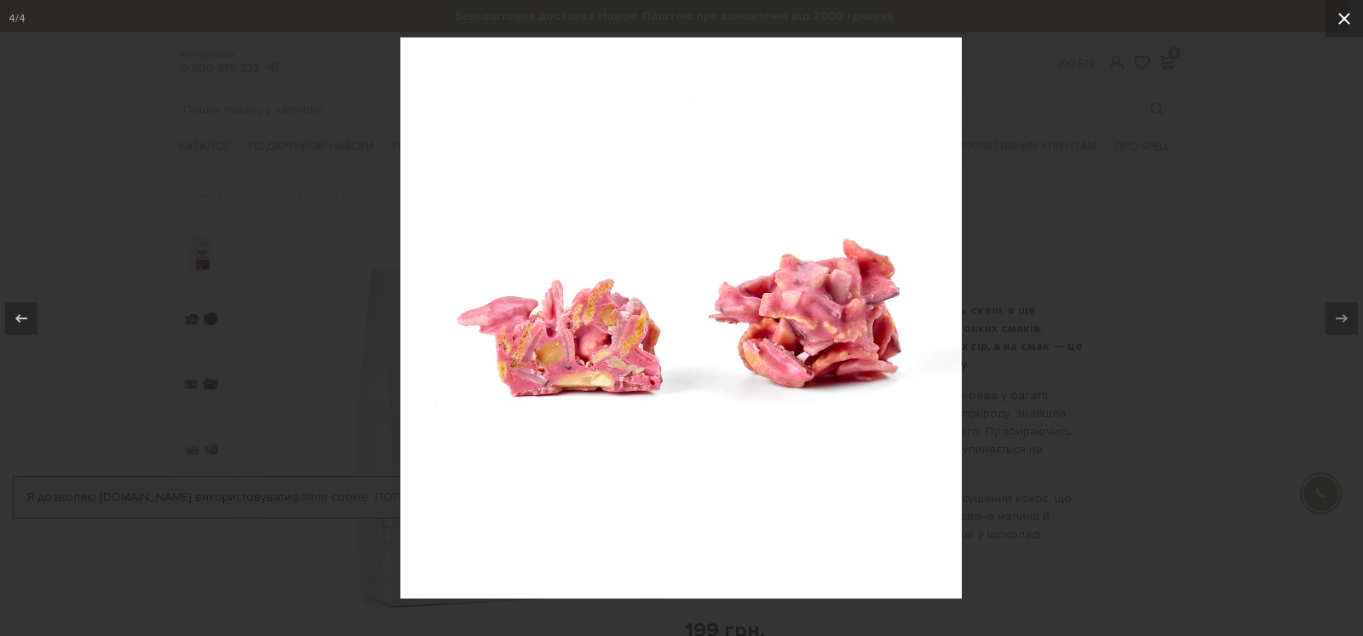
click at [1336, 15] on icon at bounding box center [1344, 19] width 20 height 20
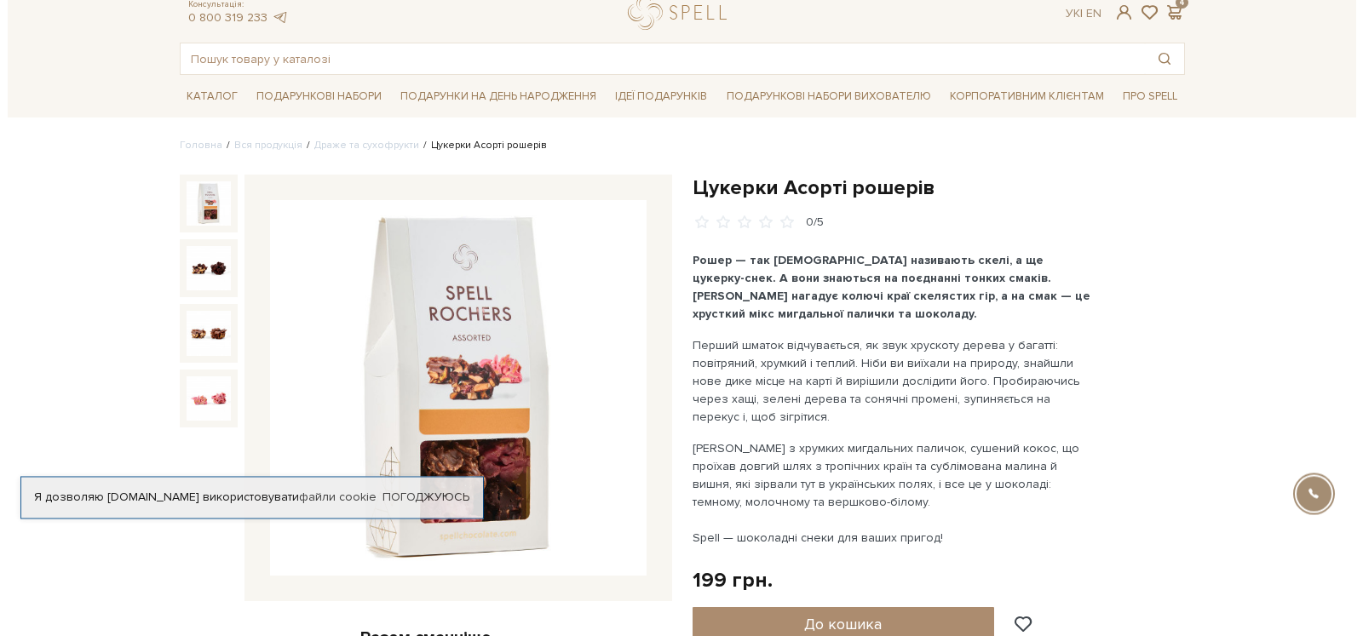
scroll to position [348, 0]
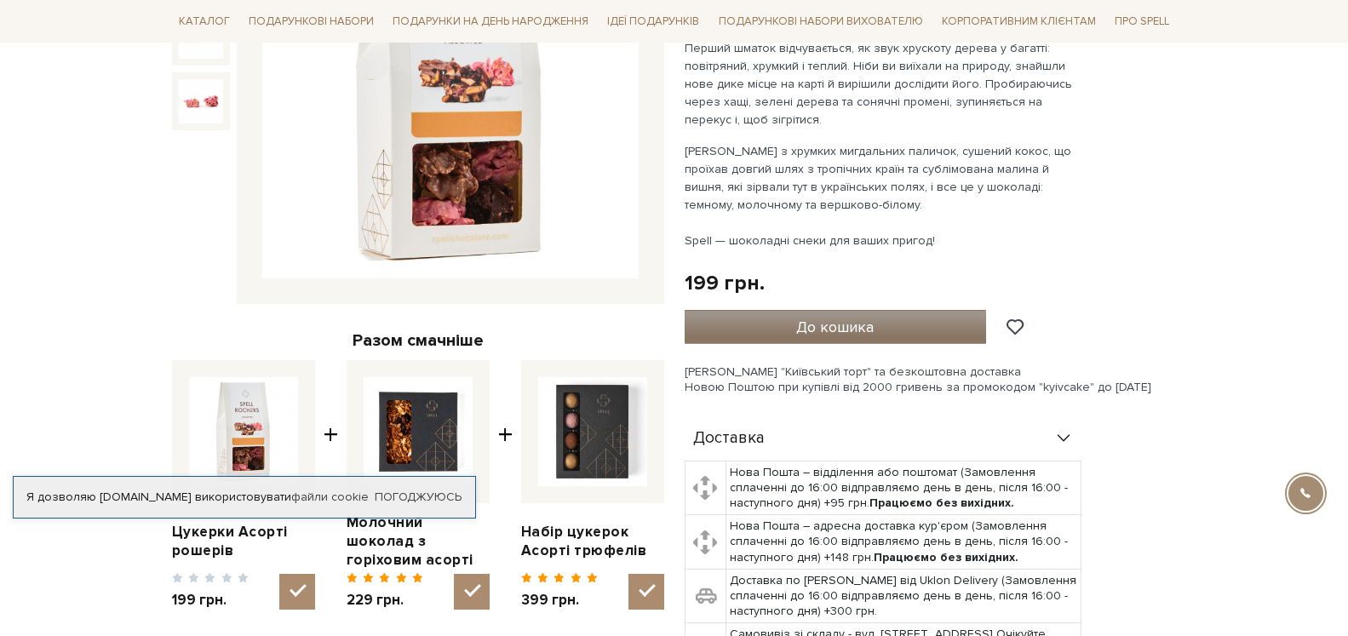
click at [772, 327] on button "До кошика" at bounding box center [836, 327] width 302 height 34
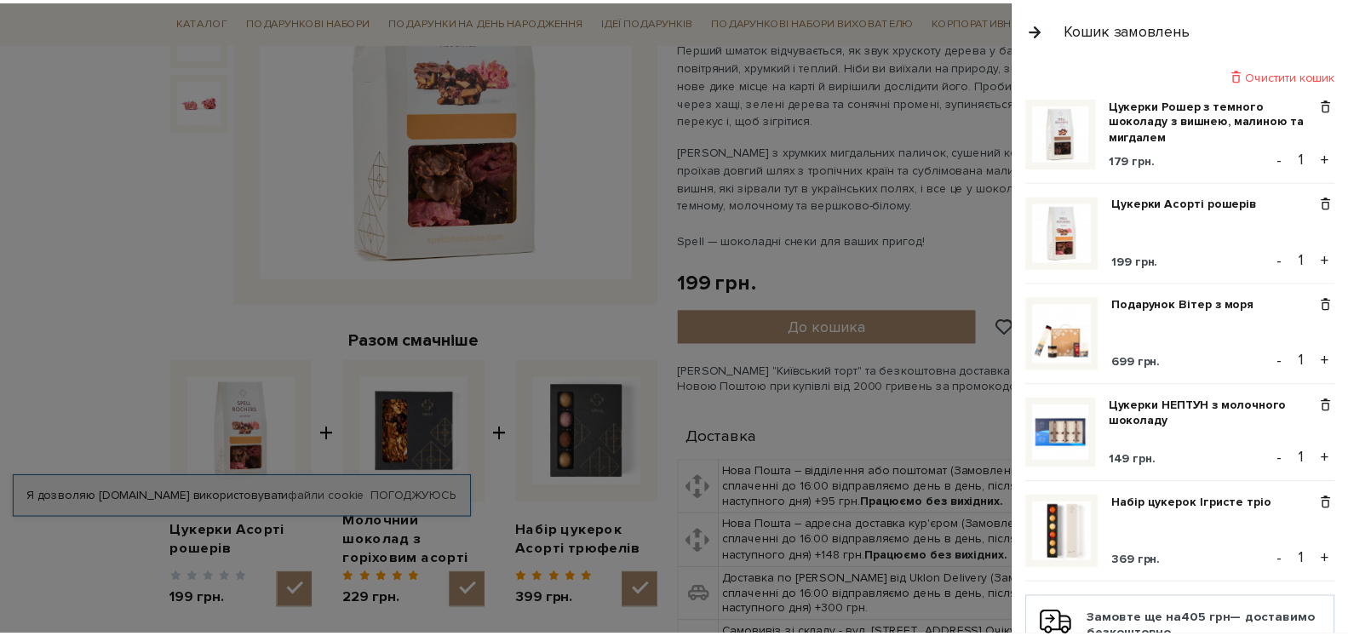
scroll to position [0, 0]
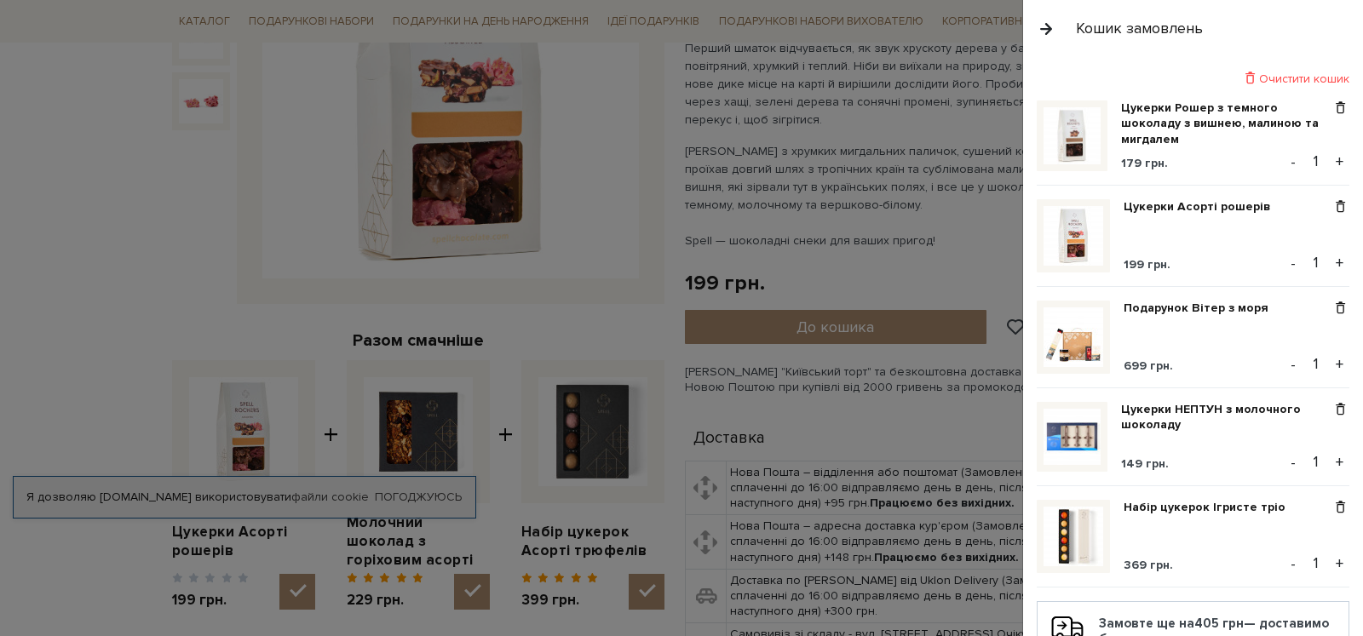
click at [65, 138] on div at bounding box center [681, 318] width 1363 height 636
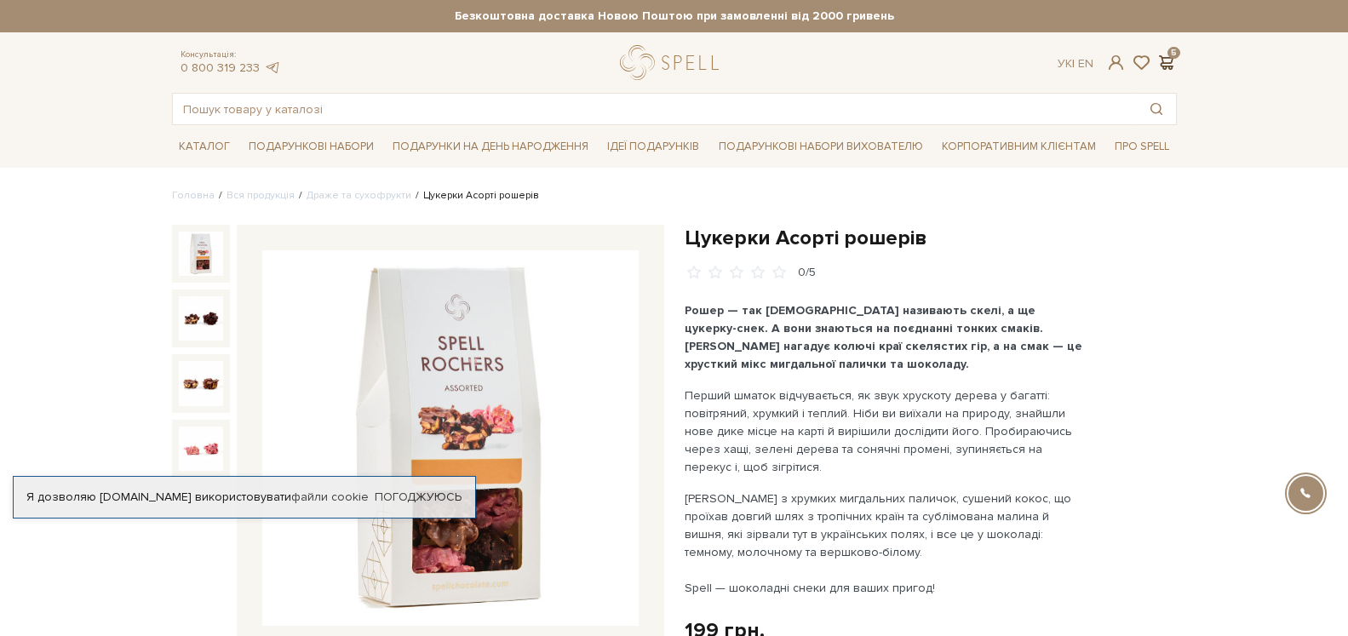
click at [1162, 60] on span at bounding box center [1167, 63] width 20 height 18
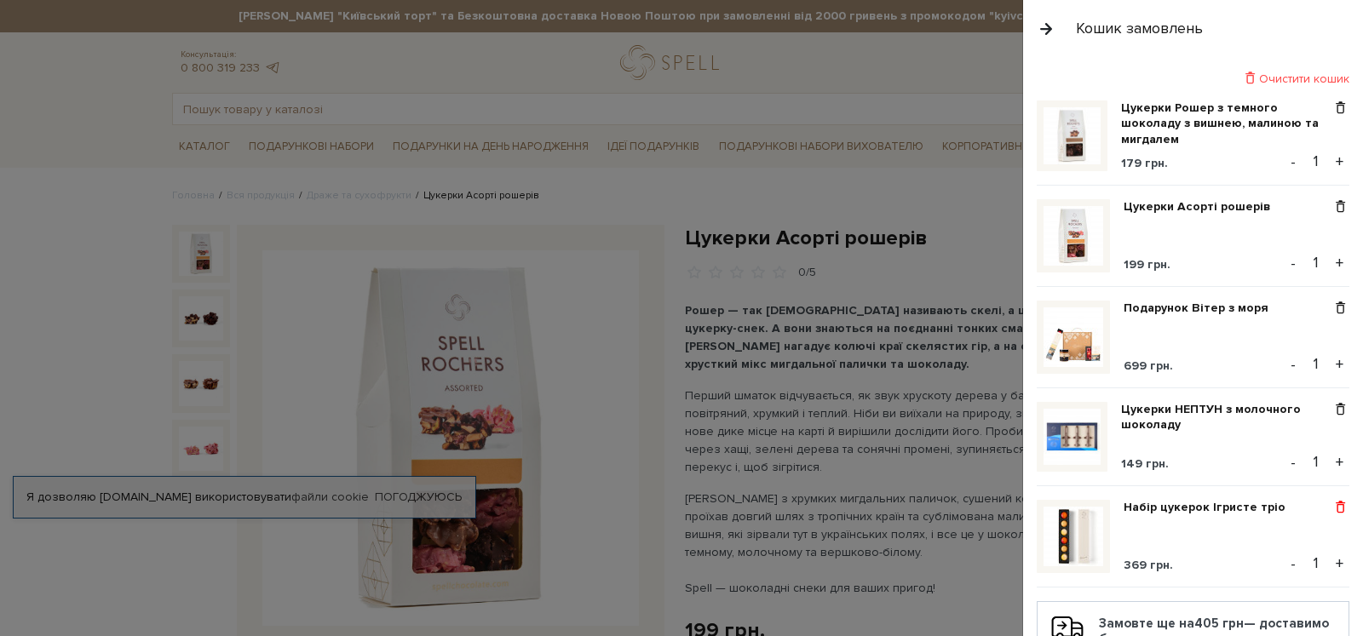
click at [1336, 504] on span at bounding box center [1340, 507] width 18 height 15
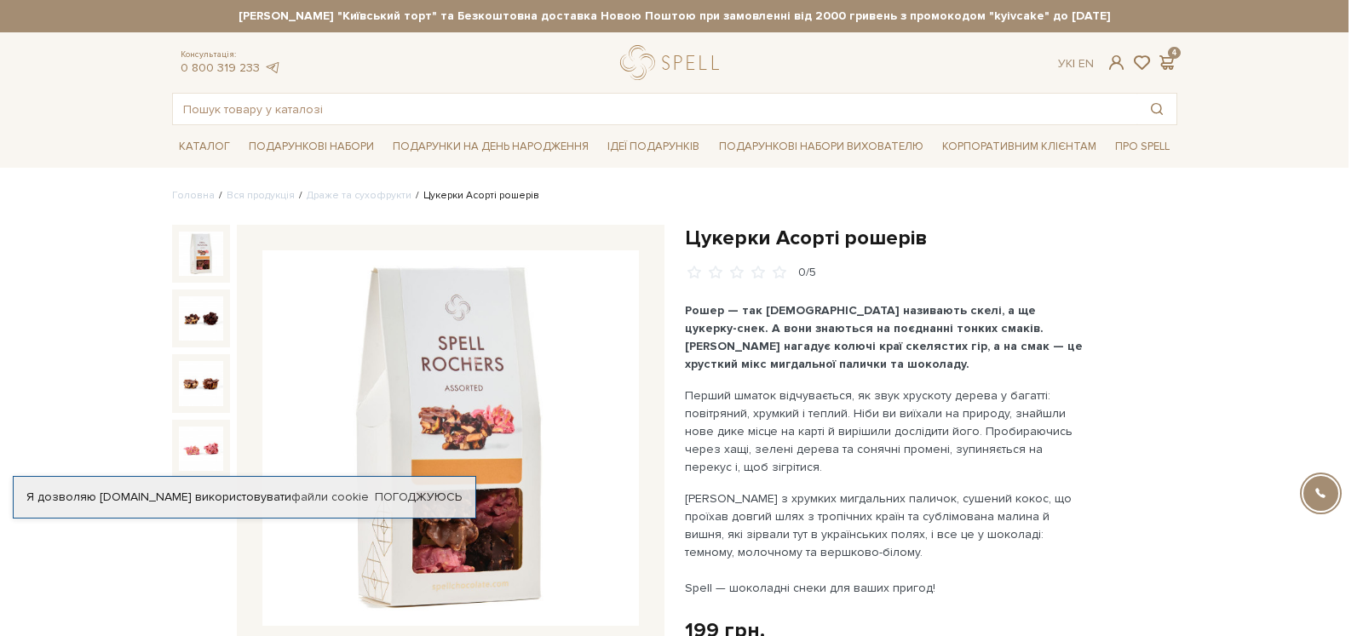
click at [499, 56] on div at bounding box center [681, 318] width 1363 height 636
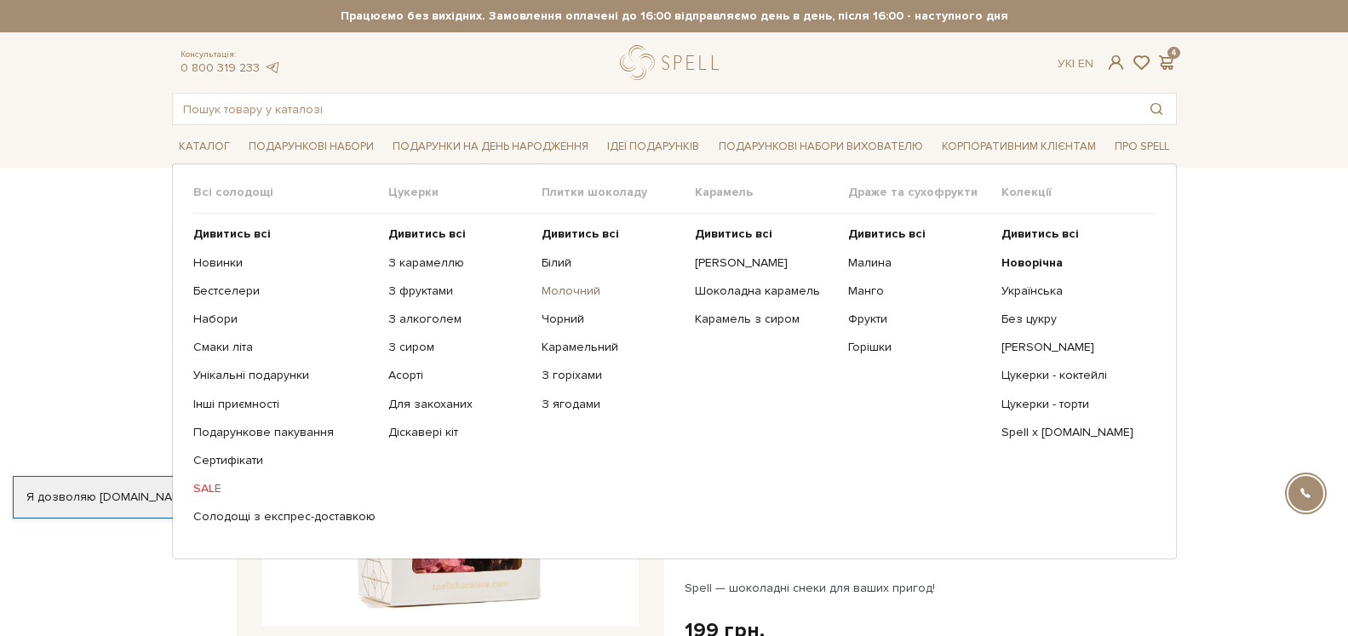
click at [552, 291] on link "Молочний" at bounding box center [612, 291] width 141 height 15
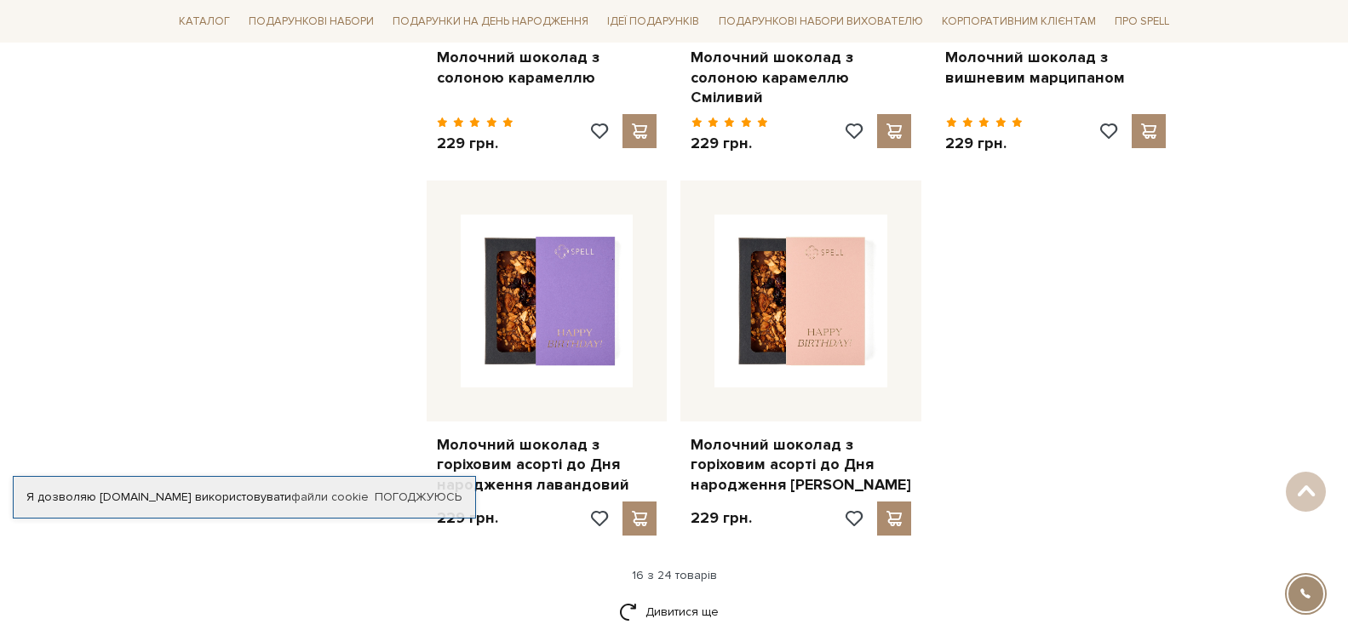
scroll to position [2203, 0]
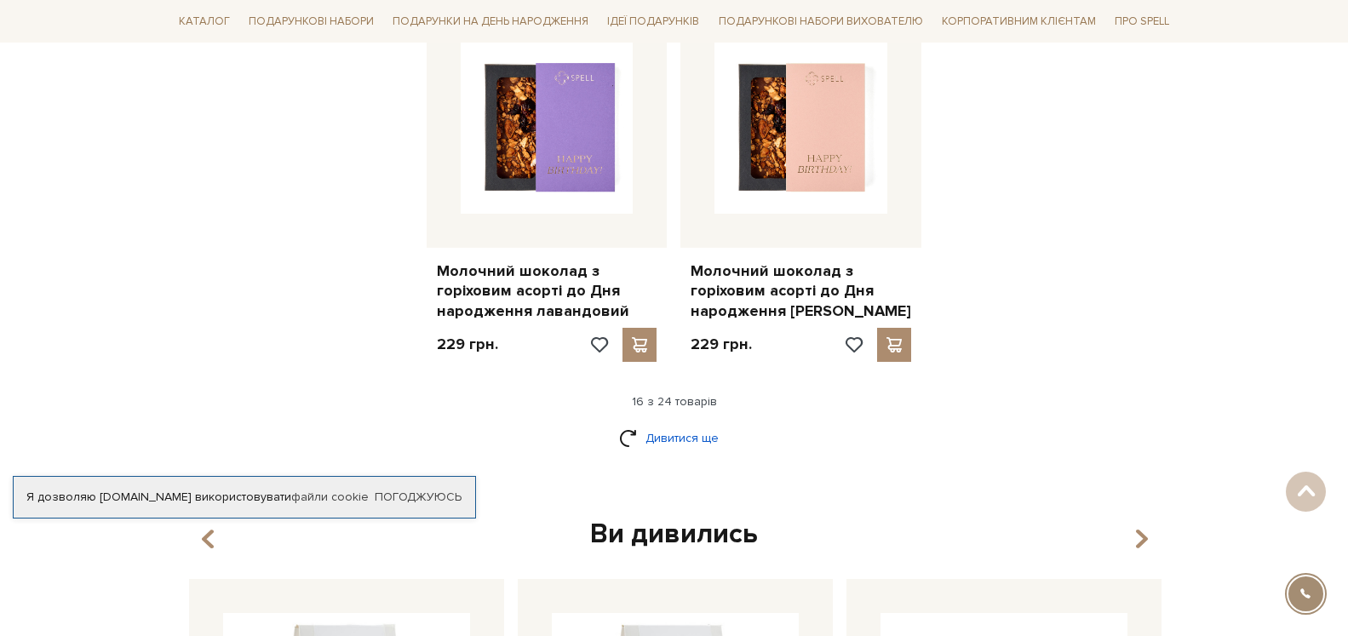
click at [704, 425] on link "Дивитися ще" at bounding box center [674, 438] width 111 height 30
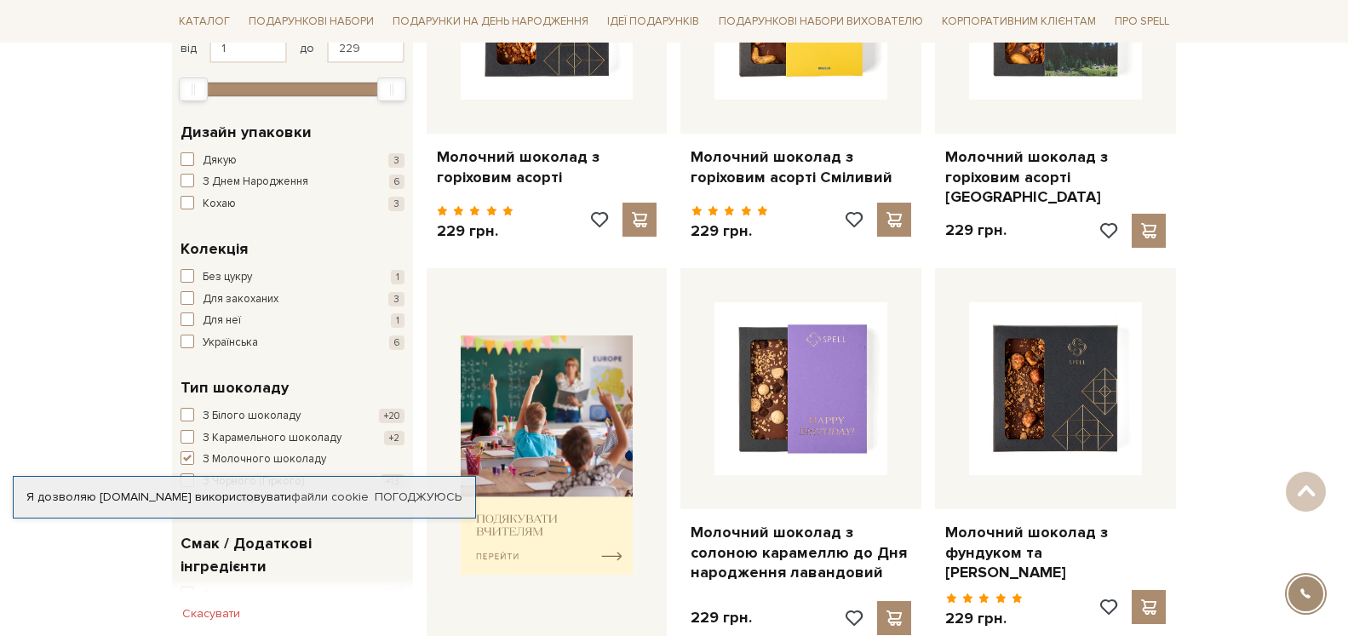
scroll to position [0, 0]
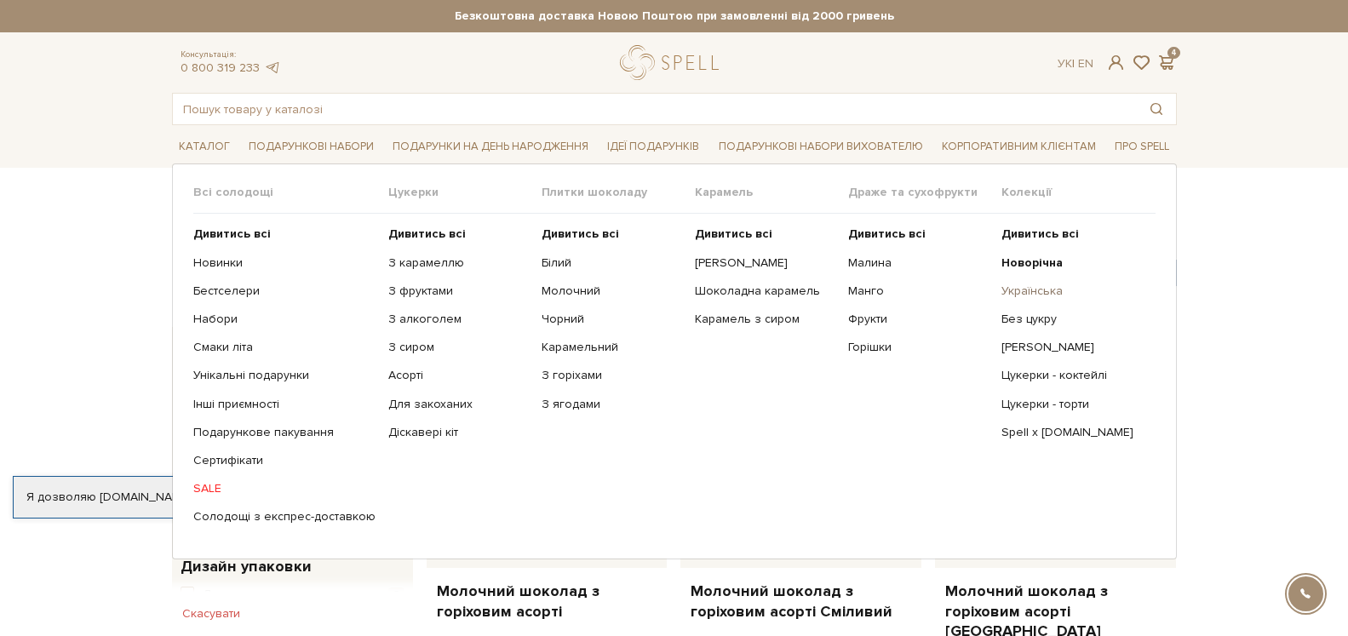
click at [1039, 290] on link "Українська" at bounding box center [1072, 291] width 141 height 15
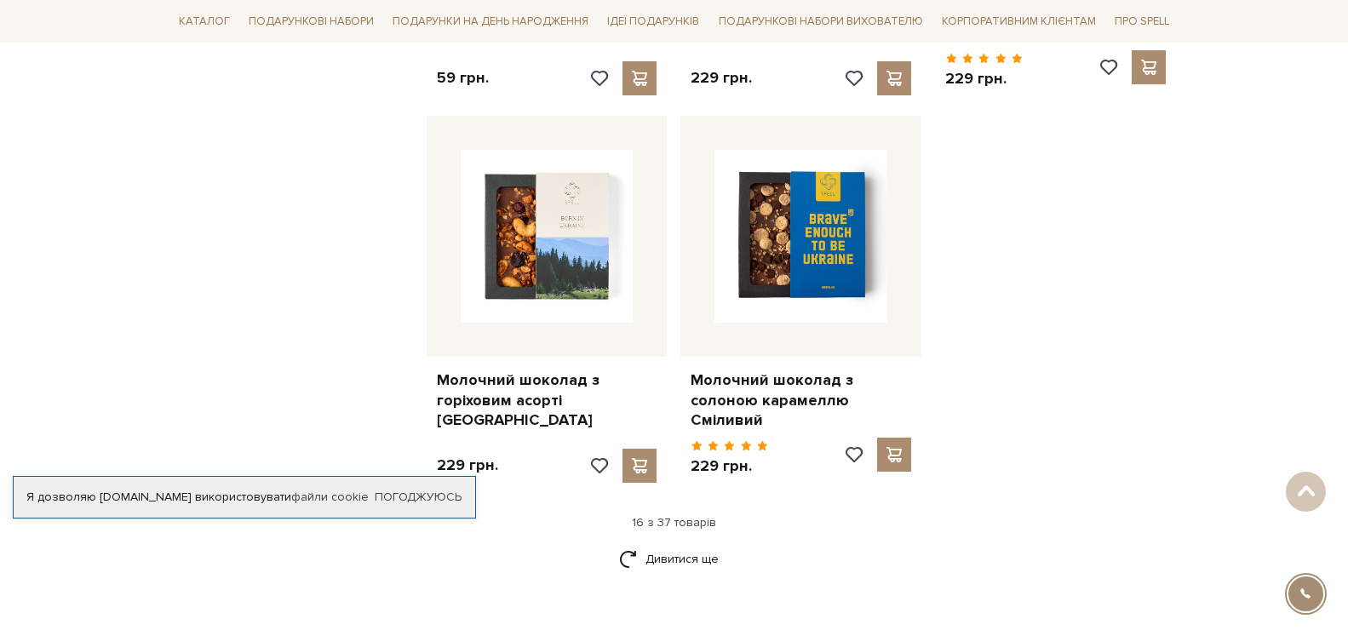
scroll to position [2014, 0]
click at [668, 544] on link "Дивитися ще" at bounding box center [674, 559] width 111 height 30
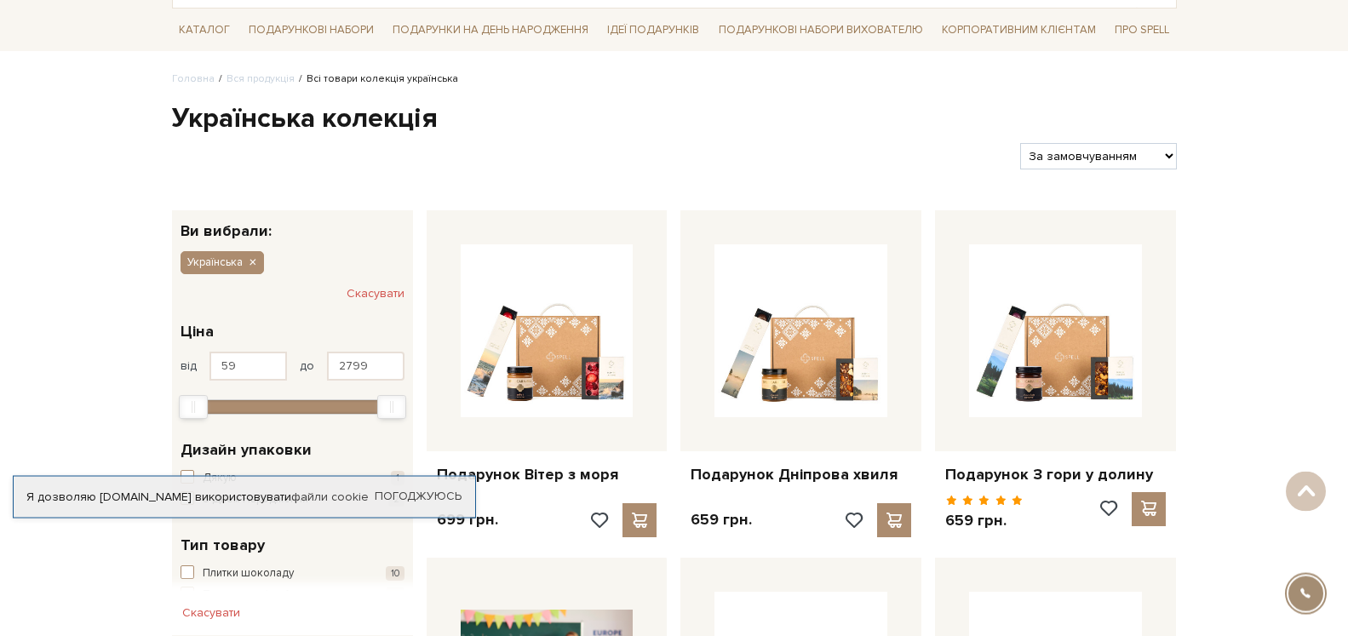
scroll to position [102, 0]
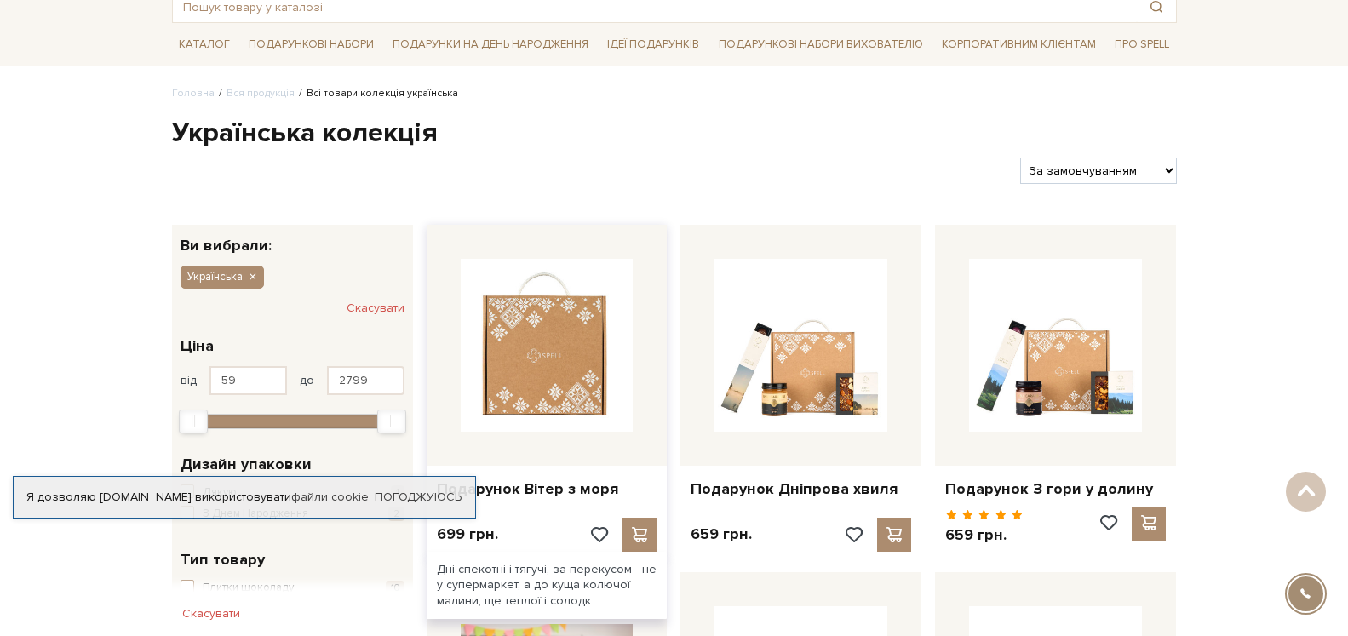
click at [486, 363] on img at bounding box center [547, 345] width 173 height 173
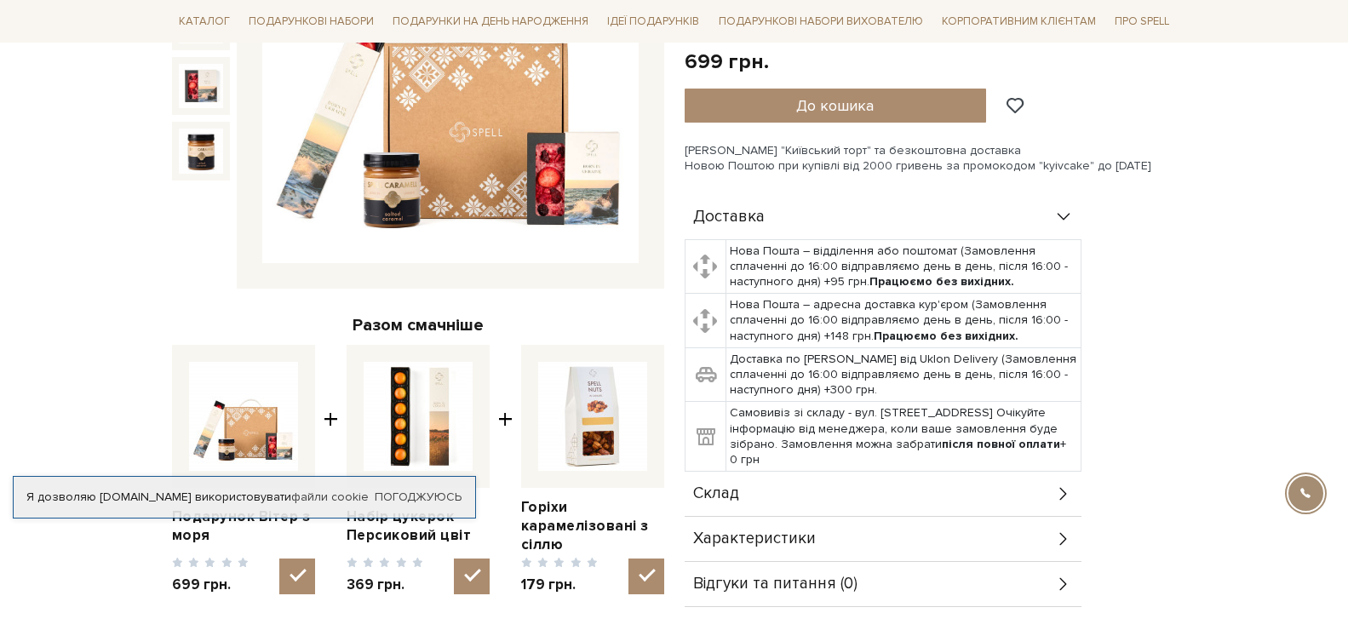
scroll to position [623, 0]
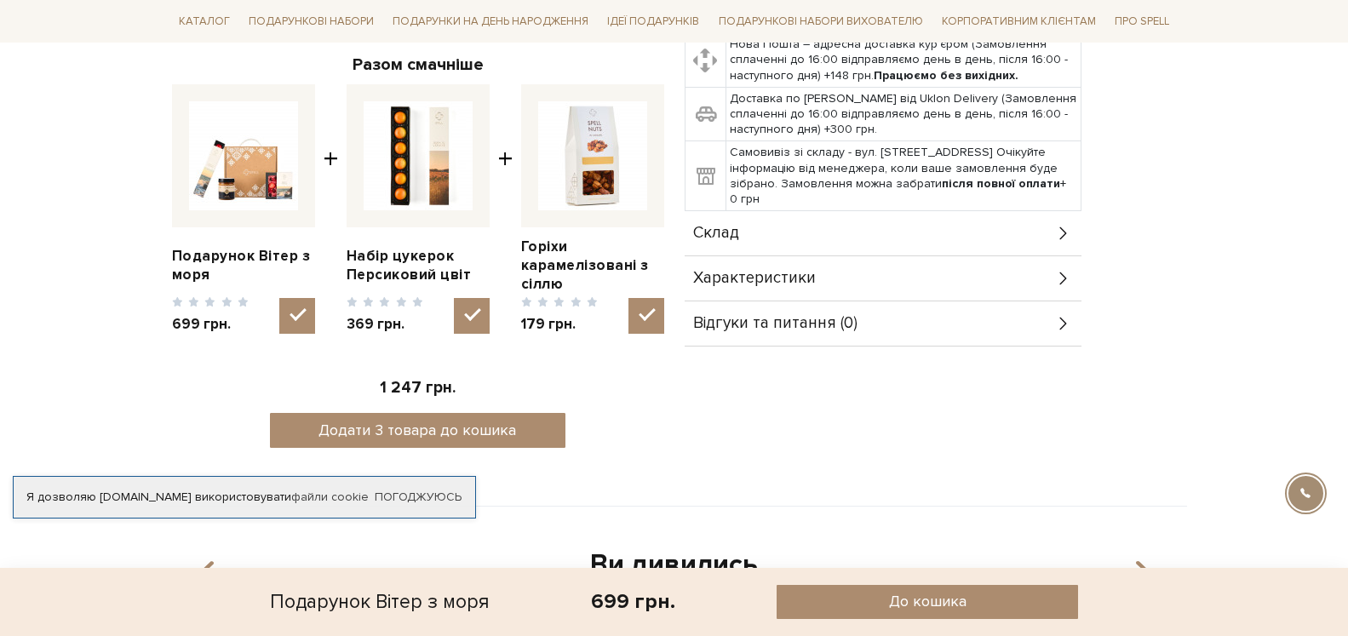
click at [1056, 237] on icon at bounding box center [1063, 233] width 19 height 19
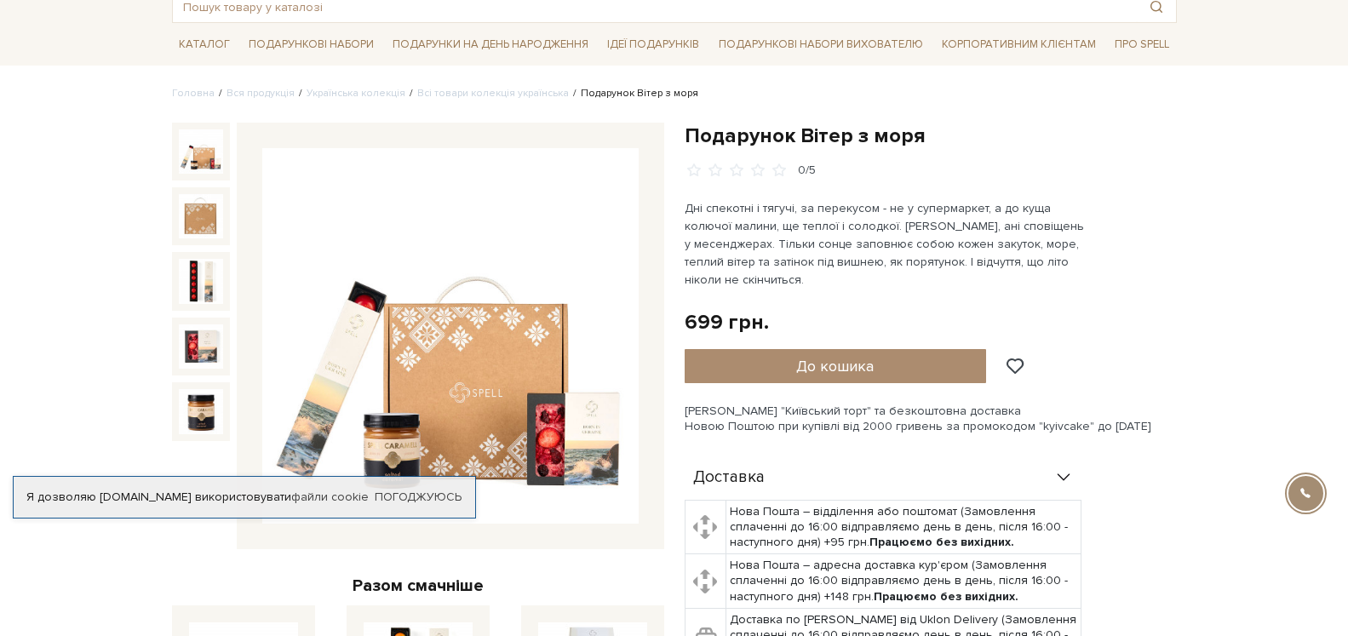
scroll to position [0, 0]
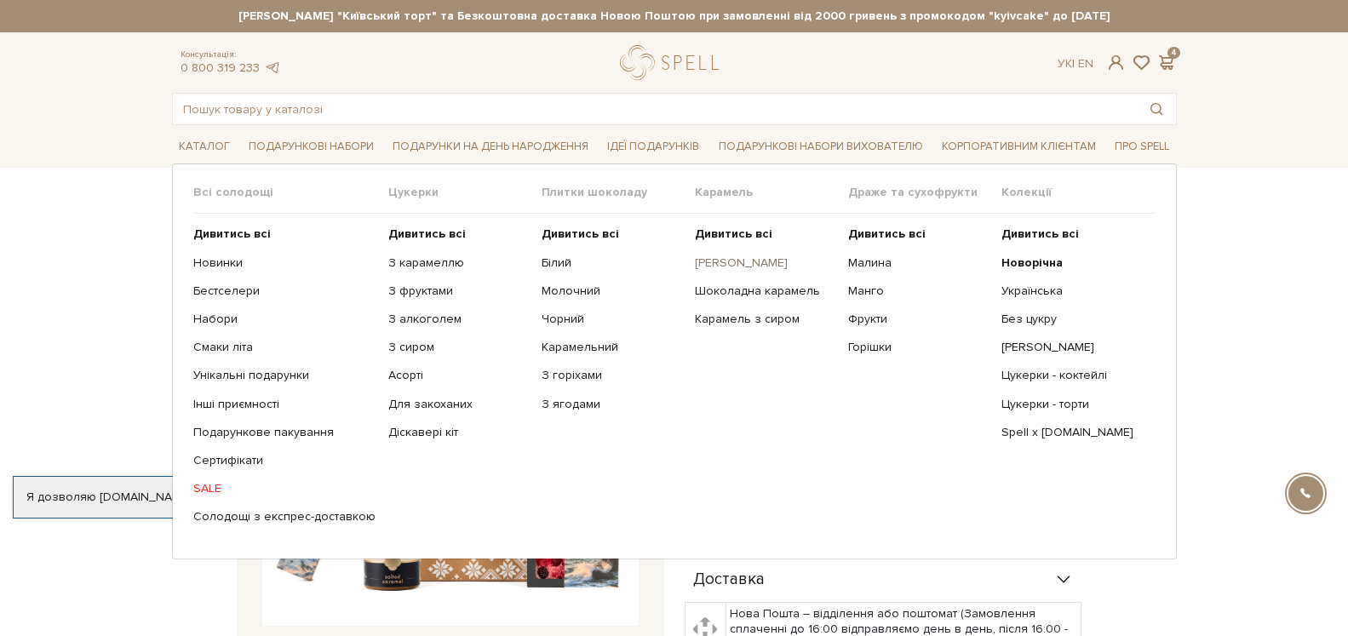
click at [701, 260] on link "[PERSON_NAME]" at bounding box center [765, 263] width 141 height 15
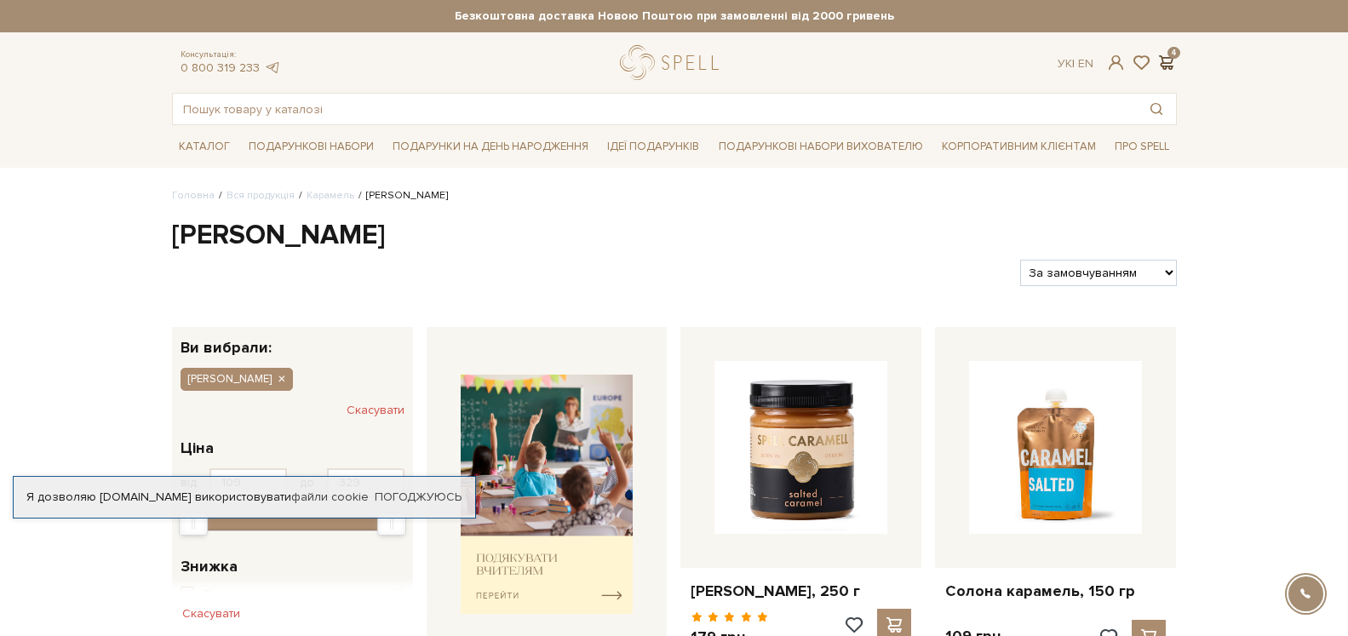
click at [1164, 64] on span at bounding box center [1167, 63] width 20 height 18
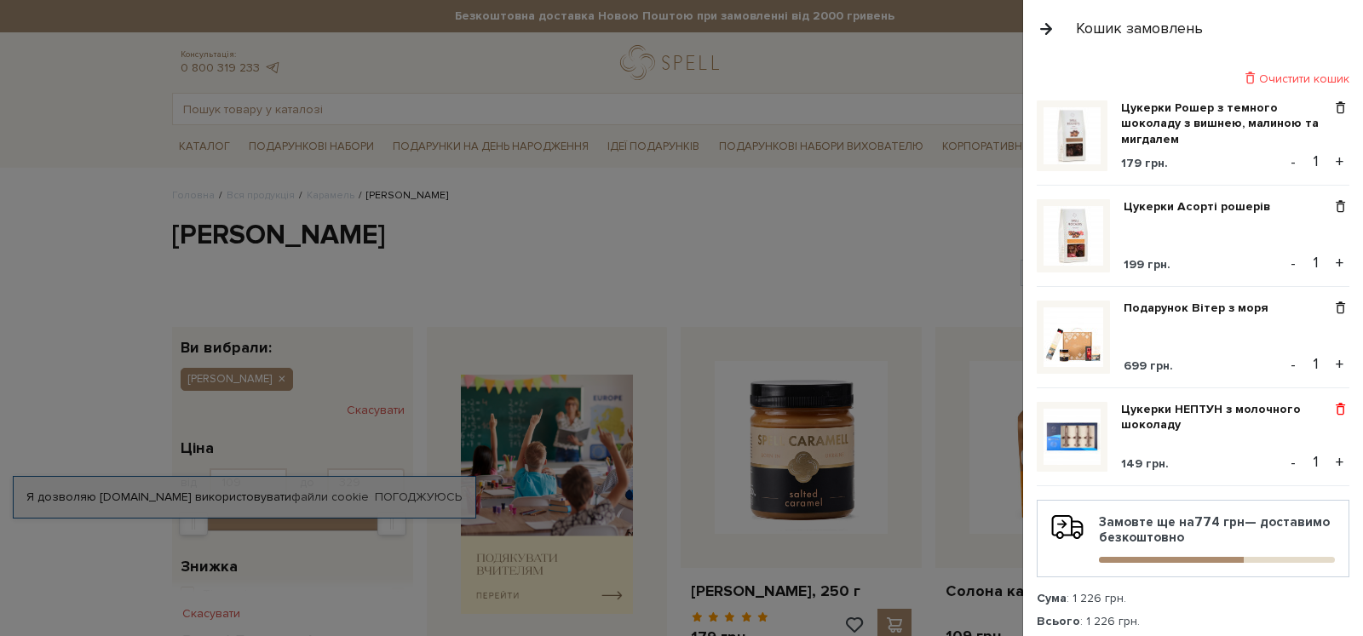
click at [1333, 404] on span at bounding box center [1340, 409] width 18 height 15
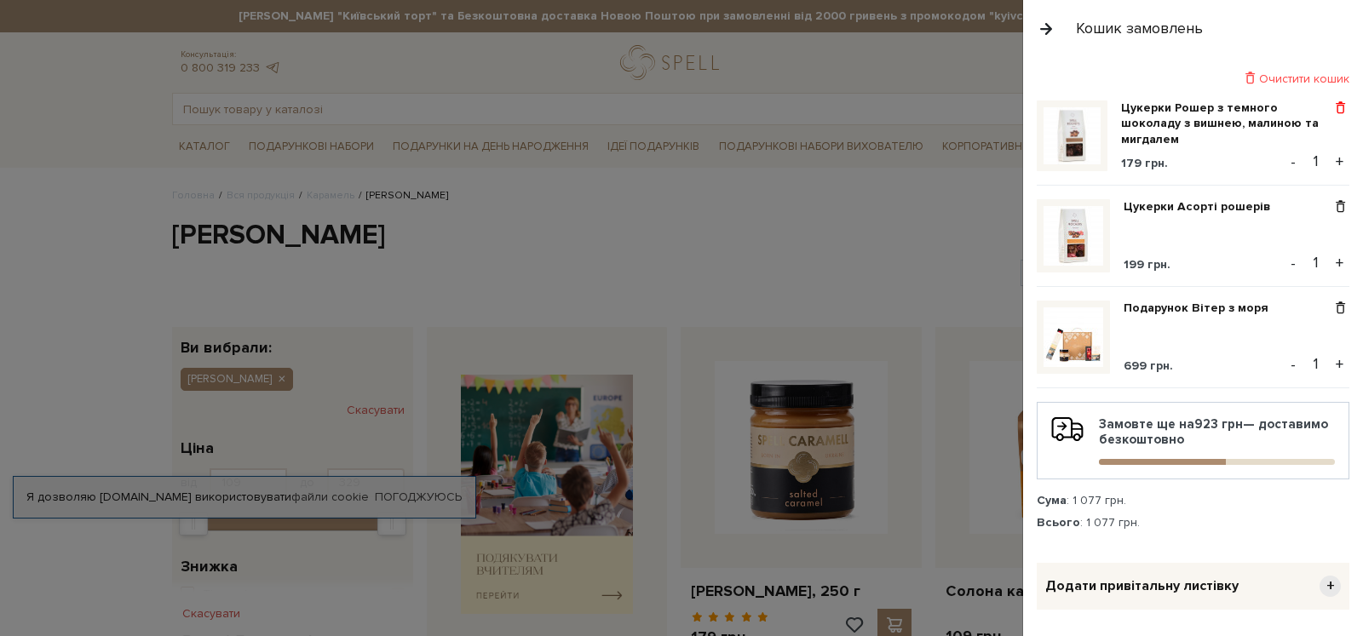
click at [1335, 106] on span at bounding box center [1340, 108] width 18 height 15
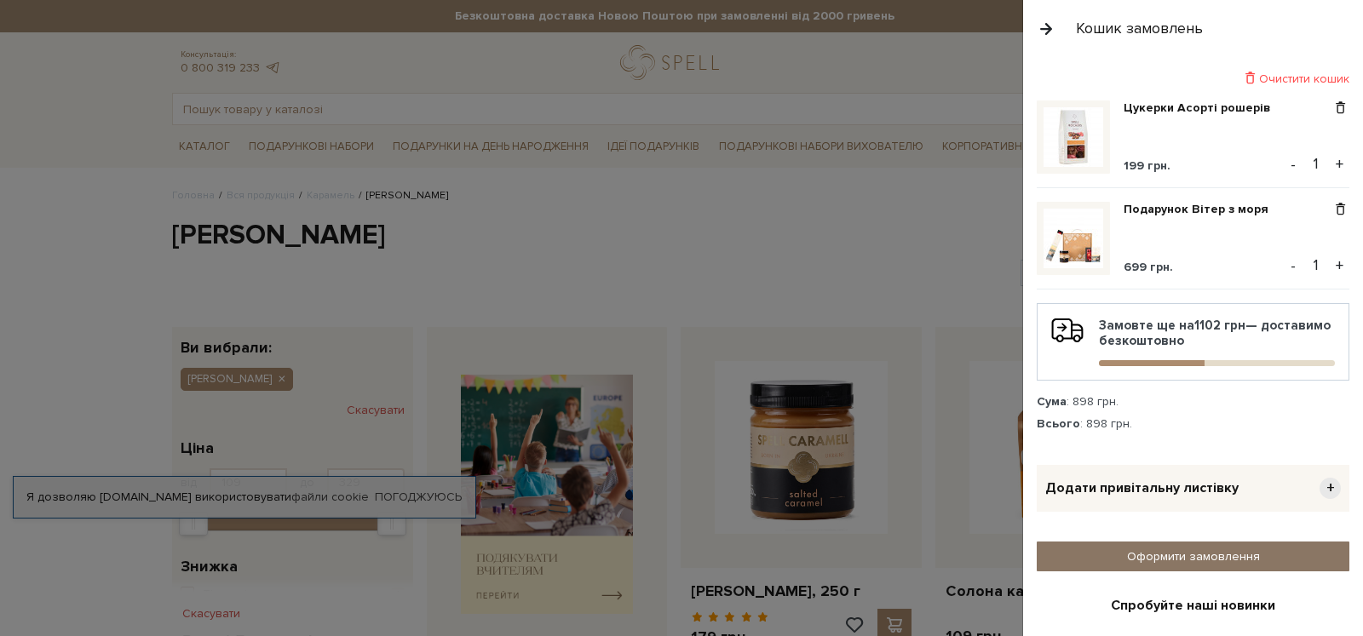
click at [1145, 560] on link "Оформити замовлення" at bounding box center [1193, 557] width 313 height 30
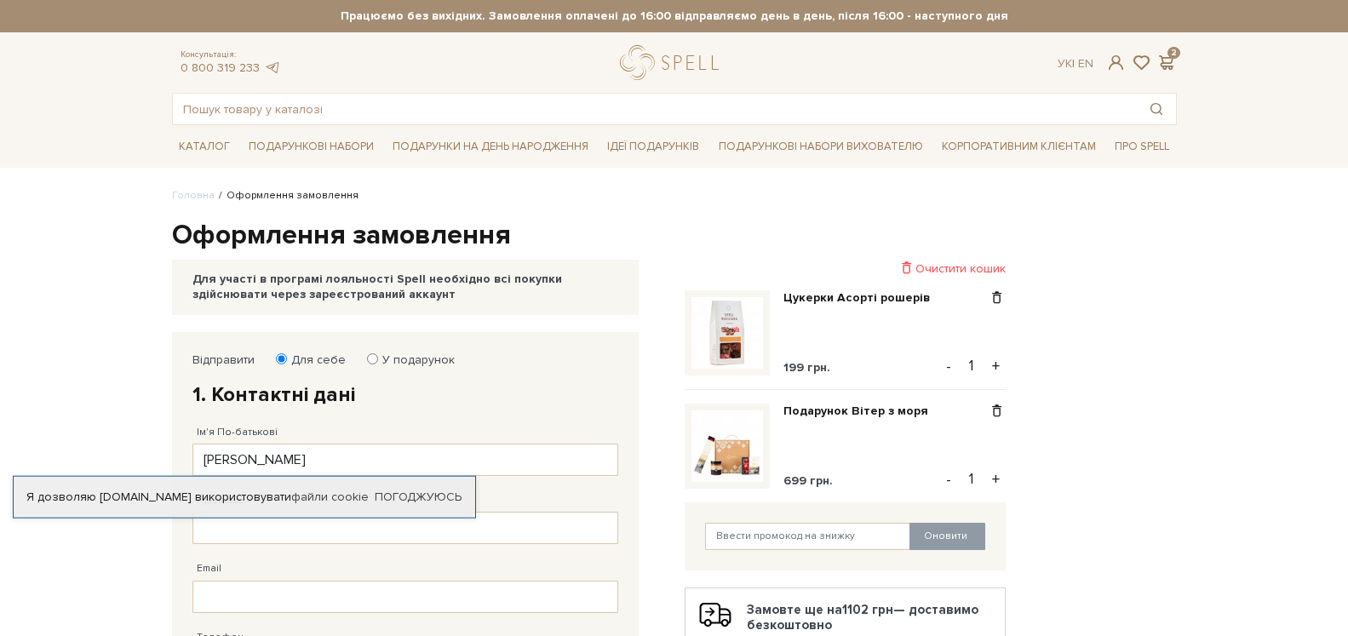
scroll to position [348, 0]
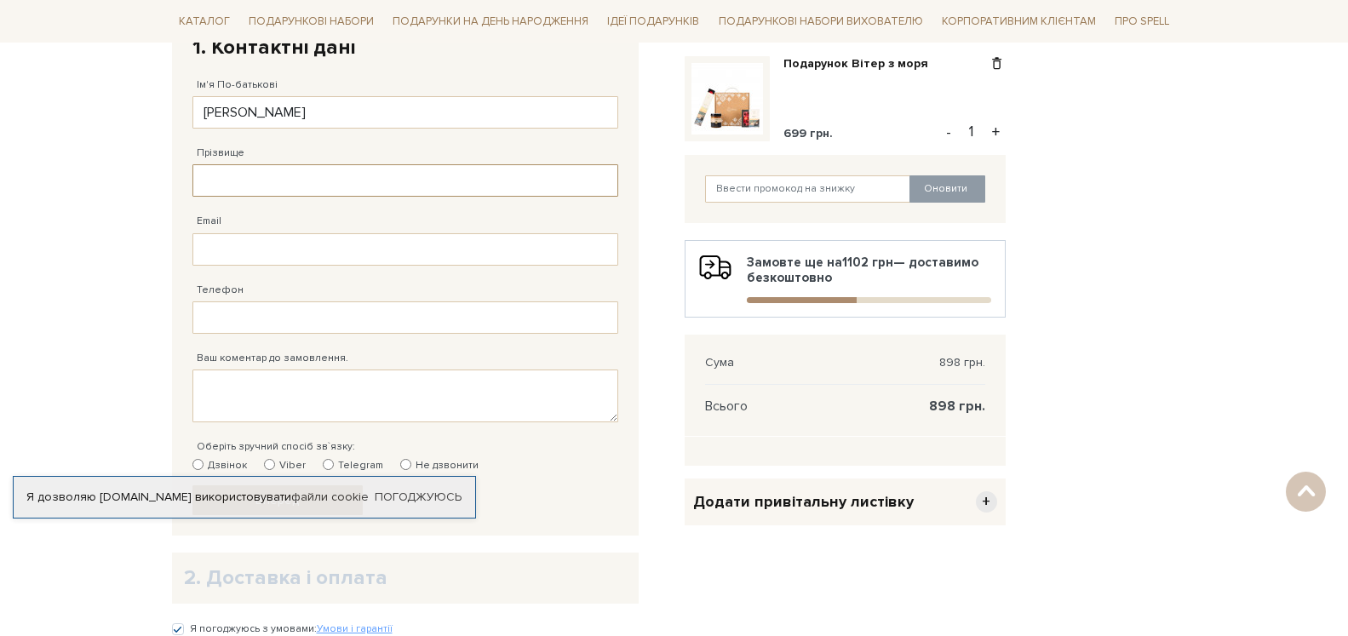
click at [225, 184] on input "Прізвище" at bounding box center [405, 180] width 426 height 32
drag, startPoint x: 328, startPoint y: 117, endPoint x: 265, endPoint y: 121, distance: 63.2
click at [265, 121] on input "[PERSON_NAME]" at bounding box center [405, 112] width 426 height 32
type input "[PERSON_NAME]"
click at [364, 191] on input "Прізвище" at bounding box center [405, 180] width 426 height 32
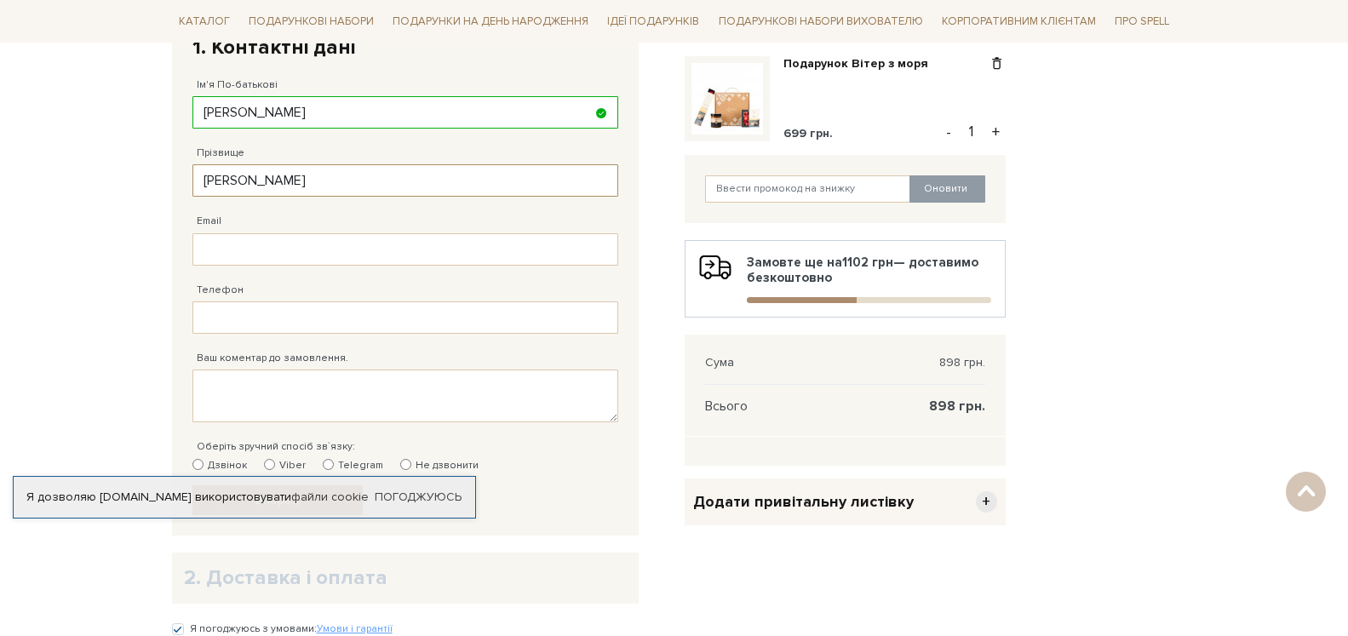
type input "[PERSON_NAME]"
click at [358, 251] on input "Email" at bounding box center [405, 249] width 426 height 32
type input "[PERSON_NAME][EMAIL_ADDRESS][DOMAIN_NAME]"
click at [294, 319] on input "Телефон" at bounding box center [405, 318] width 426 height 32
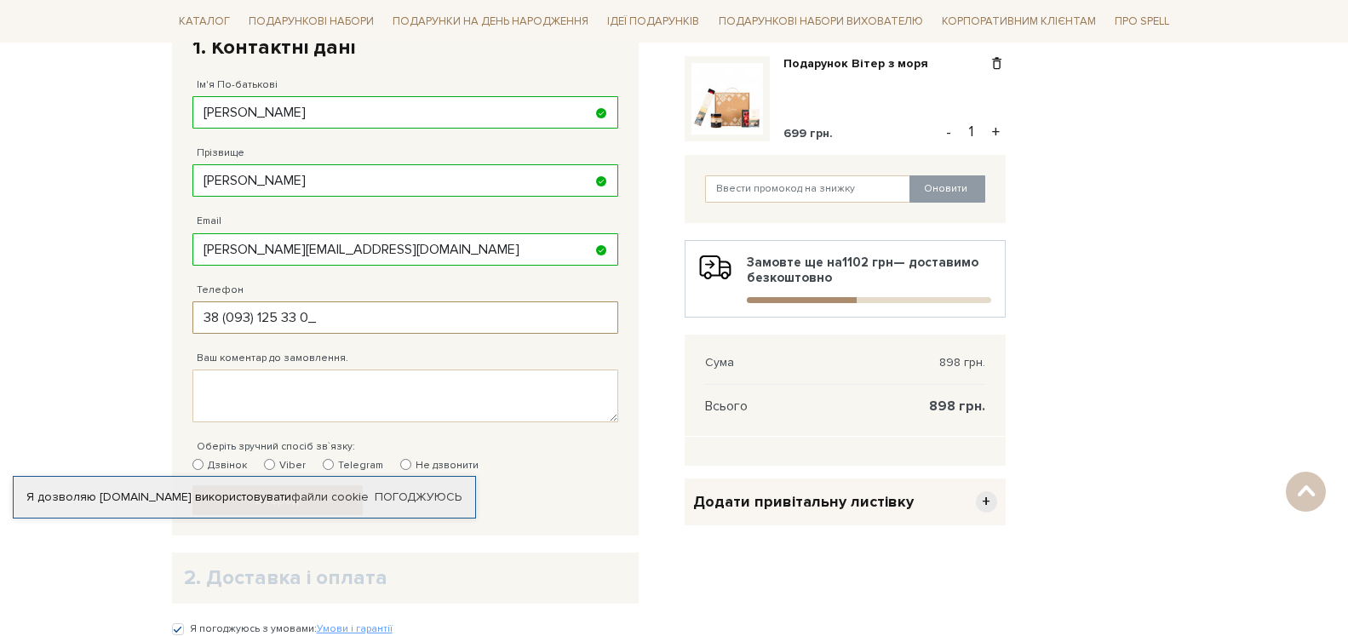
type input "[PHONE_NUMBER]"
click at [715, 194] on input "text" at bounding box center [808, 188] width 206 height 27
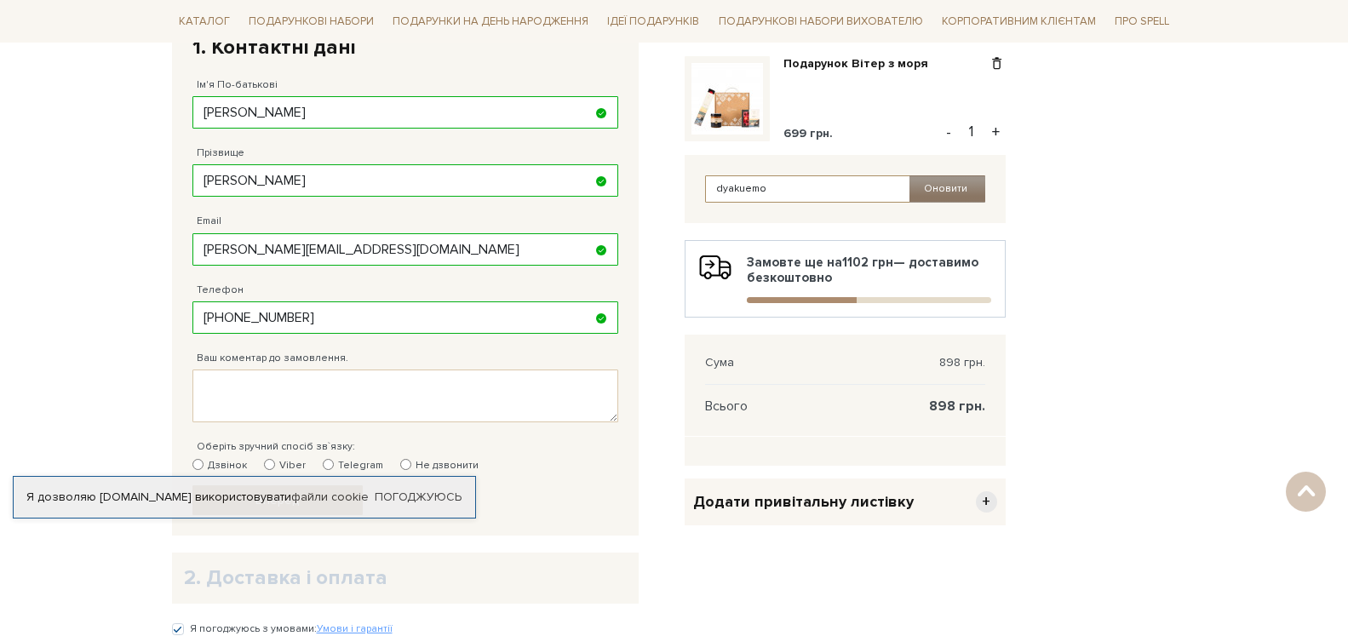
type input "dyakuemo"
click at [955, 187] on button "Оновити" at bounding box center [948, 188] width 76 height 27
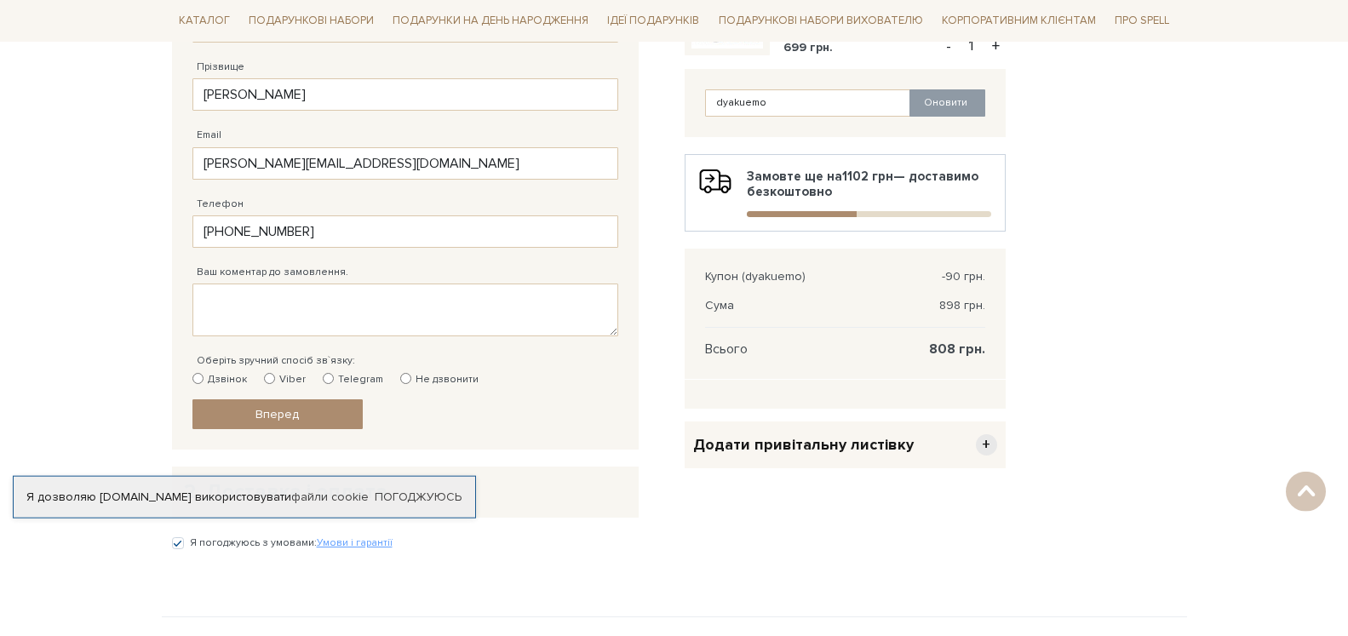
scroll to position [434, 0]
click at [198, 377] on input "Дзвінок" at bounding box center [197, 377] width 11 height 11
radio input "true"
click at [290, 399] on fieldset "Відправити Для себе У подарунок 1. Контактні дані Ім'я По-батькові [PERSON_NAME…" at bounding box center [405, 173] width 426 height 511
click at [289, 408] on span "Вперед" at bounding box center [277, 413] width 43 height 14
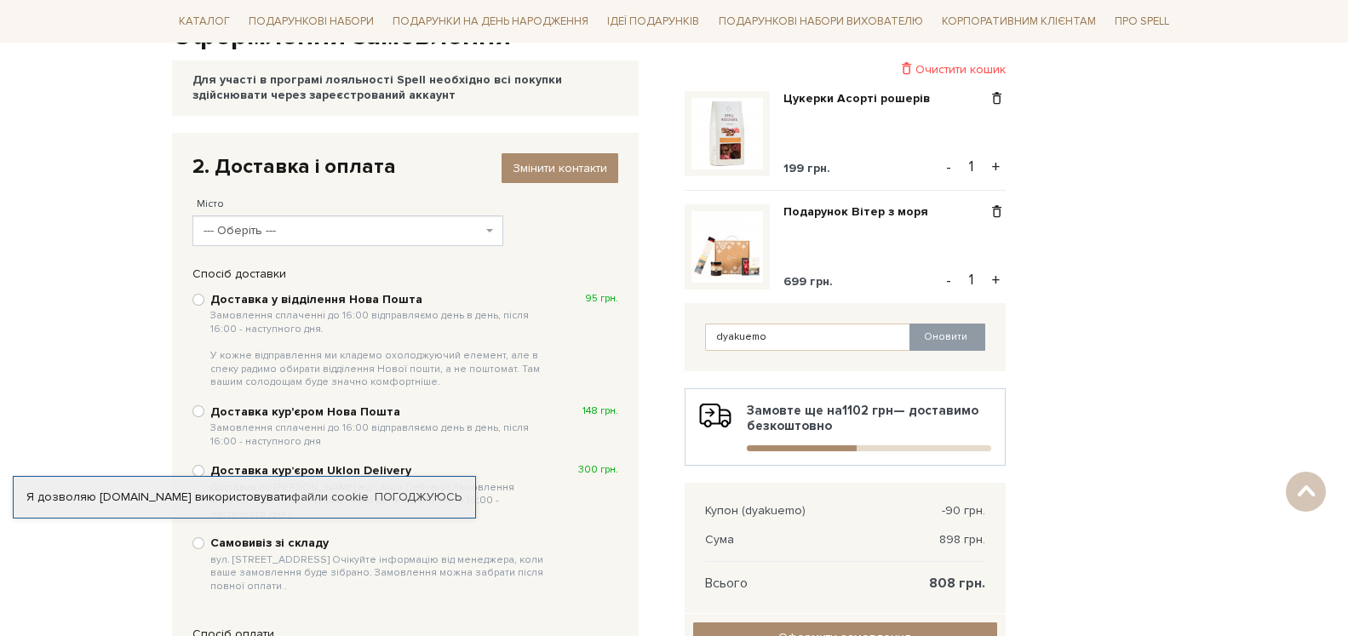
scroll to position [72, 0]
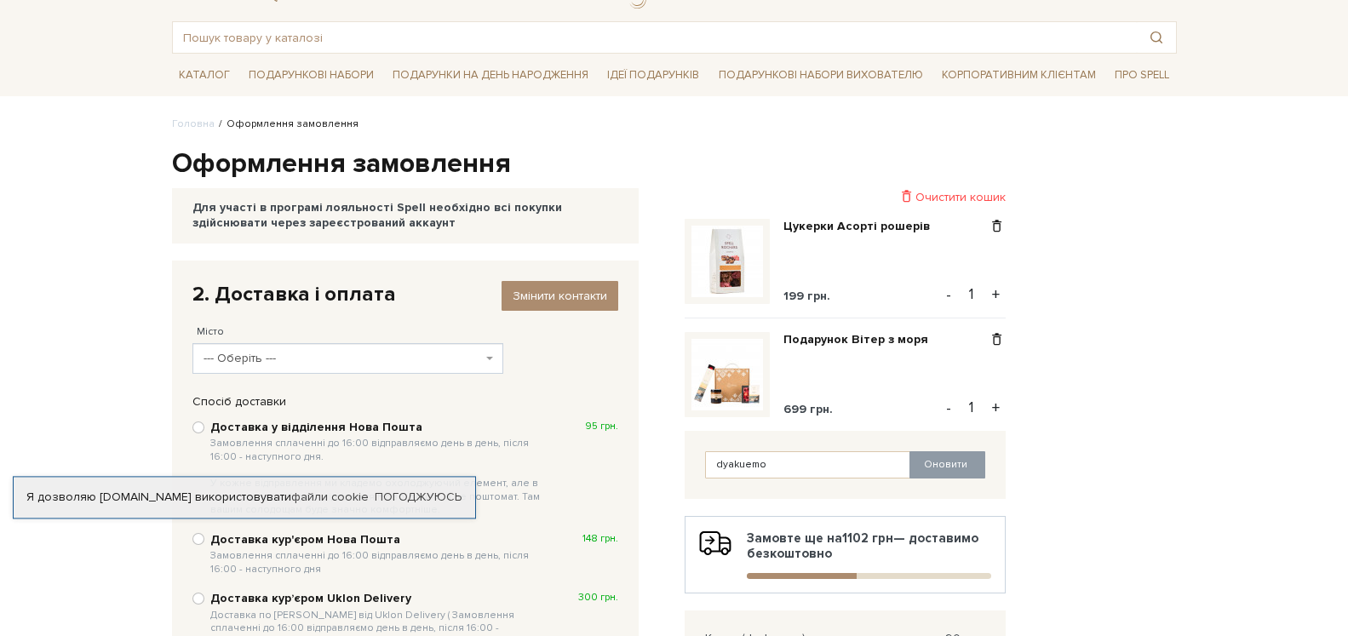
click at [230, 357] on span "--- Оберіть ---" at bounding box center [343, 358] width 279 height 17
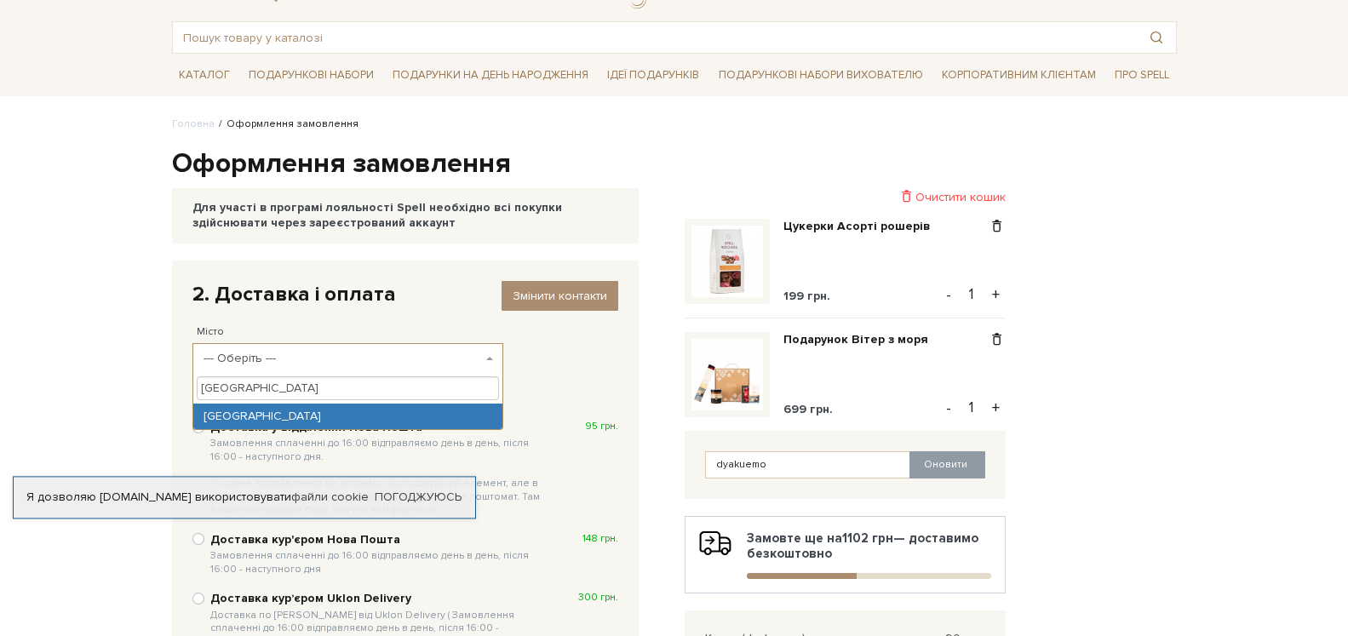
type input "[GEOGRAPHIC_DATA]"
select select "[GEOGRAPHIC_DATA]"
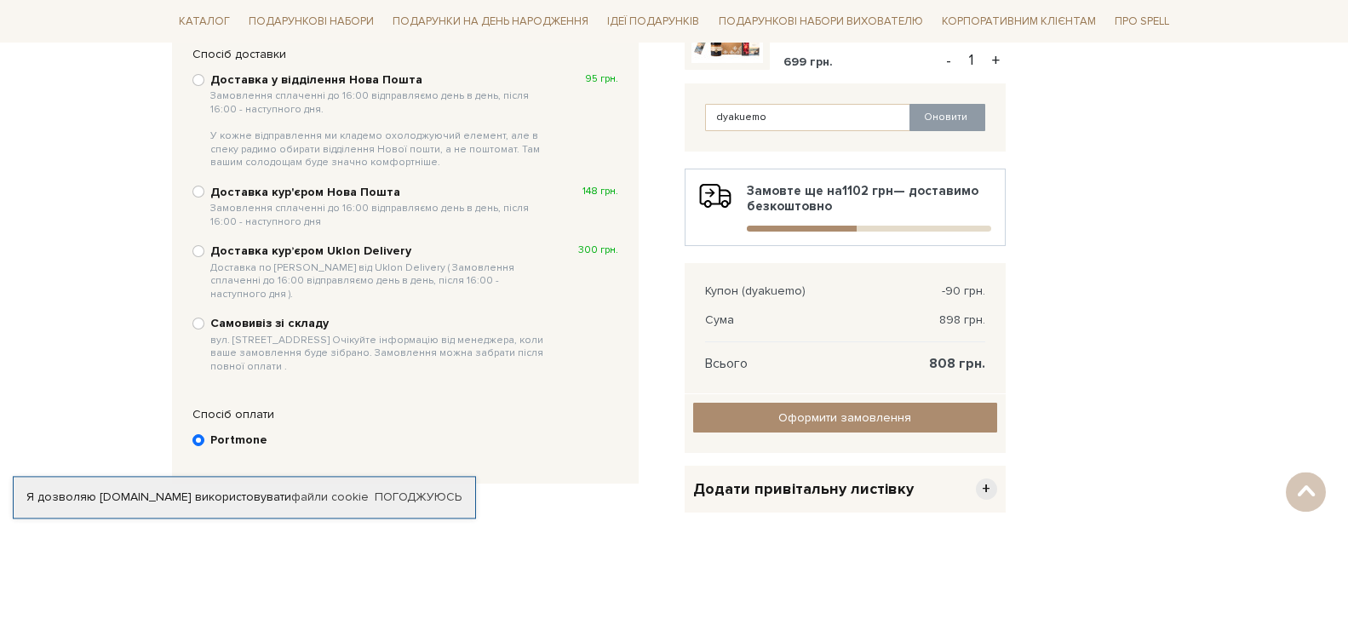
scroll to position [245, 0]
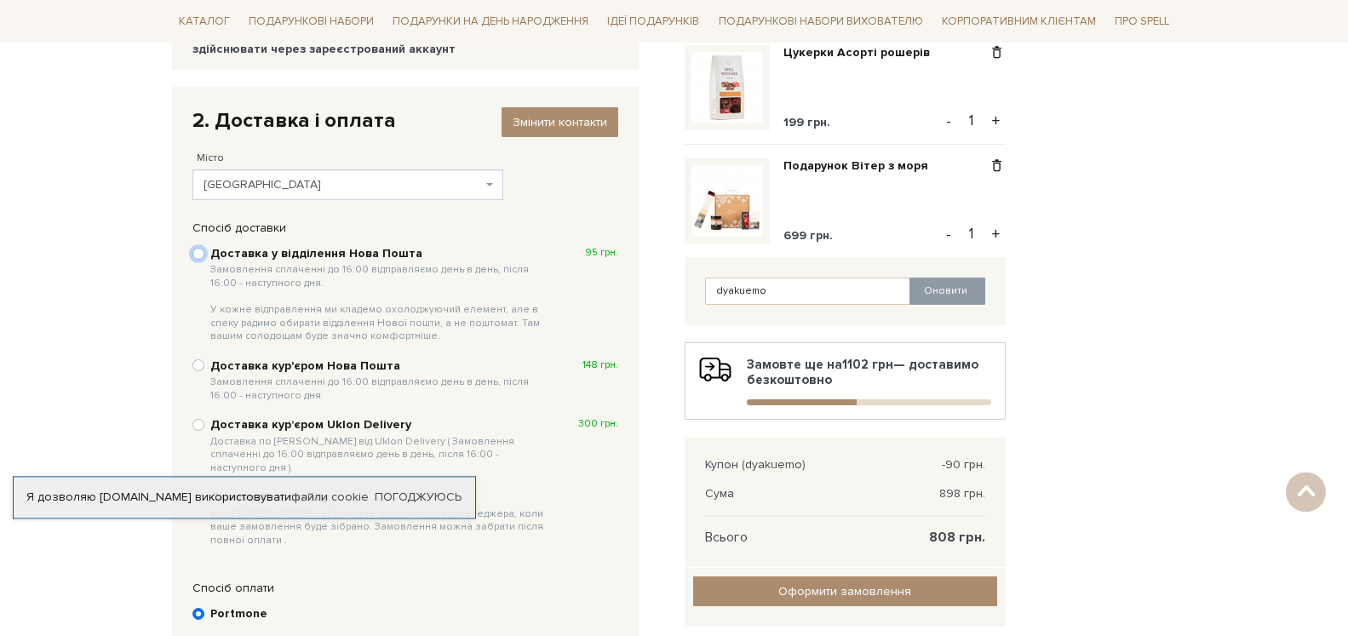
click at [198, 253] on input "Доставка у відділення Нова Пошта Замовлення сплаченні до 16:00 відправляємо ден…" at bounding box center [198, 254] width 12 height 12
radio input "true"
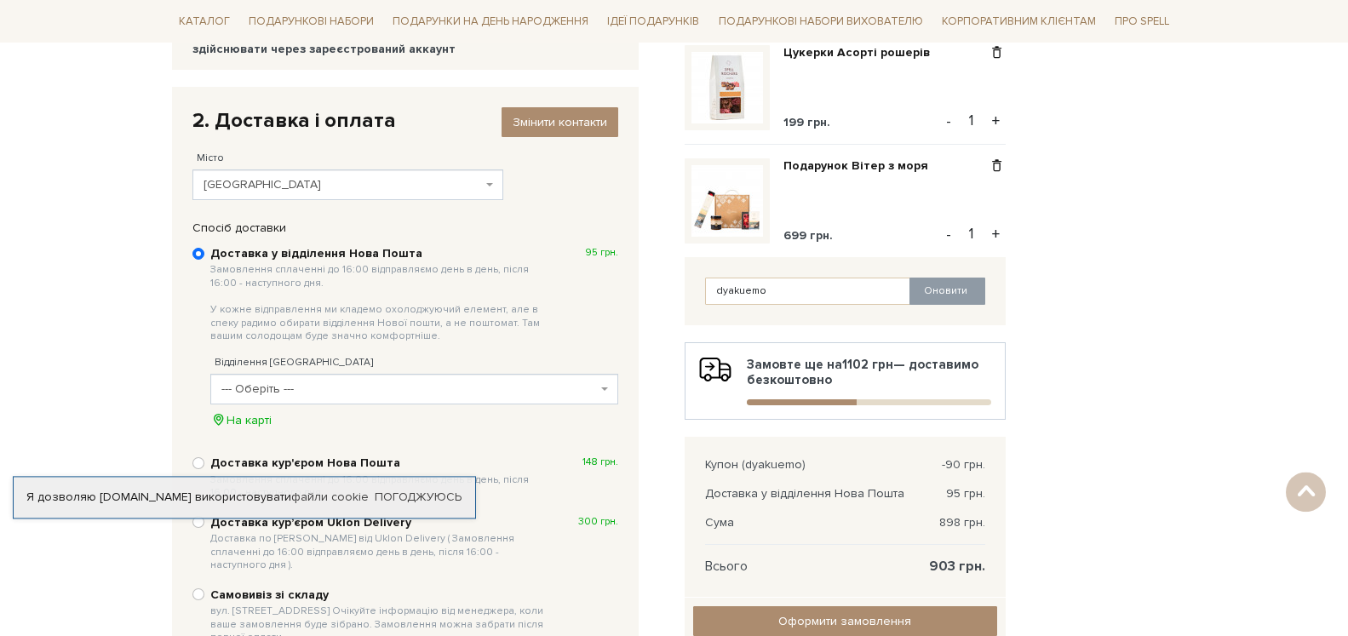
click at [389, 386] on span "--- Оберіть ---" at bounding box center [409, 389] width 376 height 17
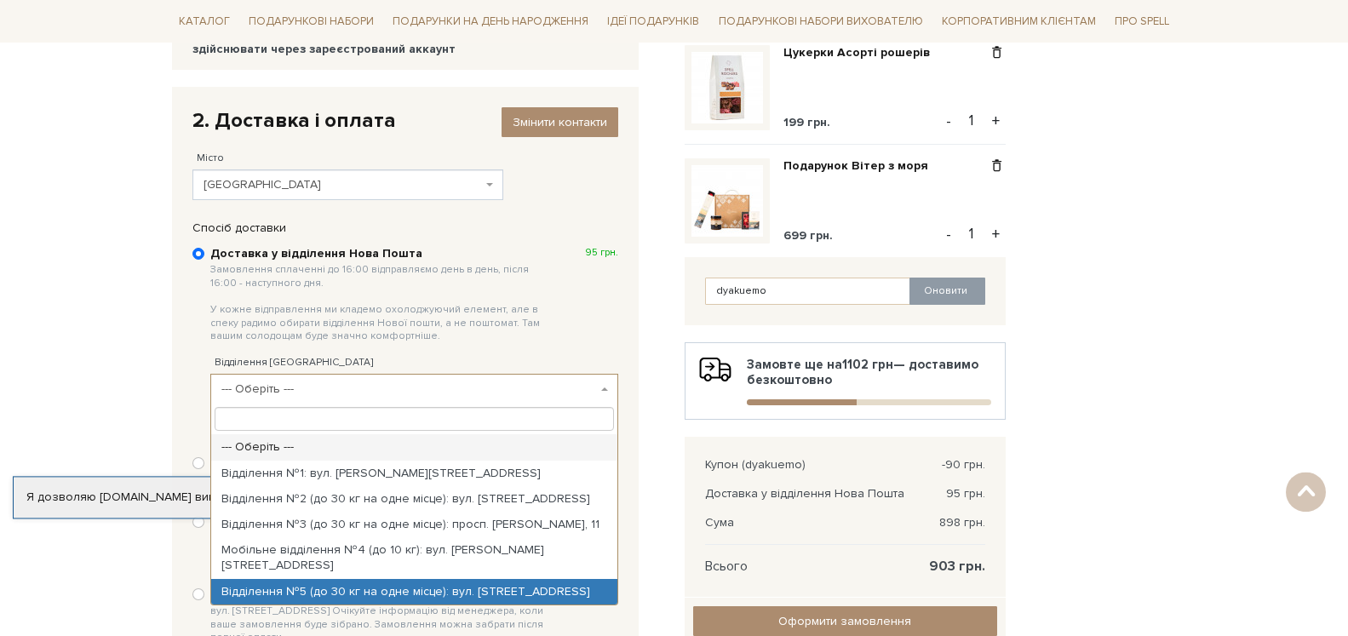
select select "Відділення №5 (до 30 кг на одне місце): вул. [STREET_ADDRESS]"
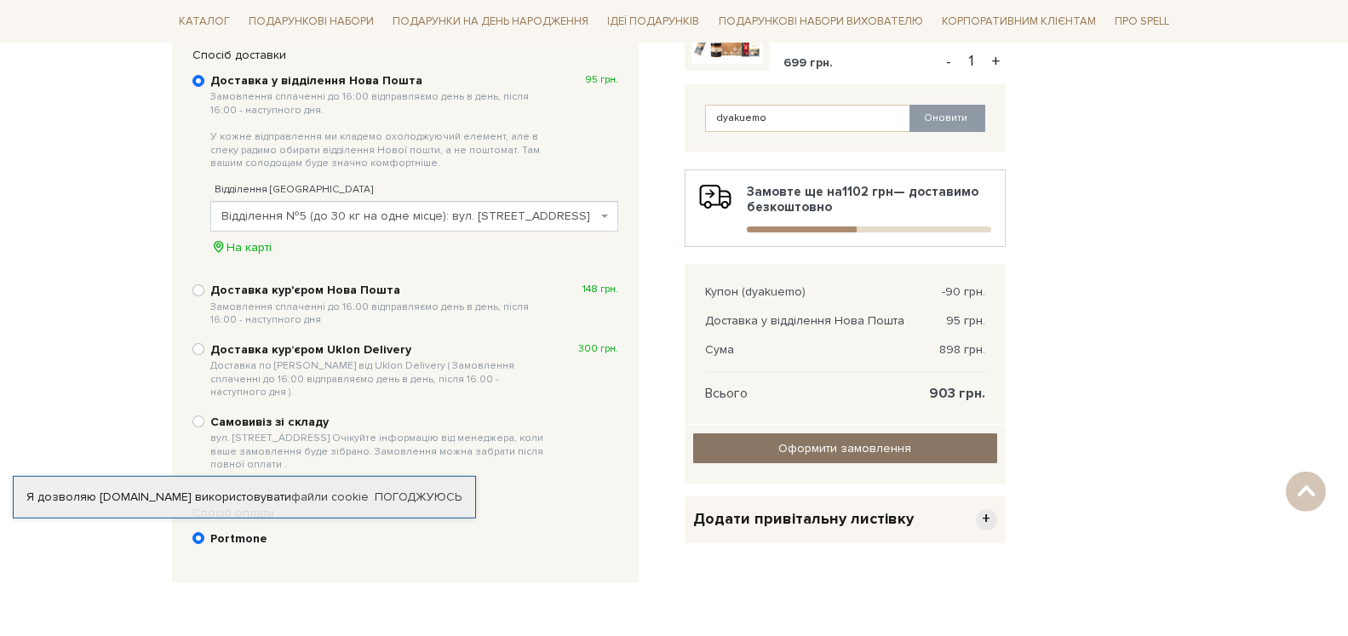
scroll to position [419, 0]
click at [828, 451] on input "Оформити замовлення" at bounding box center [845, 448] width 304 height 30
